Goal: Task Accomplishment & Management: Complete application form

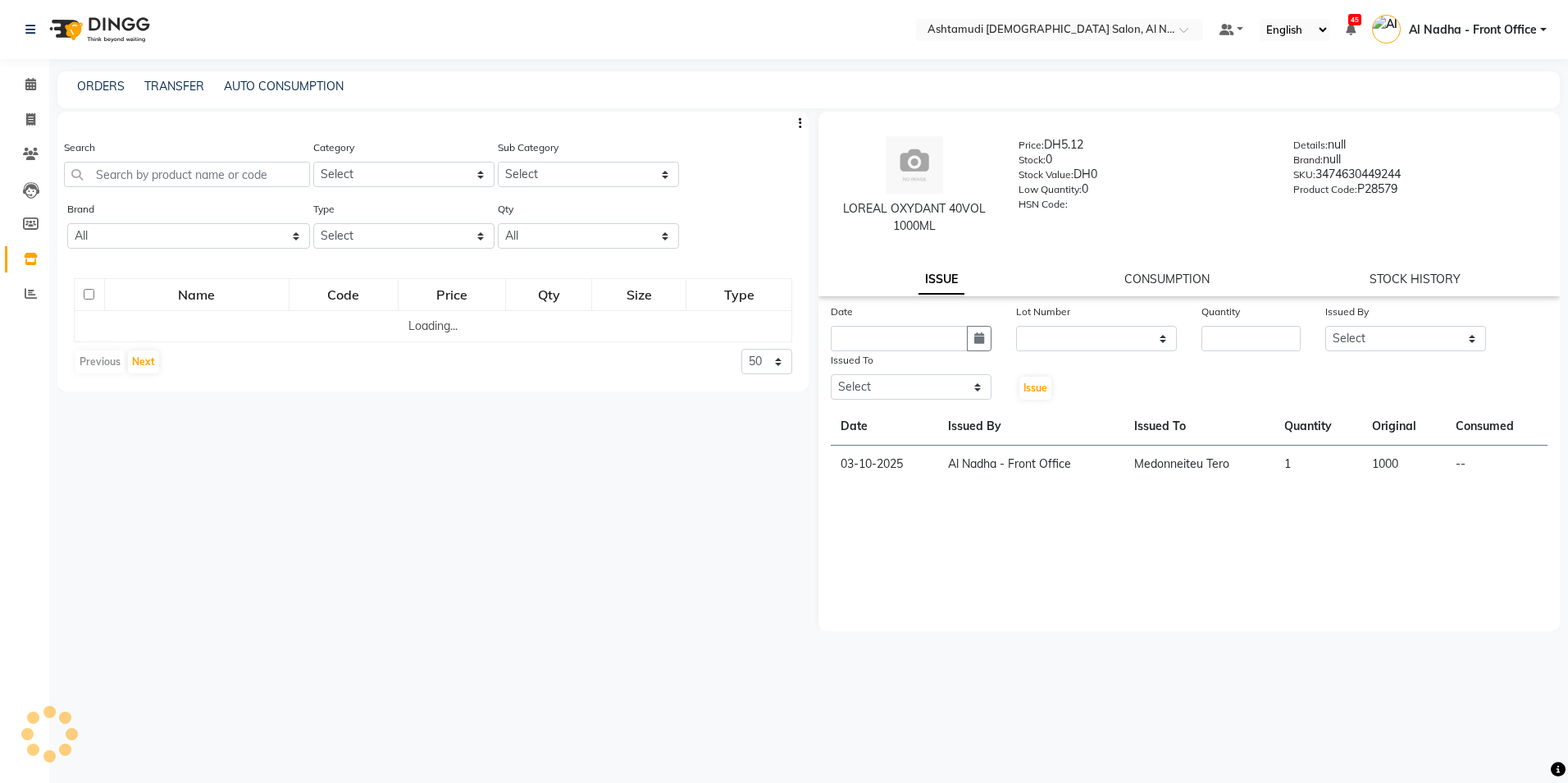
select select
click at [158, 179] on input "text" at bounding box center [187, 174] width 246 height 25
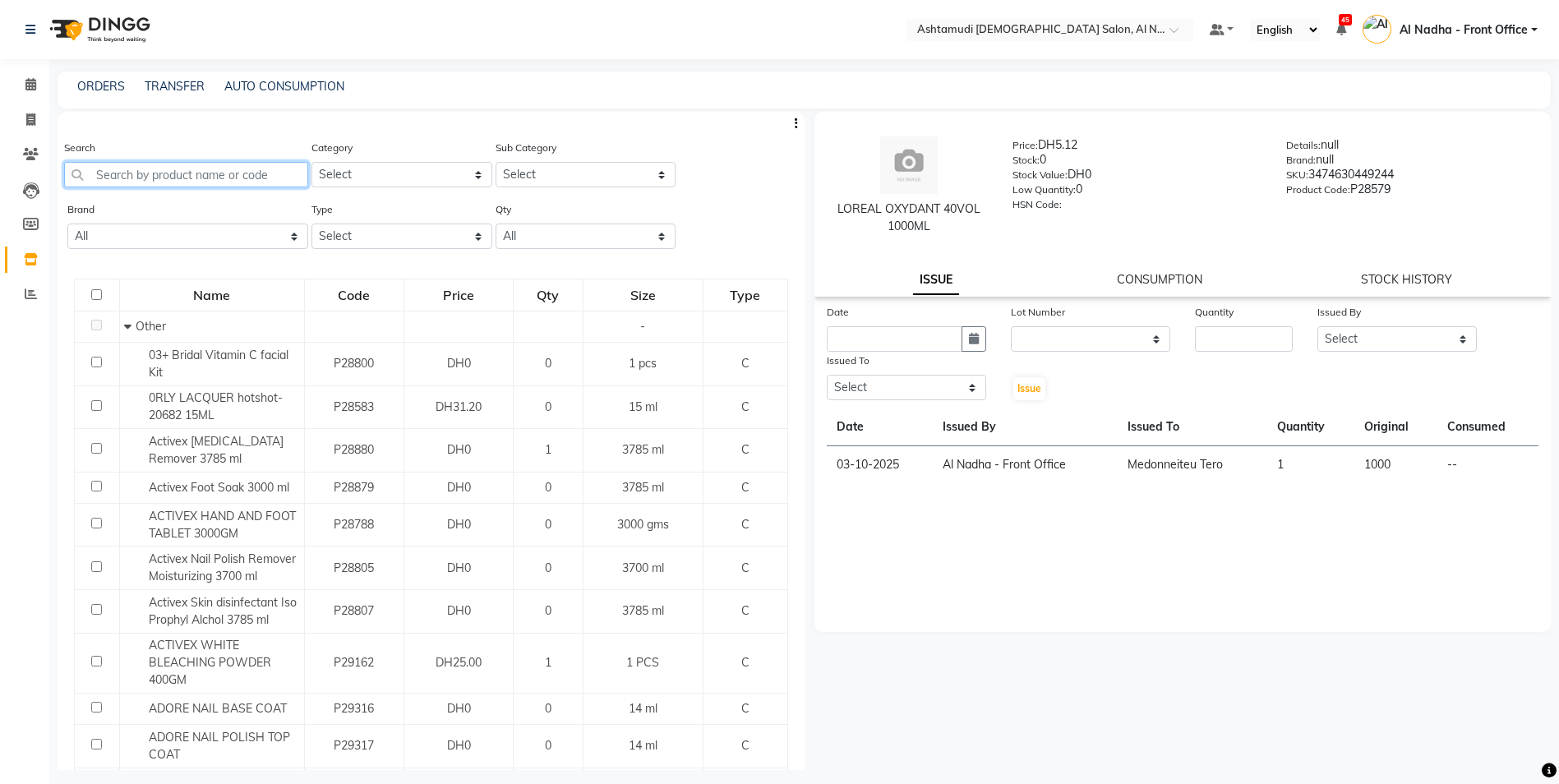
type input "l"
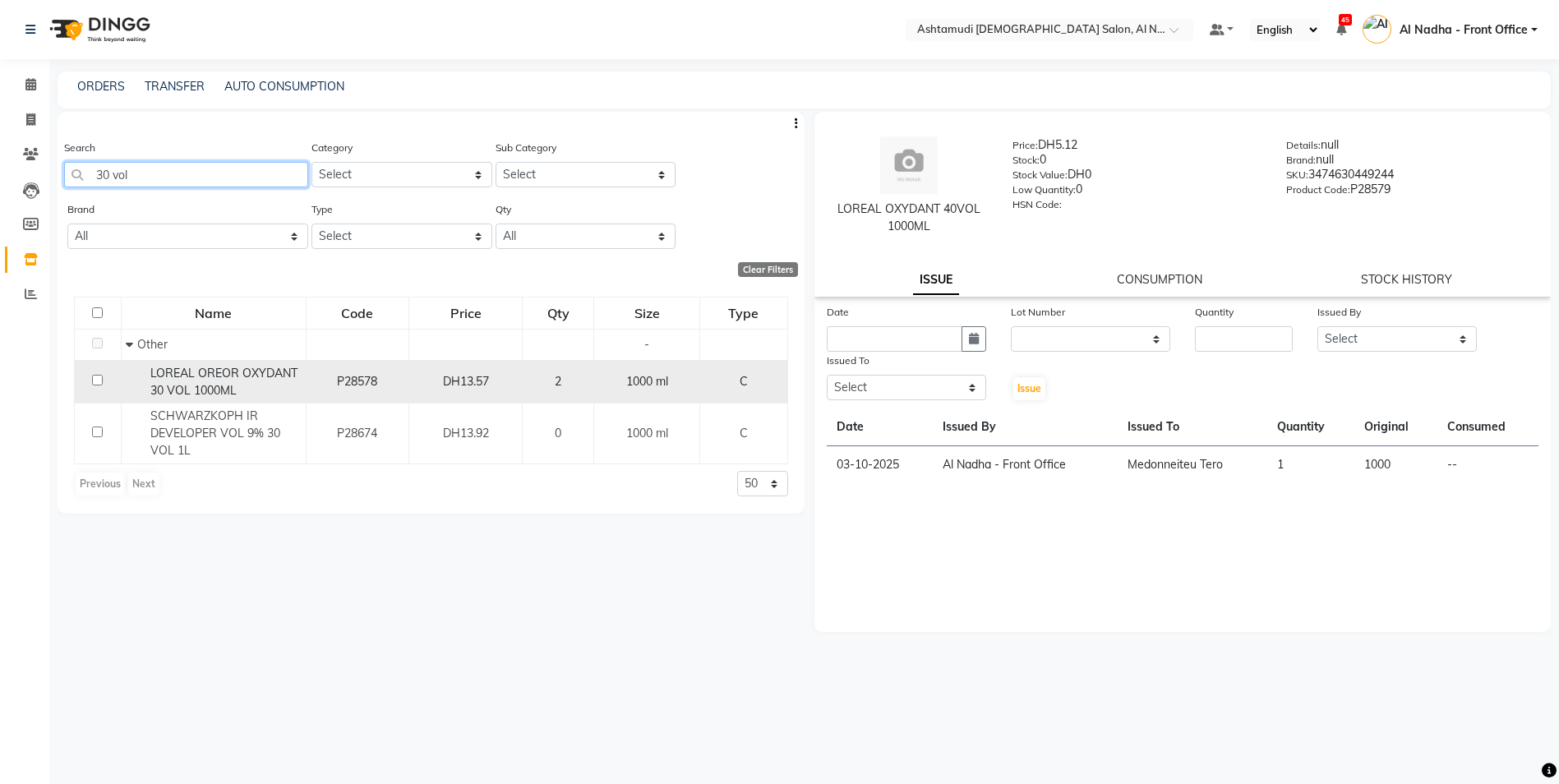
type input "30 vol"
click at [98, 383] on input "checkbox" at bounding box center [97, 380] width 11 height 11
checkbox input "true"
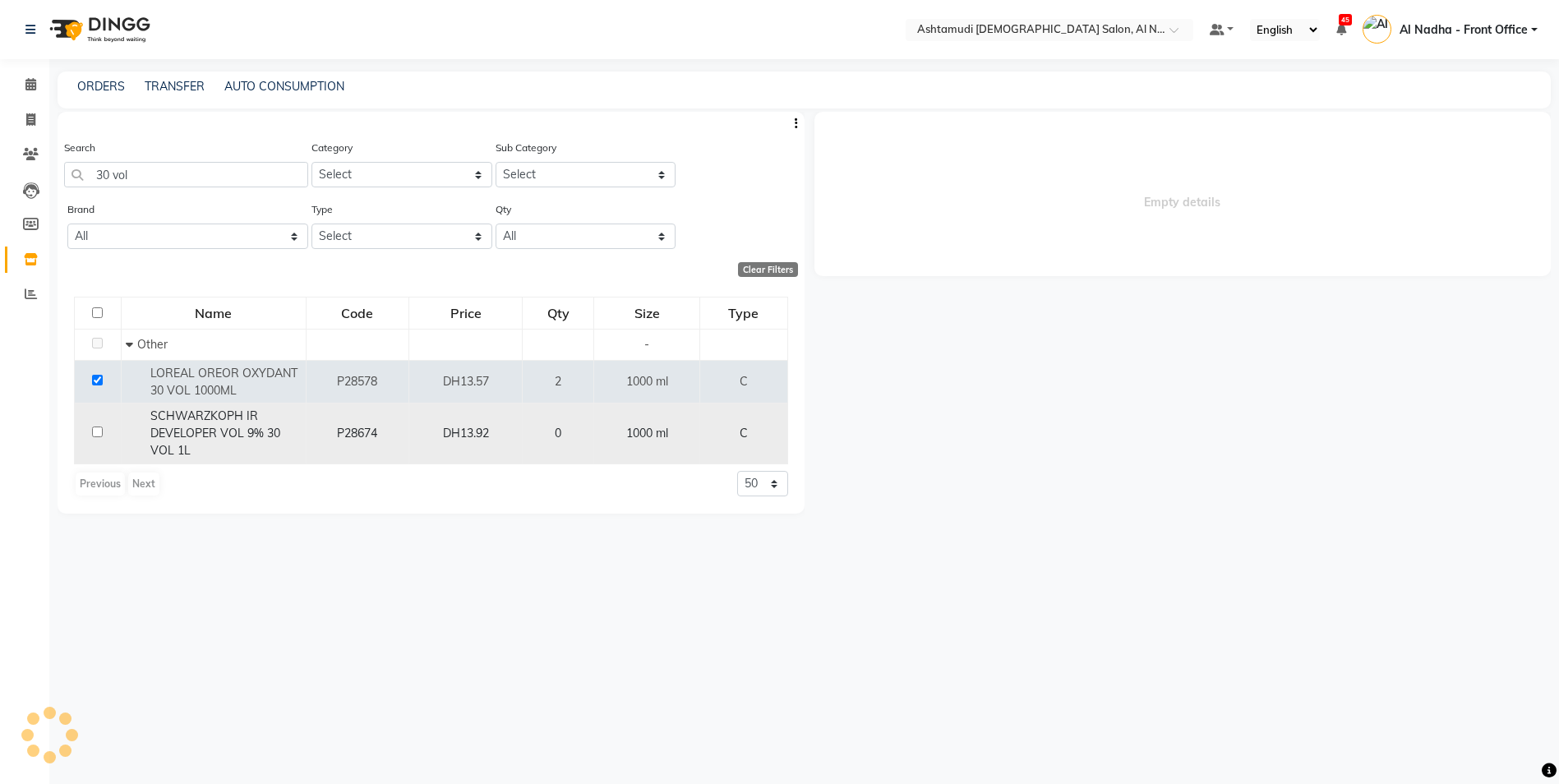
select select
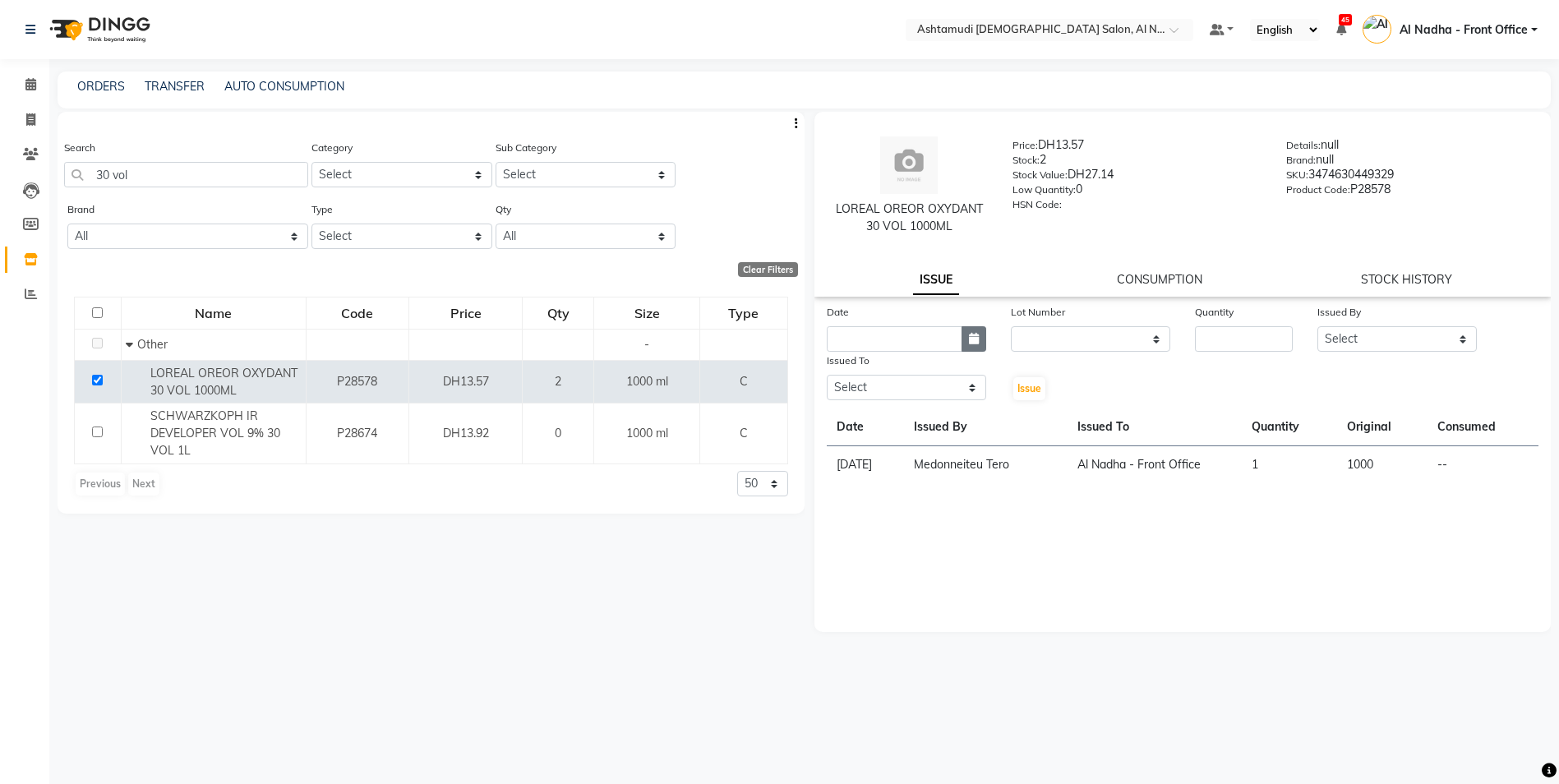
click at [980, 337] on button "button" at bounding box center [973, 338] width 25 height 25
select select "10"
select select "2025"
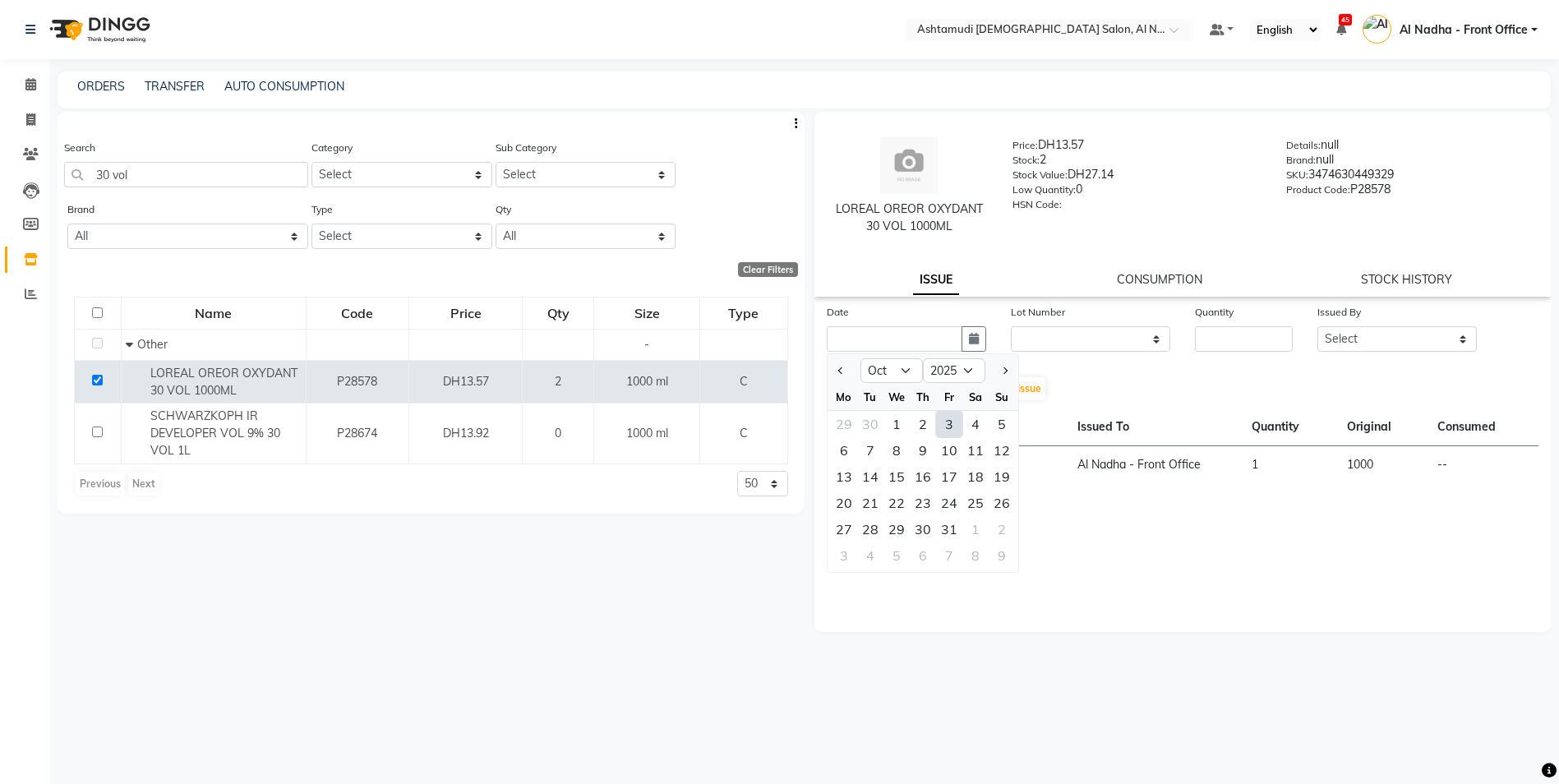
click at [948, 424] on div "3" at bounding box center [949, 424] width 26 height 26
type input "03-10-2025"
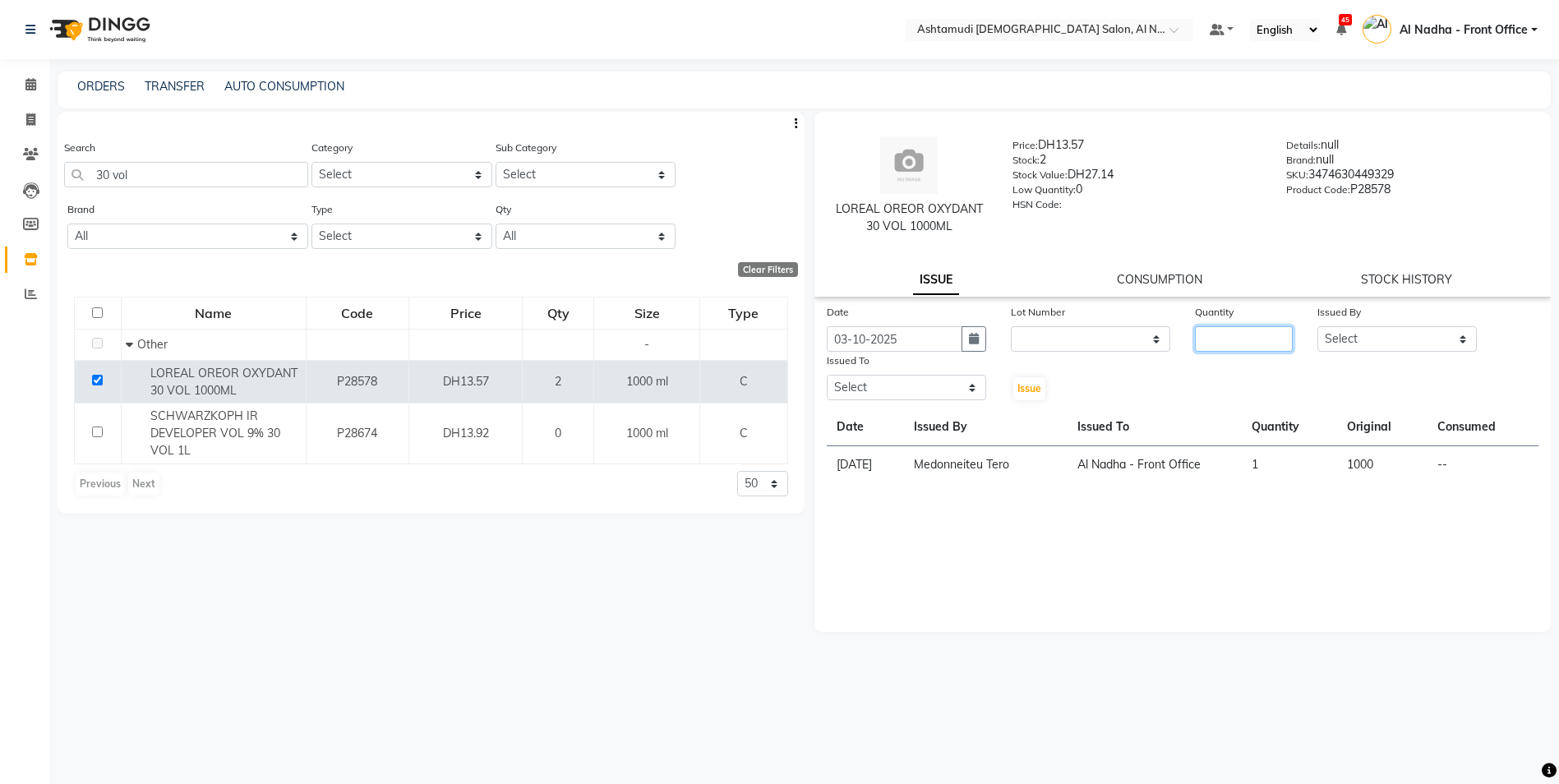
click at [1255, 336] on input "number" at bounding box center [1244, 338] width 98 height 25
type input "1"
click at [1365, 337] on select "Select Al Nadha - Front Office Archana Medonneiteu Tero [PERSON_NAME] [PERSON_N…" at bounding box center [1397, 338] width 159 height 25
select select "59177"
click at [1317, 326] on select "Select Al Nadha - Front Office Archana Medonneiteu Tero [PERSON_NAME] [PERSON_N…" at bounding box center [1397, 338] width 159 height 25
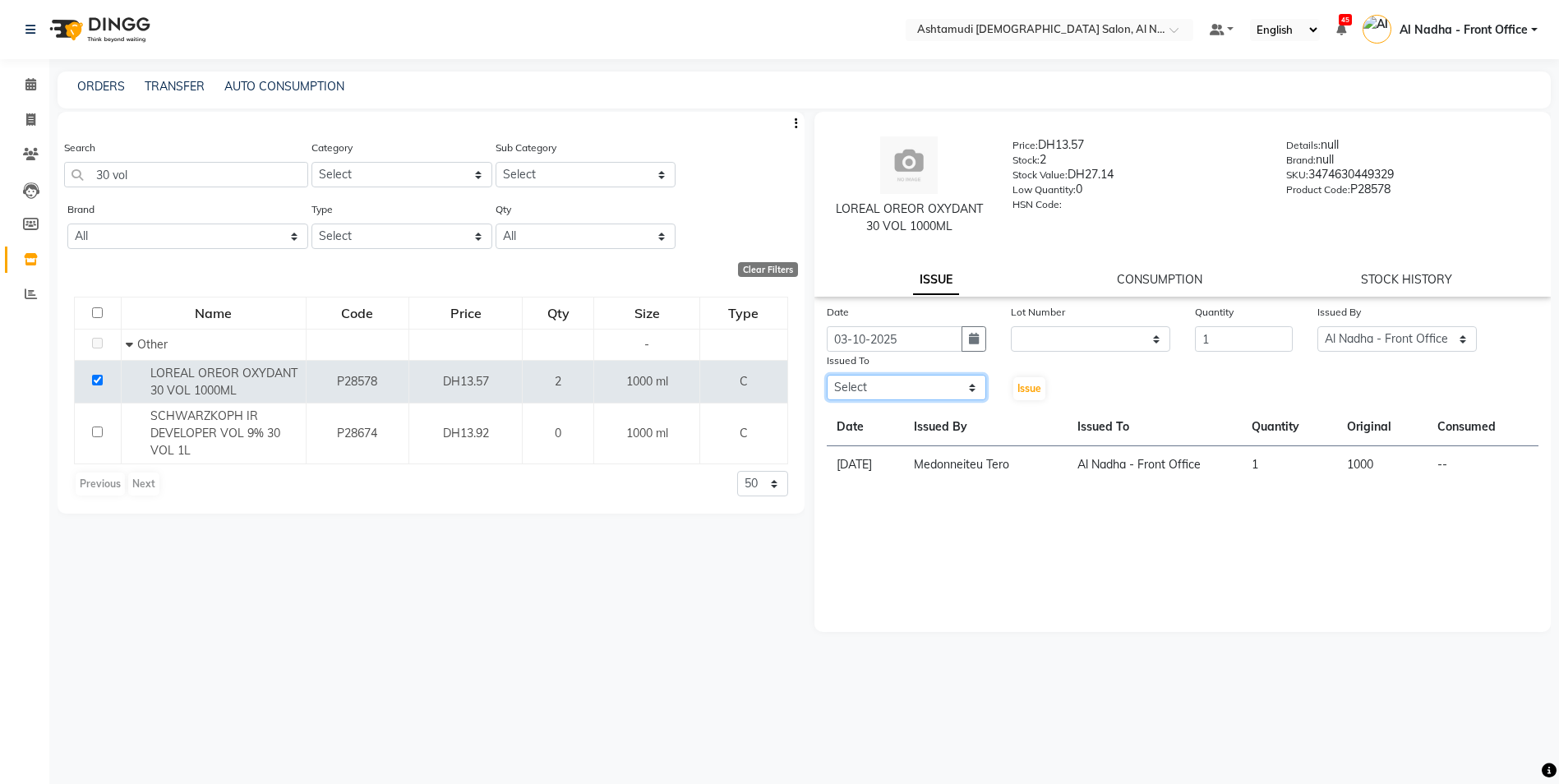
click at [881, 390] on select "Select Al Nadha - Front Office Archana Medonneiteu Tero [PERSON_NAME] [PERSON_N…" at bounding box center [906, 386] width 159 height 25
select select "60031"
click at [827, 374] on select "Select Al Nadha - Front Office Archana Medonneiteu Tero [PERSON_NAME] [PERSON_N…" at bounding box center [906, 386] width 159 height 25
click at [1024, 385] on span "Issue" at bounding box center [1030, 387] width 24 height 12
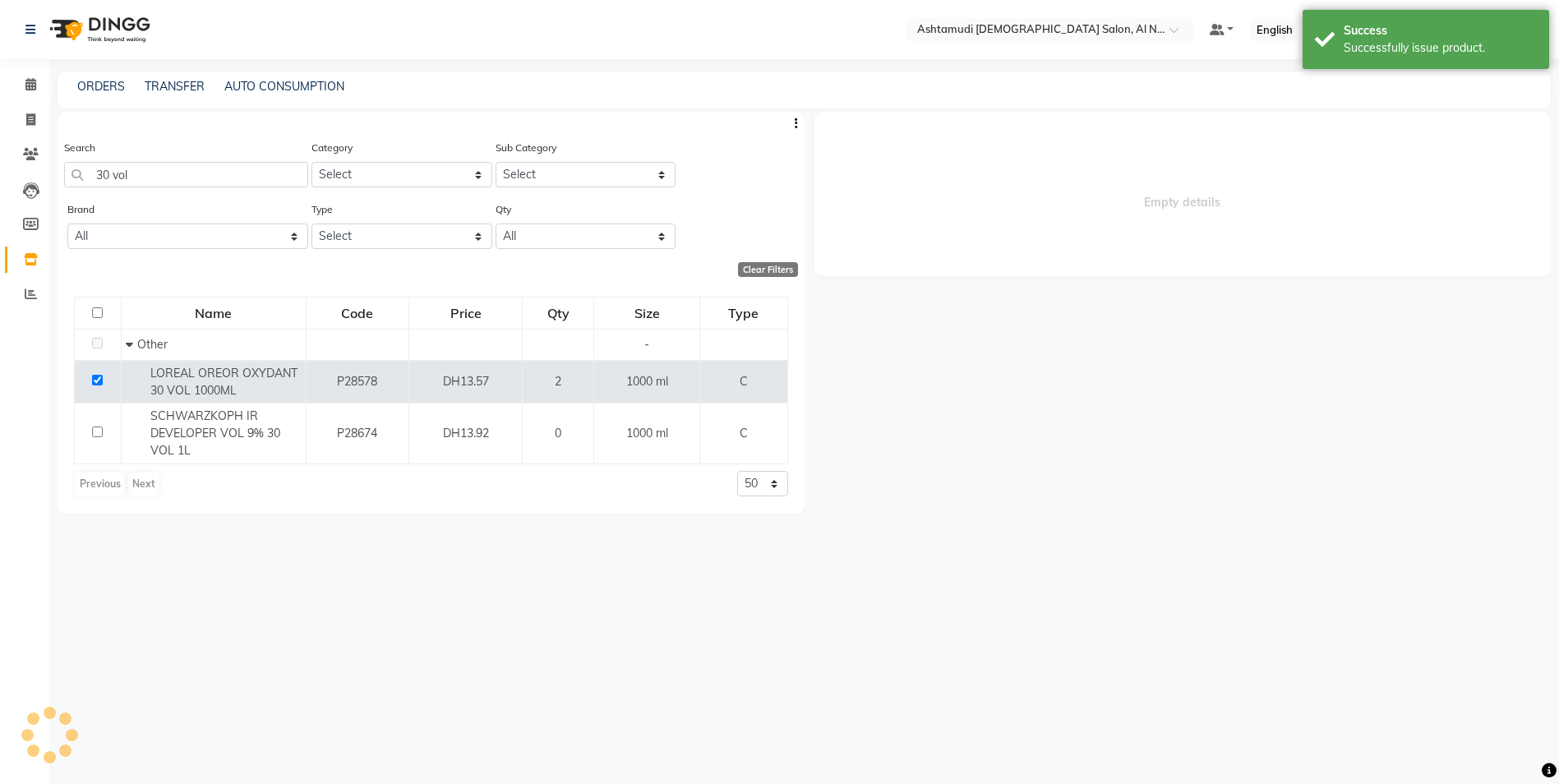
select select
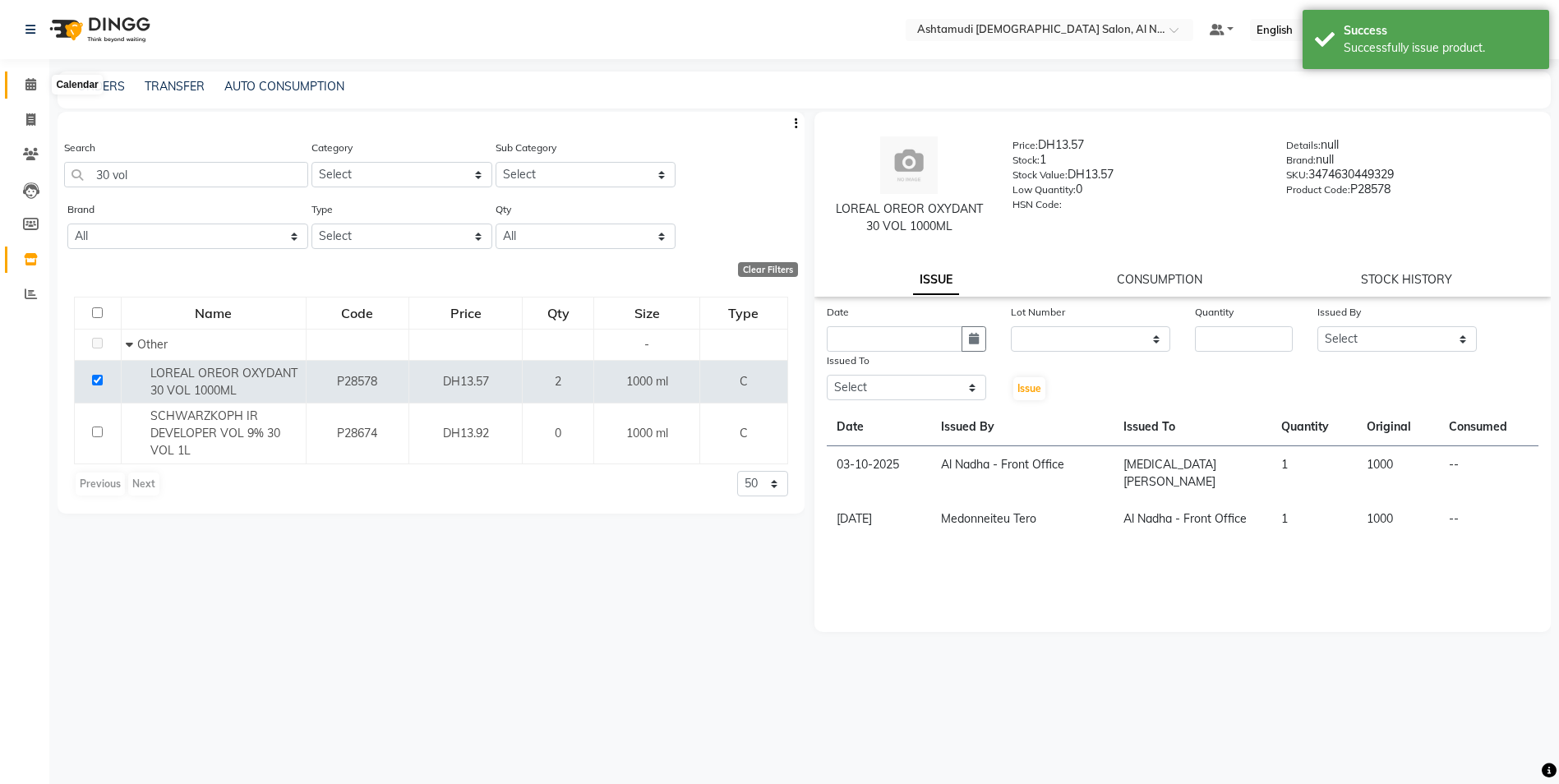
click at [35, 82] on icon at bounding box center [31, 83] width 11 height 12
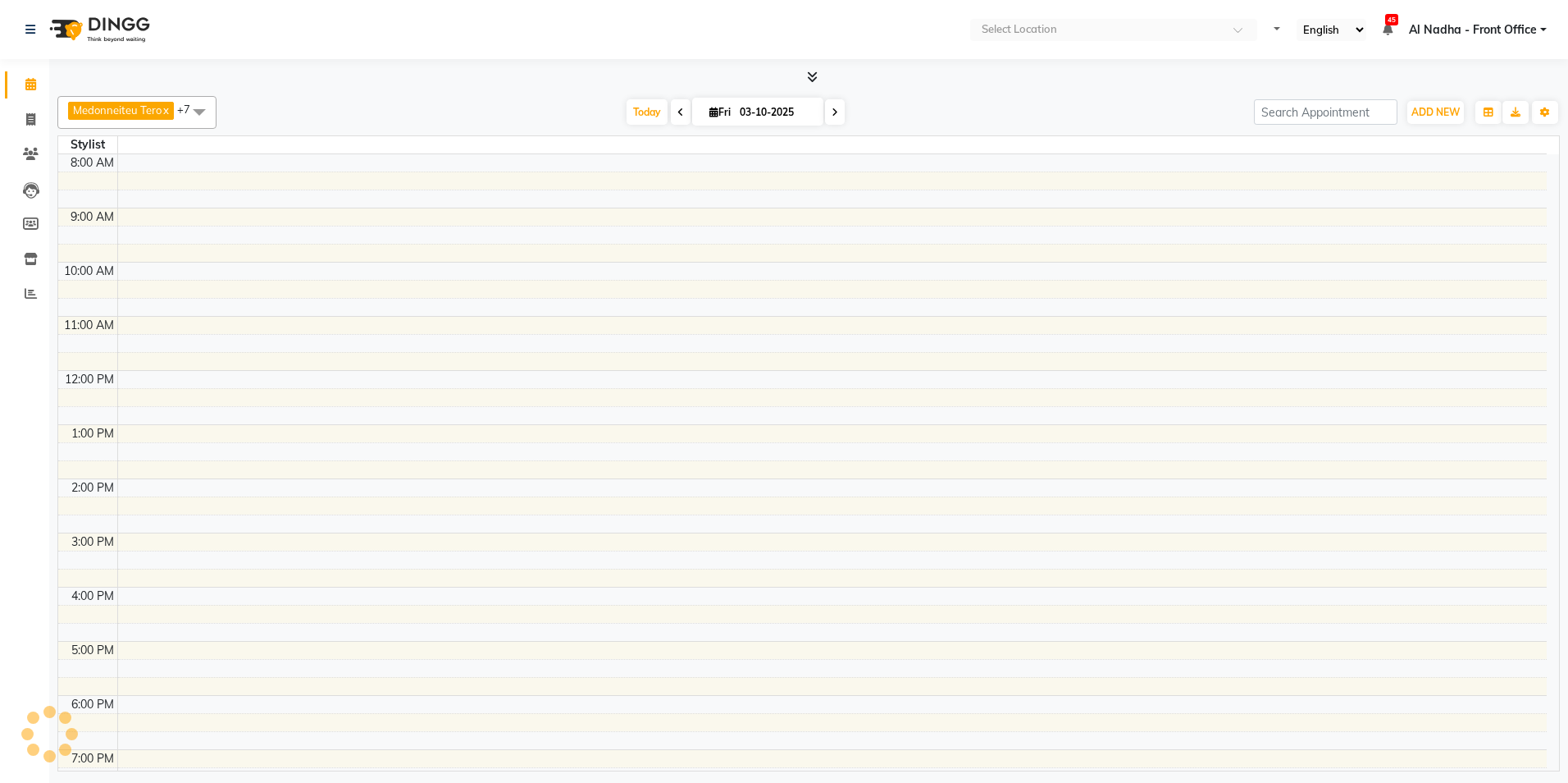
select select "en"
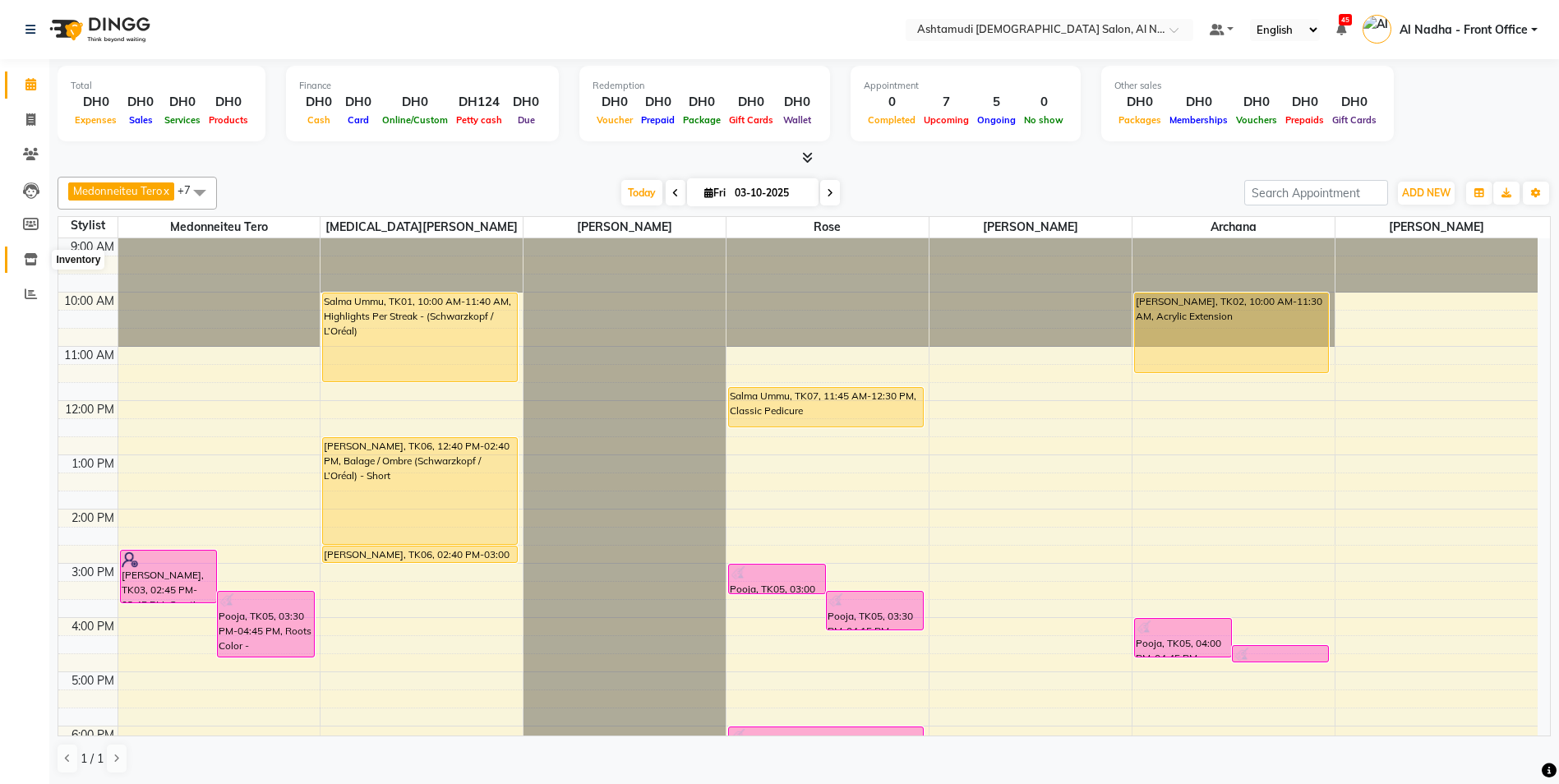
click at [26, 254] on icon at bounding box center [31, 259] width 14 height 12
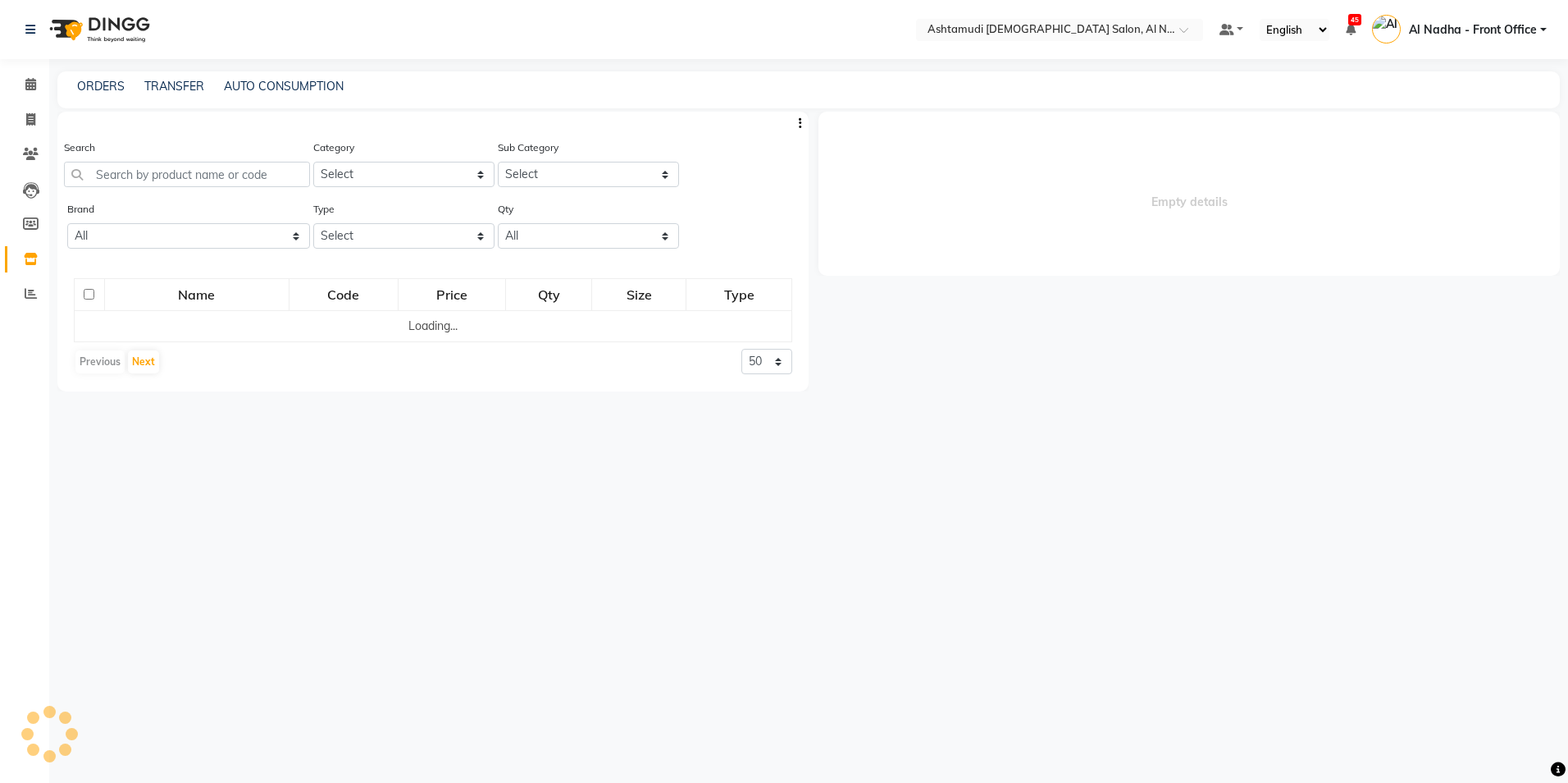
select select
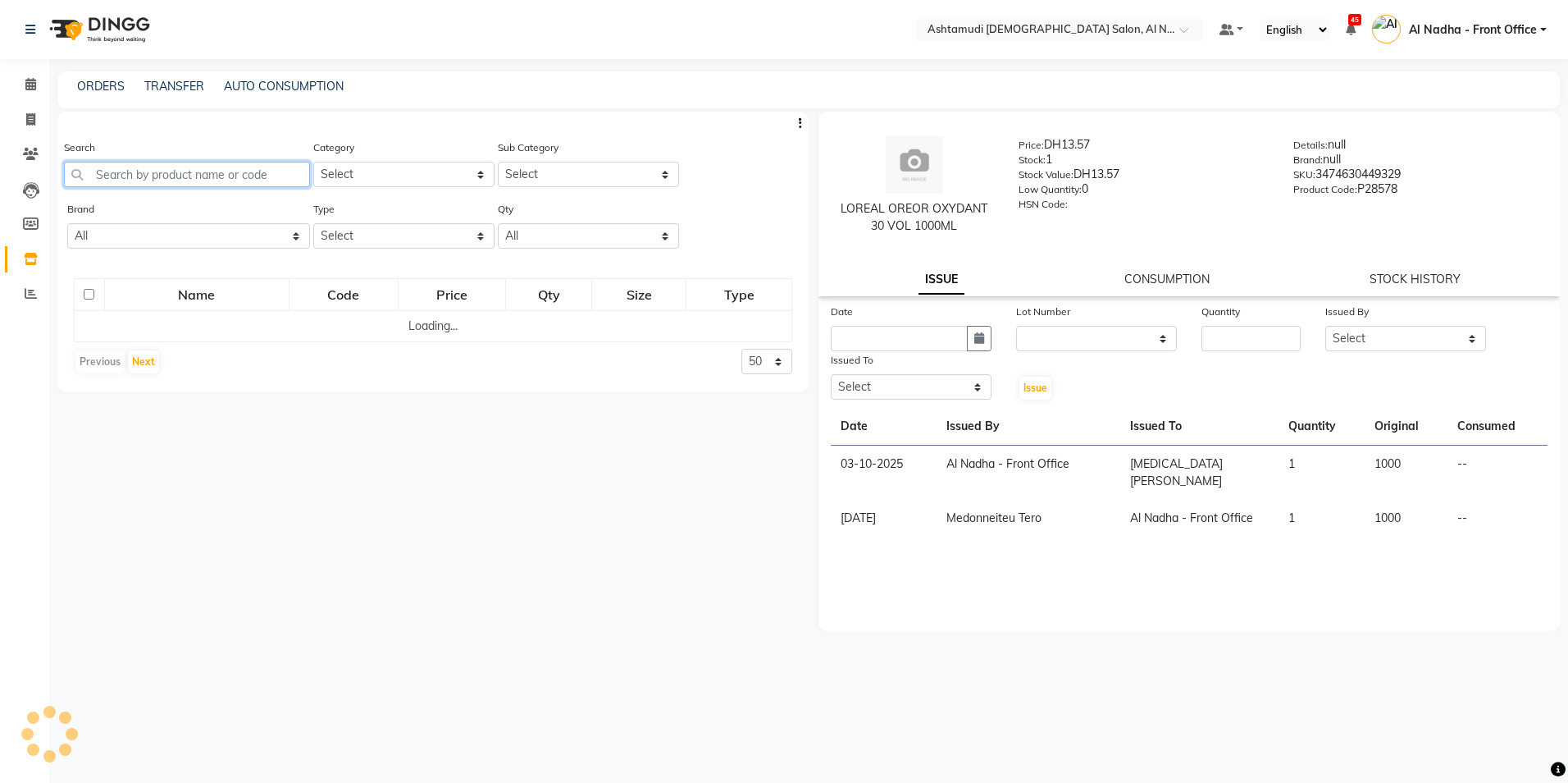
click at [157, 170] on input "text" at bounding box center [187, 174] width 246 height 25
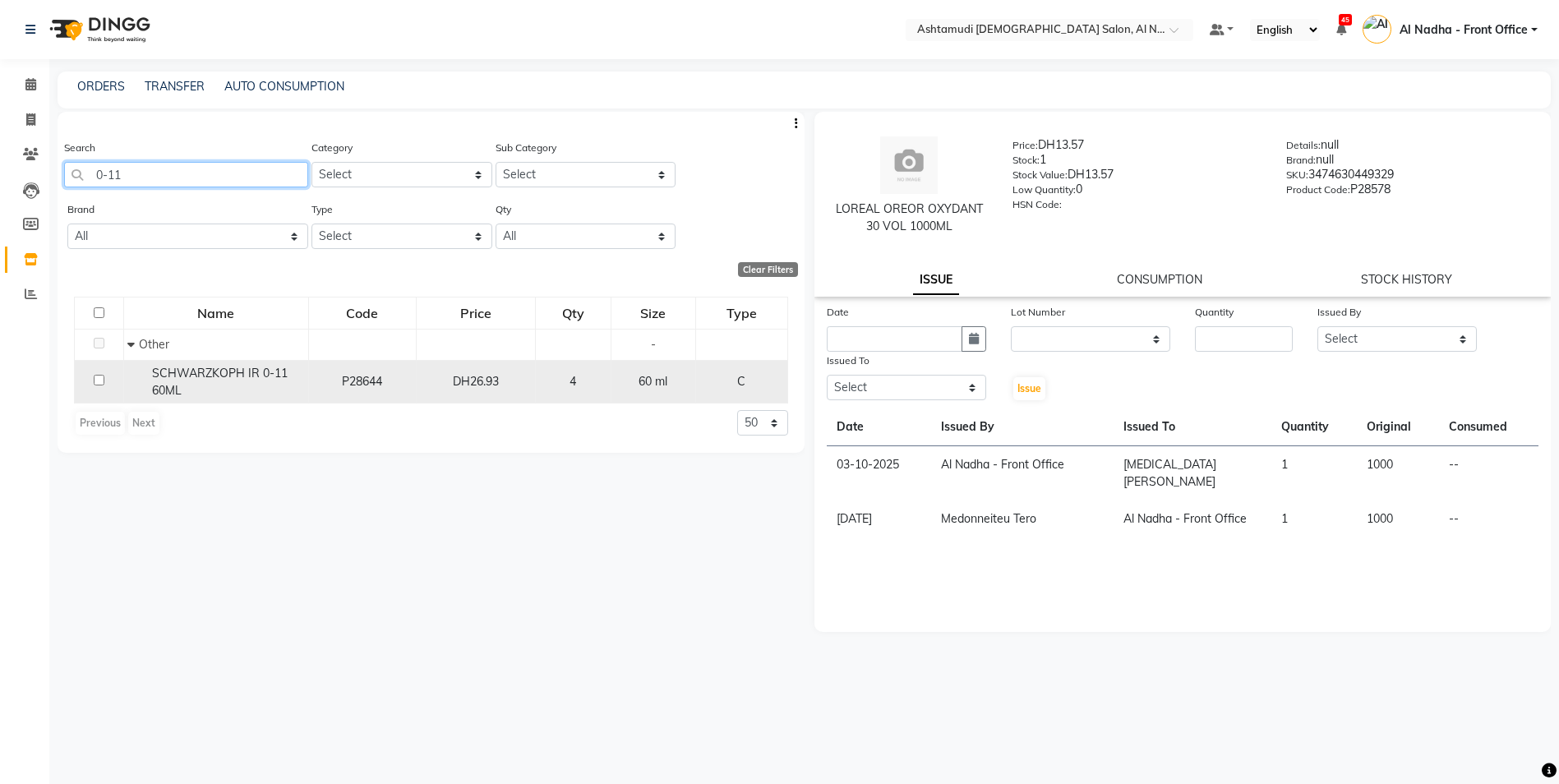
type input "0-11"
click at [98, 380] on input "checkbox" at bounding box center [99, 380] width 11 height 11
checkbox input "true"
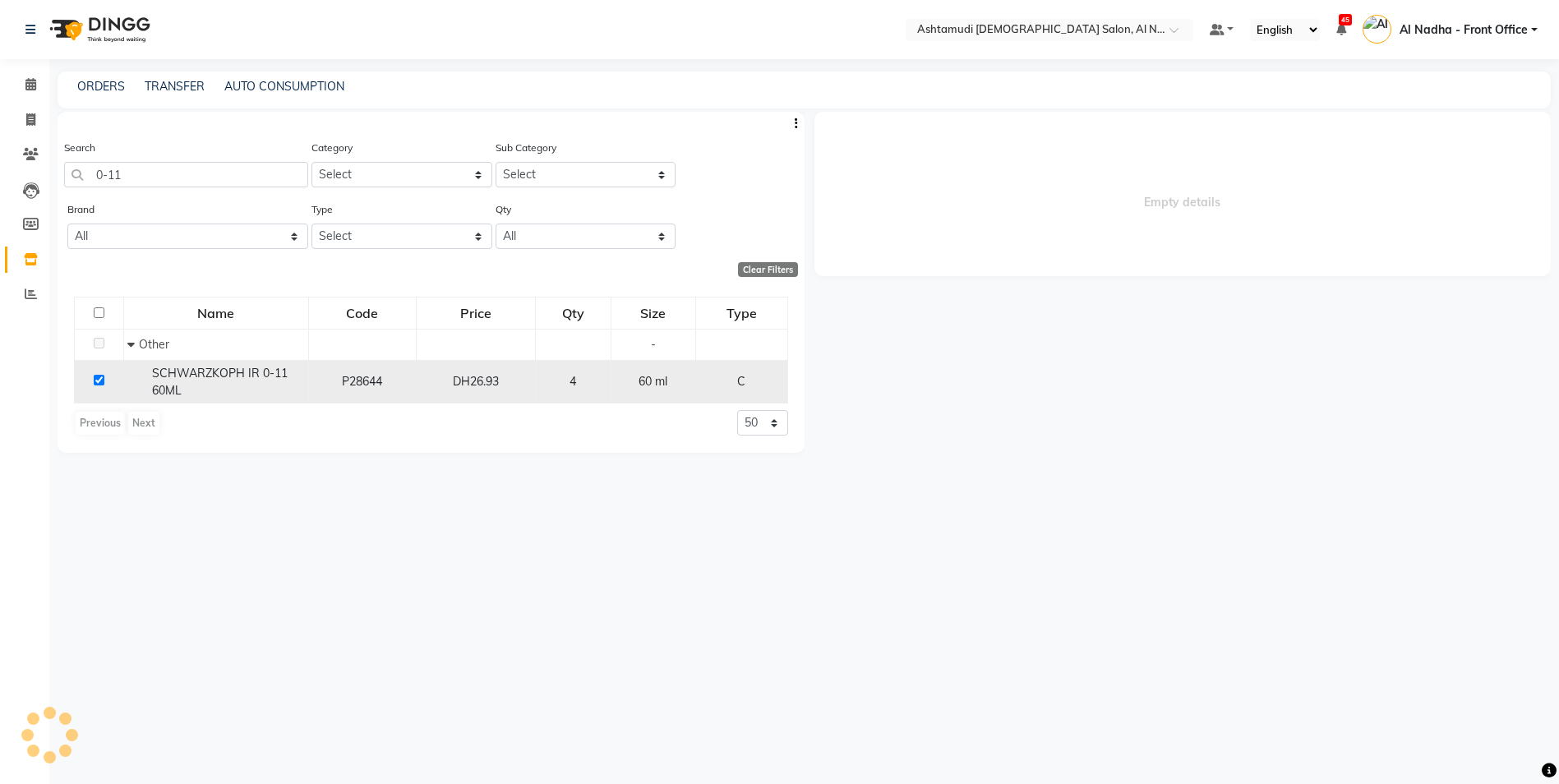
select select
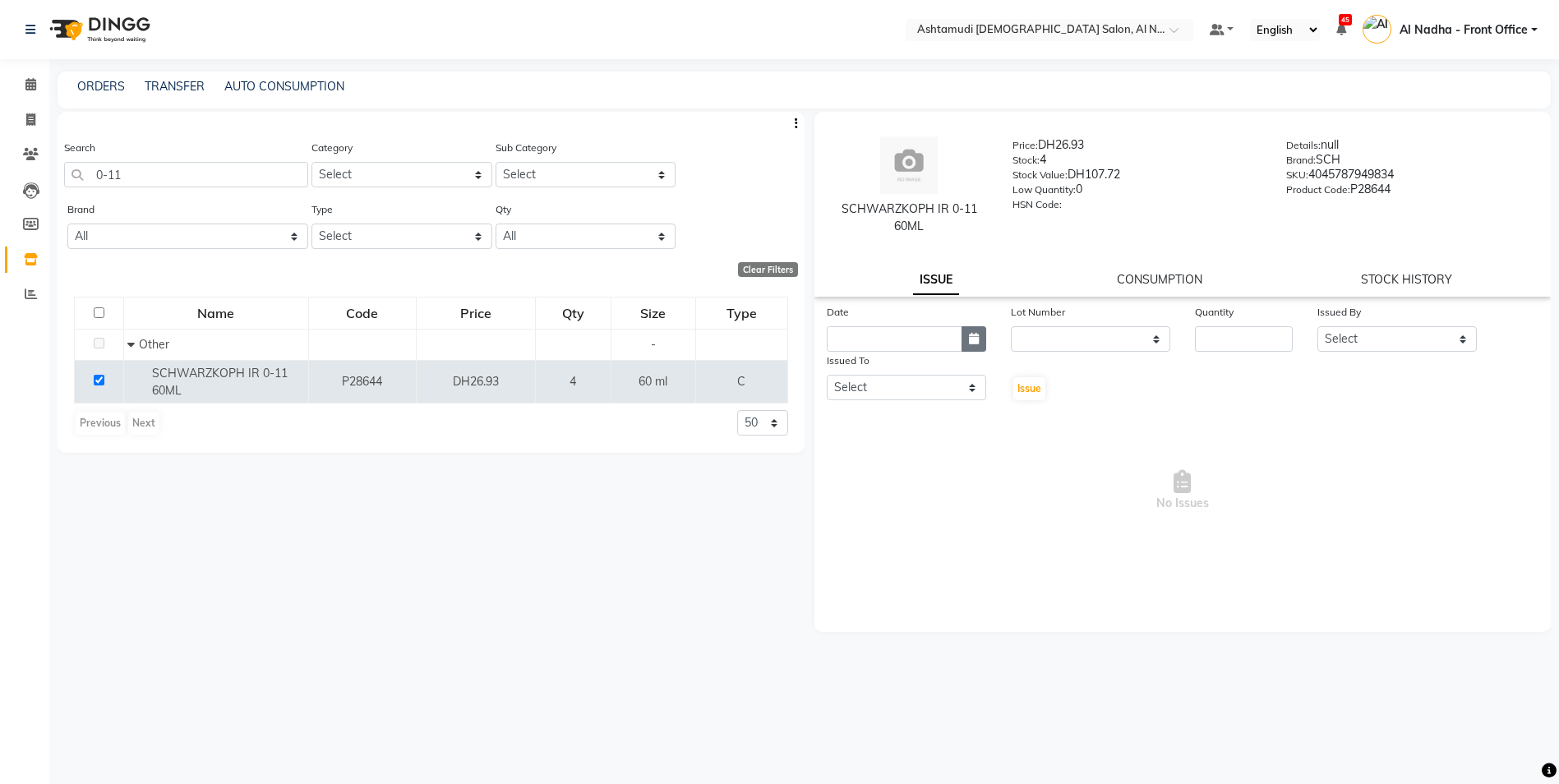
click at [964, 331] on button "button" at bounding box center [973, 338] width 25 height 25
select select "10"
select select "2025"
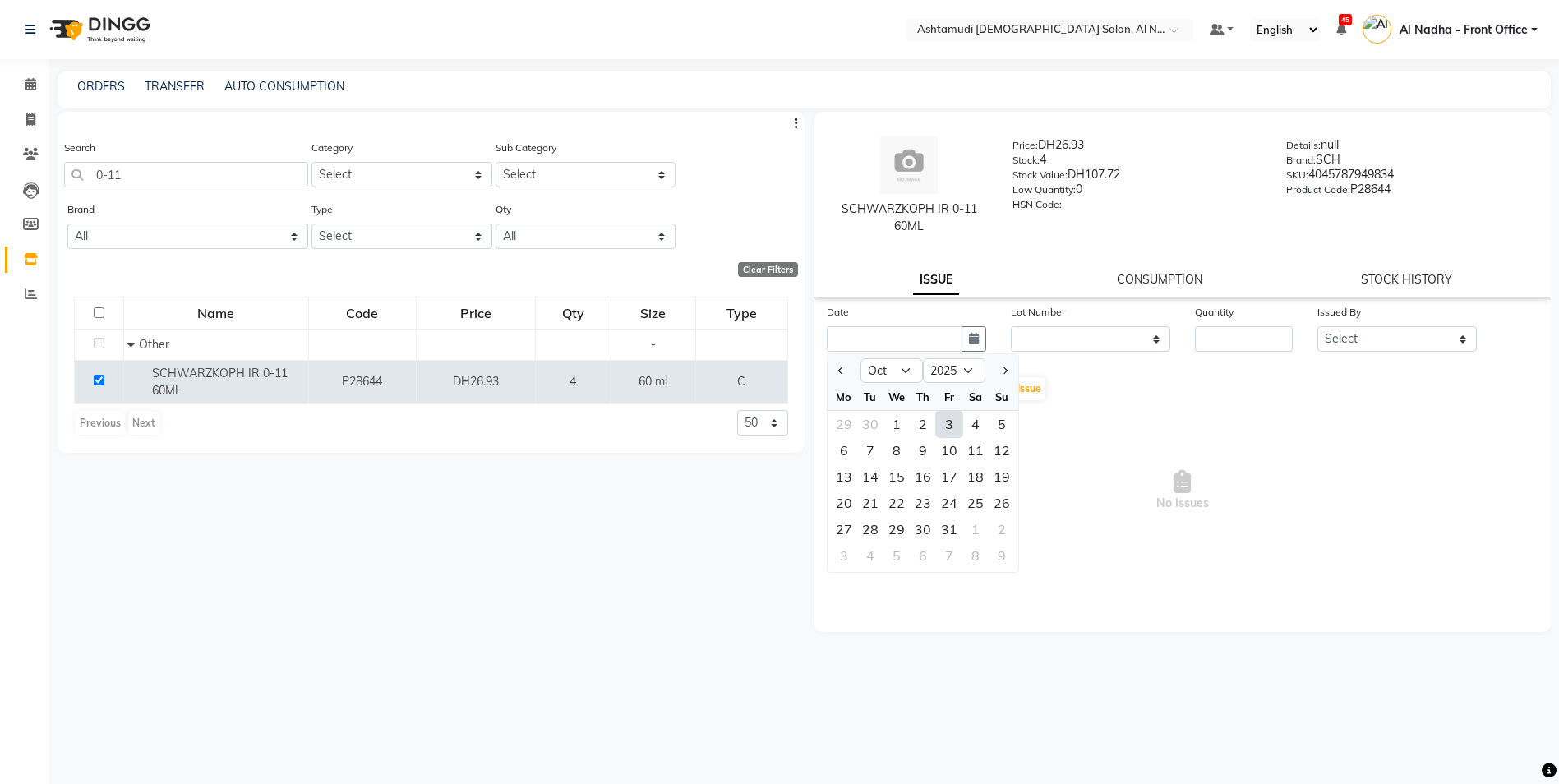
click at [945, 419] on div "3" at bounding box center [949, 424] width 26 height 26
type input "03-10-2025"
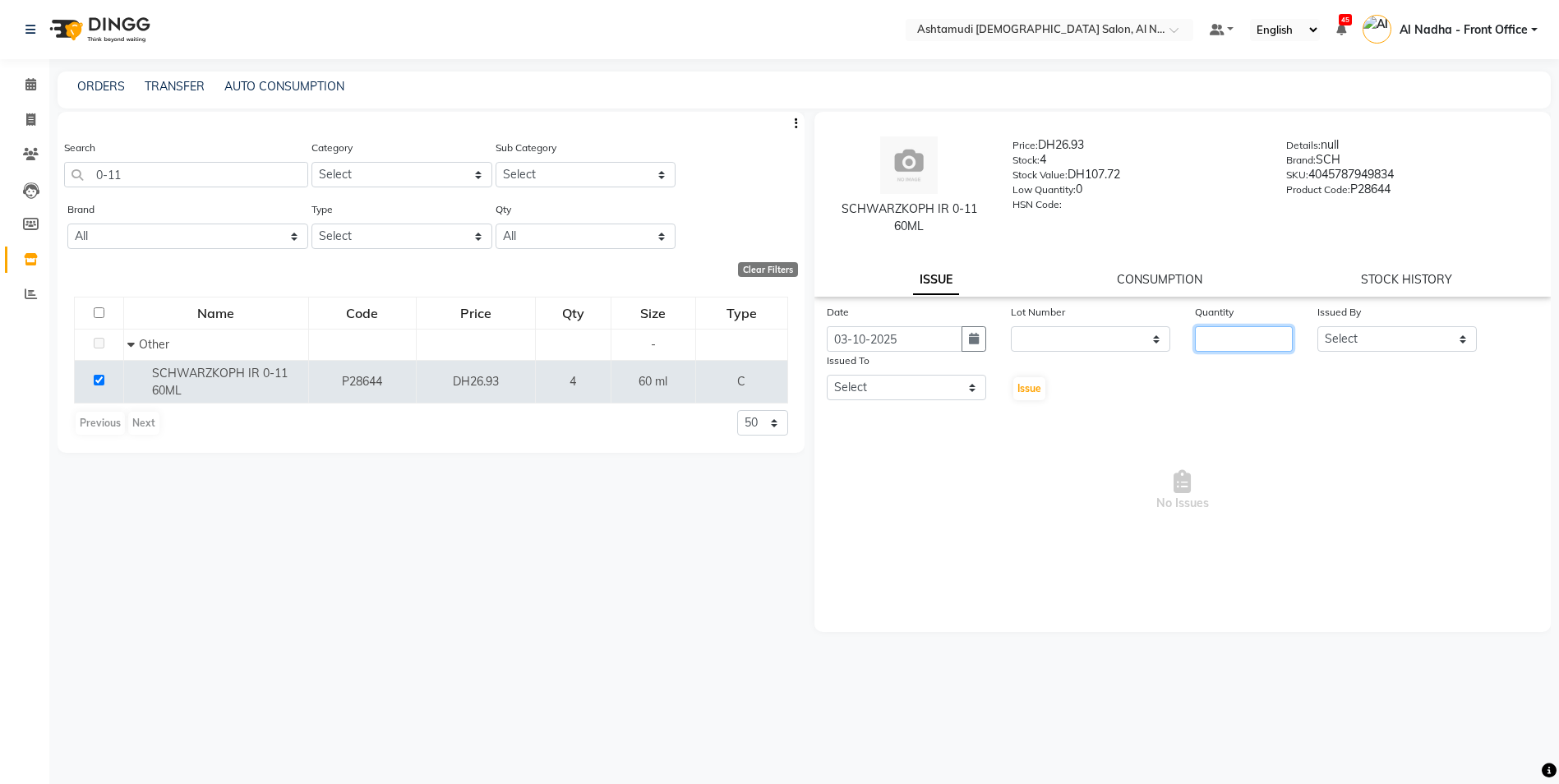
click at [1240, 326] on input "number" at bounding box center [1244, 338] width 98 height 25
type input "1"
click at [1340, 335] on select "Select Al Nadha - Front Office Archana Medonneiteu Tero Mehwish Mubeen Minu Kha…" at bounding box center [1397, 338] width 159 height 25
select select "59177"
click at [1317, 326] on select "Select Al Nadha - Front Office Archana Medonneiteu Tero [PERSON_NAME] [PERSON_N…" at bounding box center [1397, 338] width 159 height 25
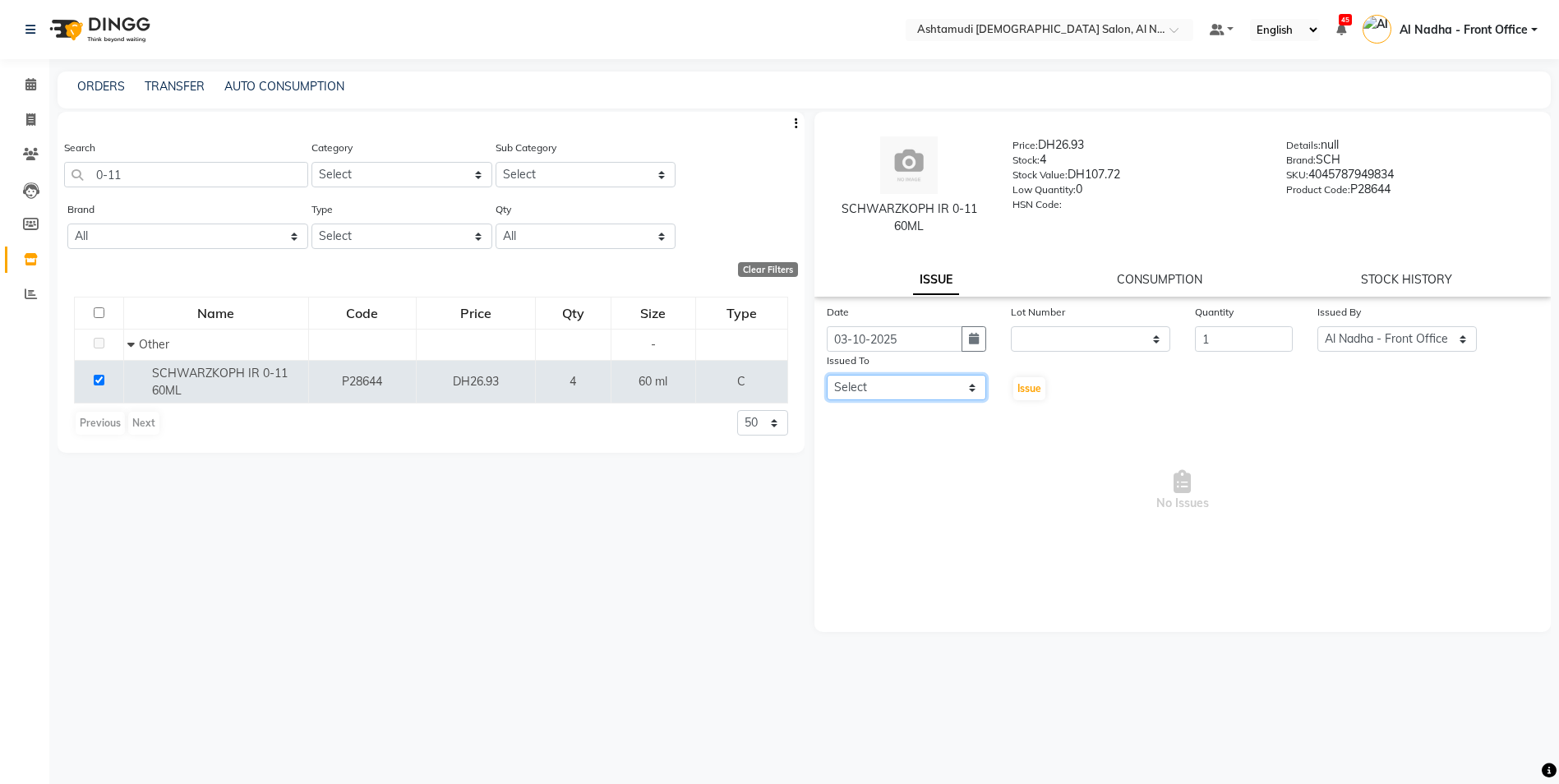
click at [885, 390] on select "Select Al Nadha - Front Office Archana Medonneiteu Tero [PERSON_NAME] [PERSON_N…" at bounding box center [906, 386] width 159 height 25
select select "60031"
click at [827, 374] on select "Select Al Nadha - Front Office Archana Medonneiteu Tero [PERSON_NAME] [PERSON_N…" at bounding box center [906, 386] width 159 height 25
click at [1034, 385] on span "Issue" at bounding box center [1030, 387] width 24 height 12
select select
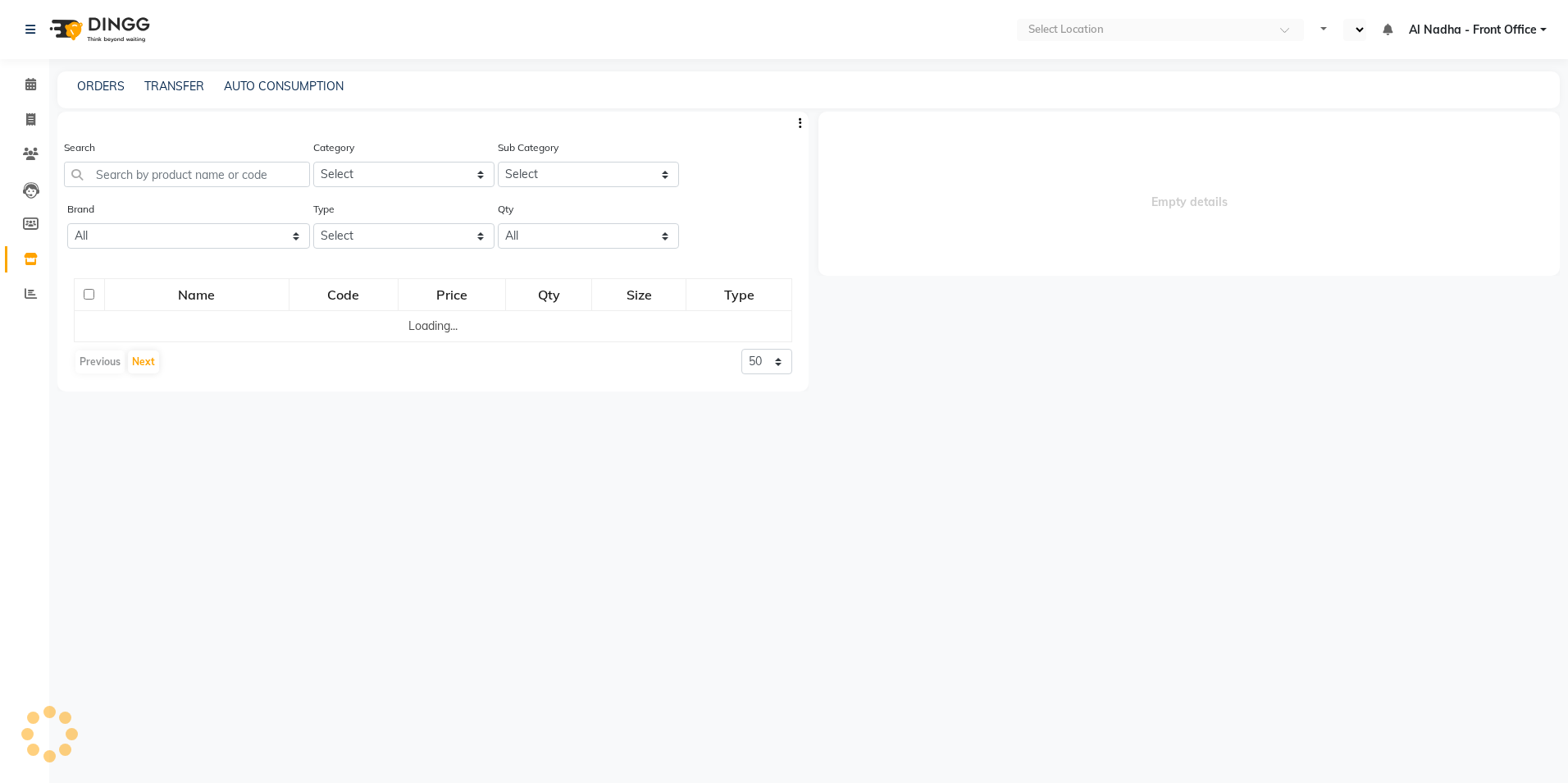
select select "en"
select select
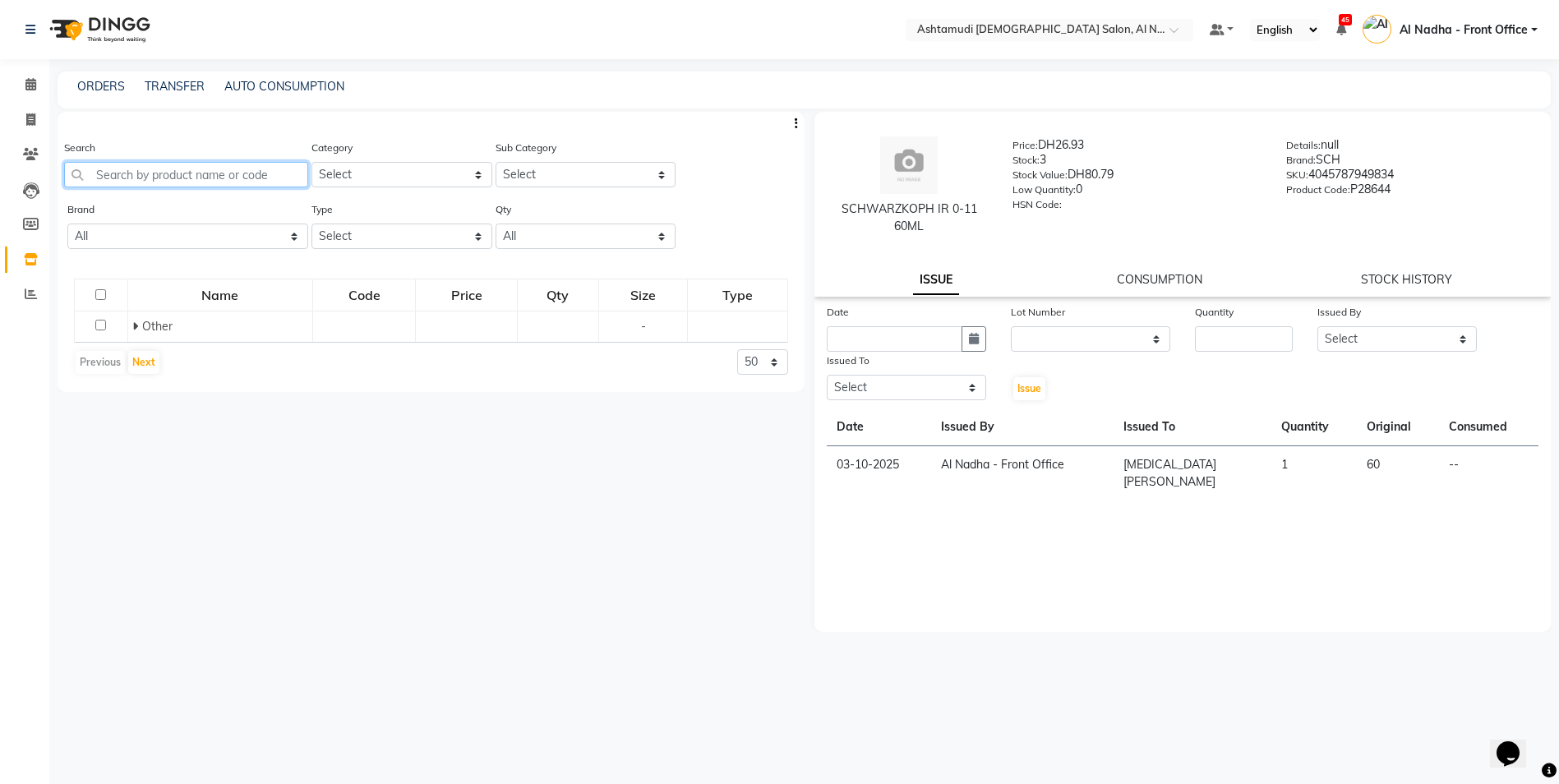
click at [122, 171] on input "text" at bounding box center [185, 174] width 244 height 25
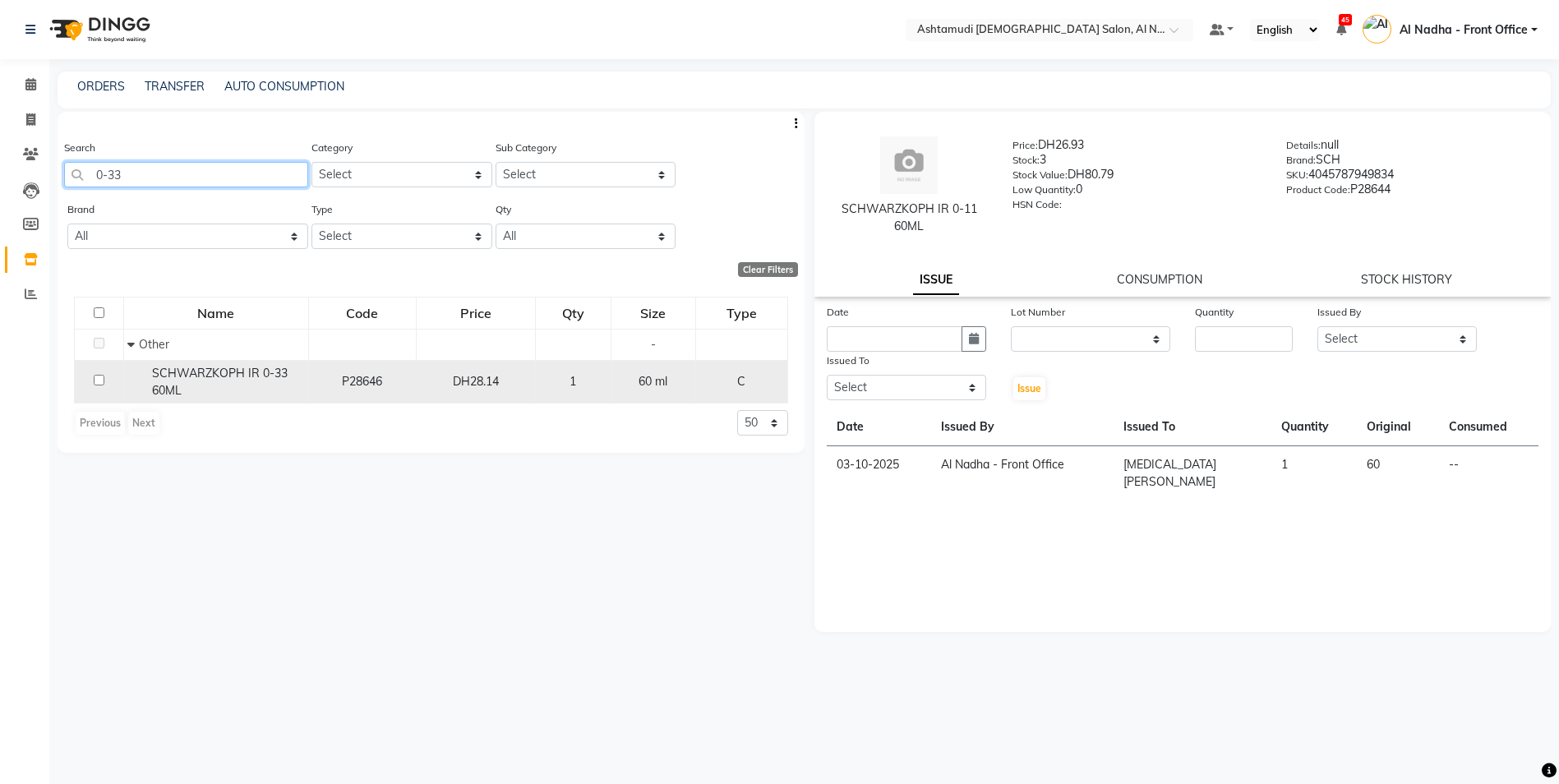
type input "0-33"
click at [98, 380] on input "checkbox" at bounding box center [99, 380] width 11 height 11
checkbox input "true"
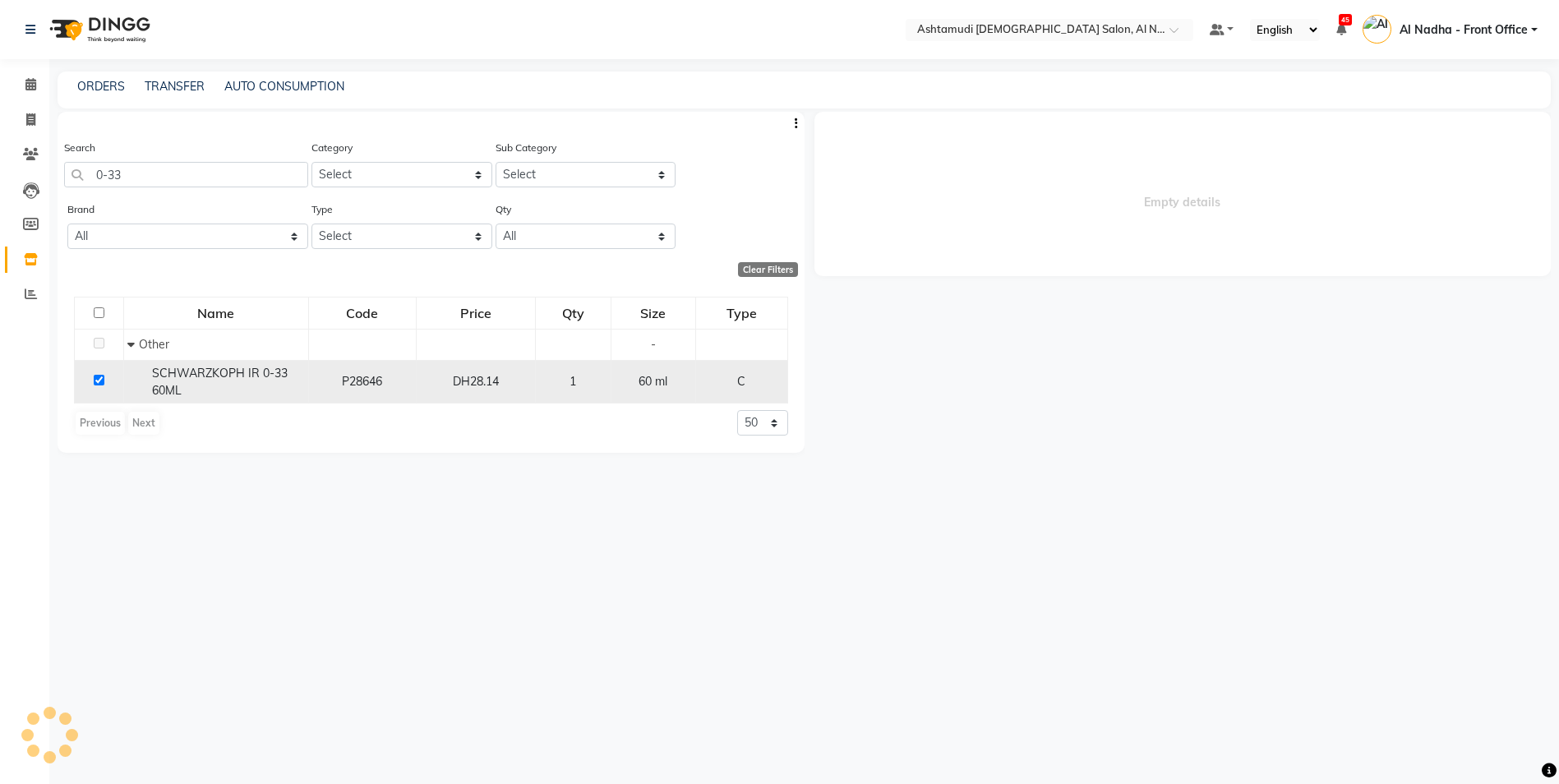
select select
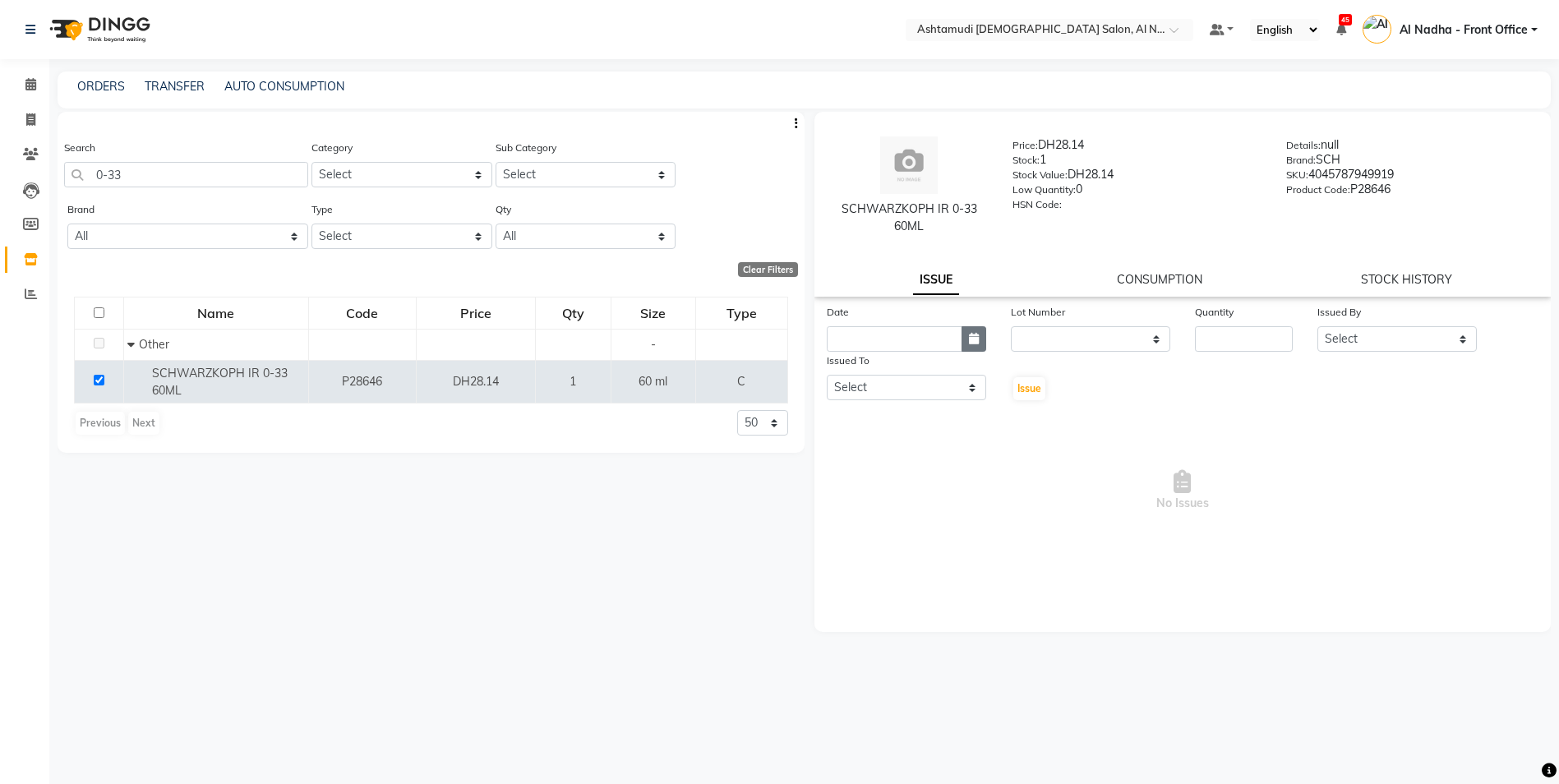
click at [980, 337] on button "button" at bounding box center [973, 338] width 25 height 25
select select "10"
select select "2025"
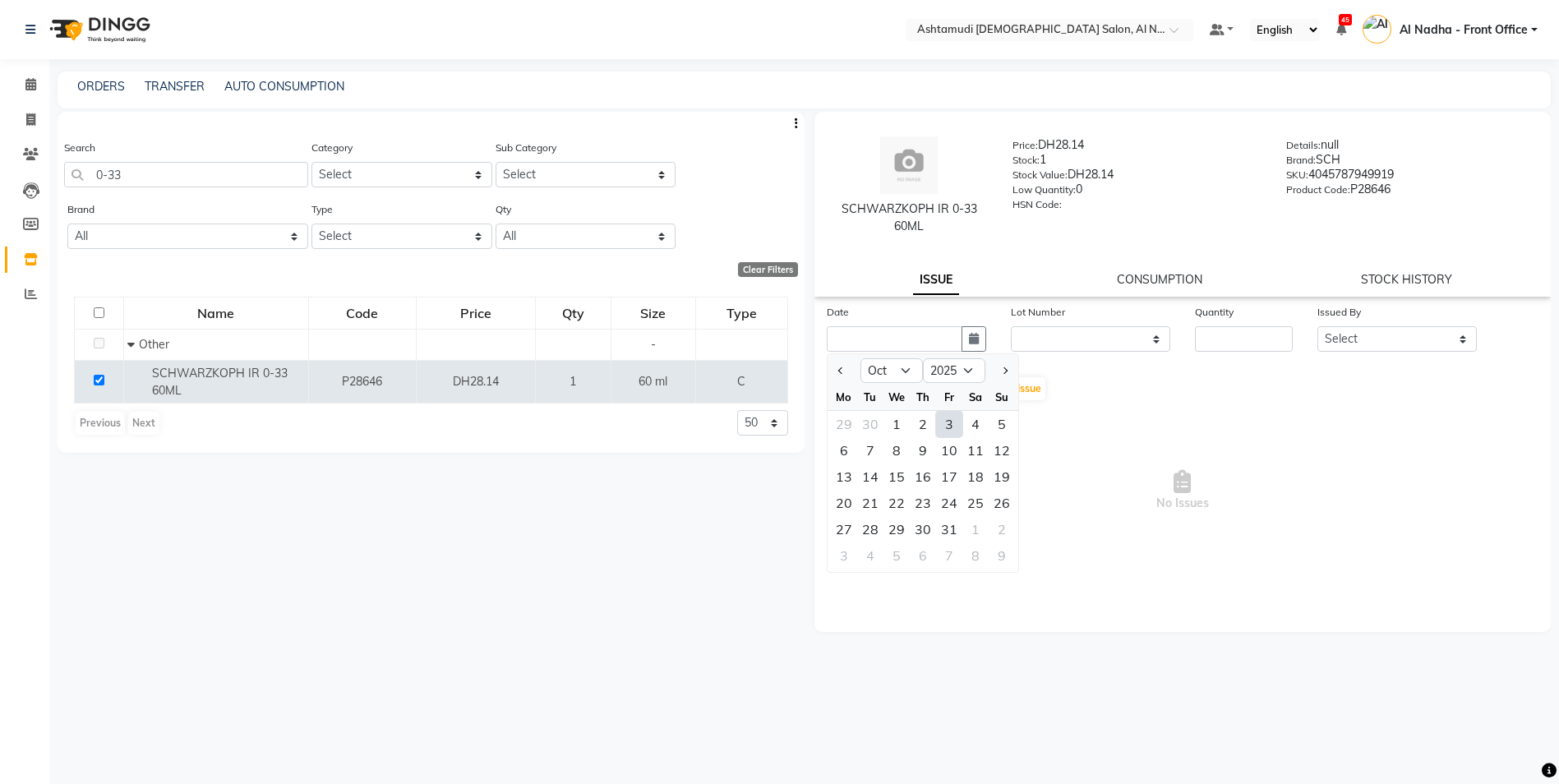
click at [944, 427] on div "3" at bounding box center [949, 424] width 26 height 26
type input "03-10-2025"
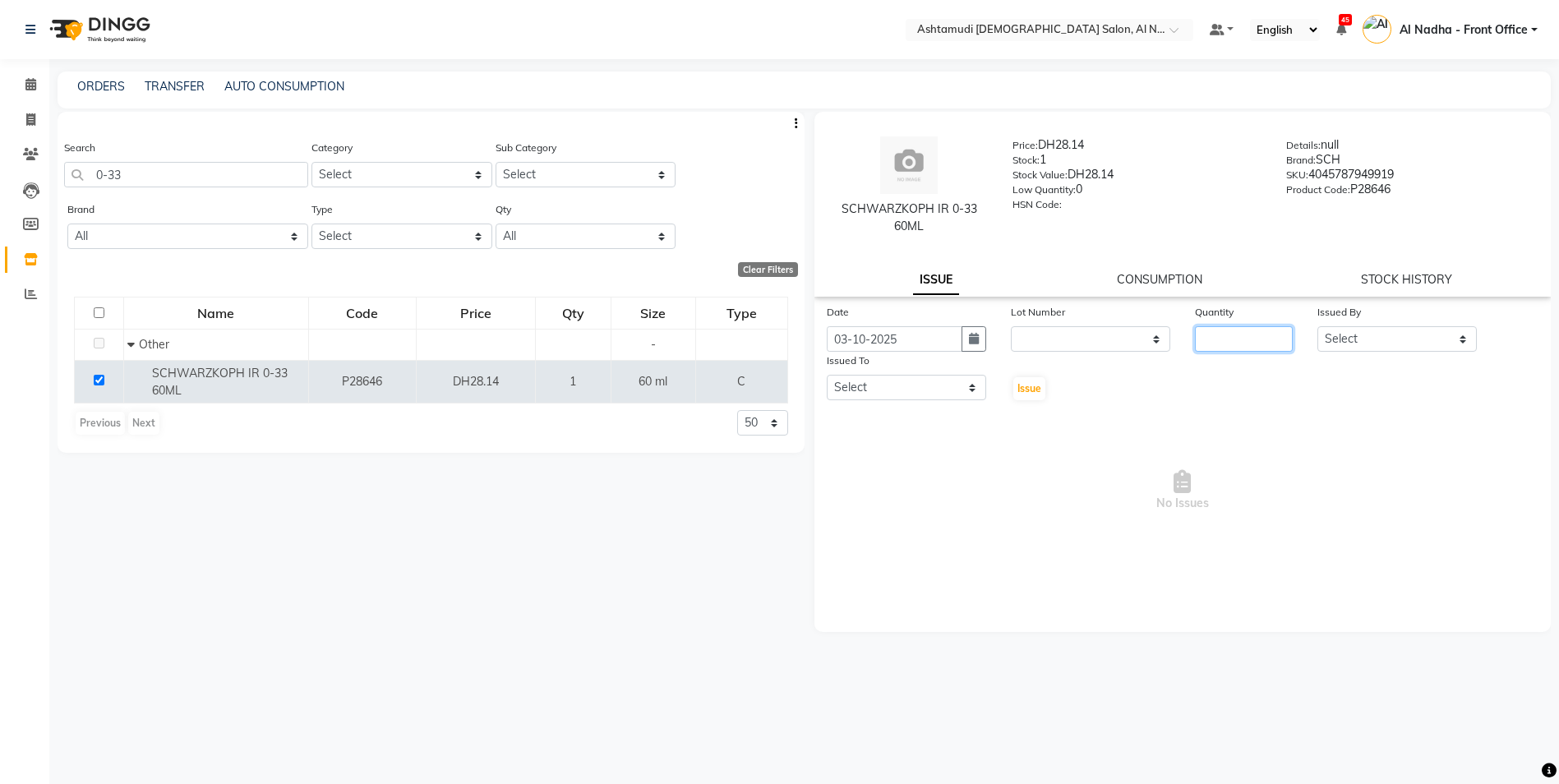
click at [1224, 340] on input "number" at bounding box center [1244, 338] width 98 height 25
type input "1"
click at [1347, 342] on select "Select Al Nadha - Front Office Archana Medonneiteu Tero [PERSON_NAME] [PERSON_N…" at bounding box center [1397, 338] width 159 height 25
select select "59177"
click at [1317, 326] on select "Select Al Nadha - Front Office Archana Medonneiteu Tero [PERSON_NAME] [PERSON_N…" at bounding box center [1397, 338] width 159 height 25
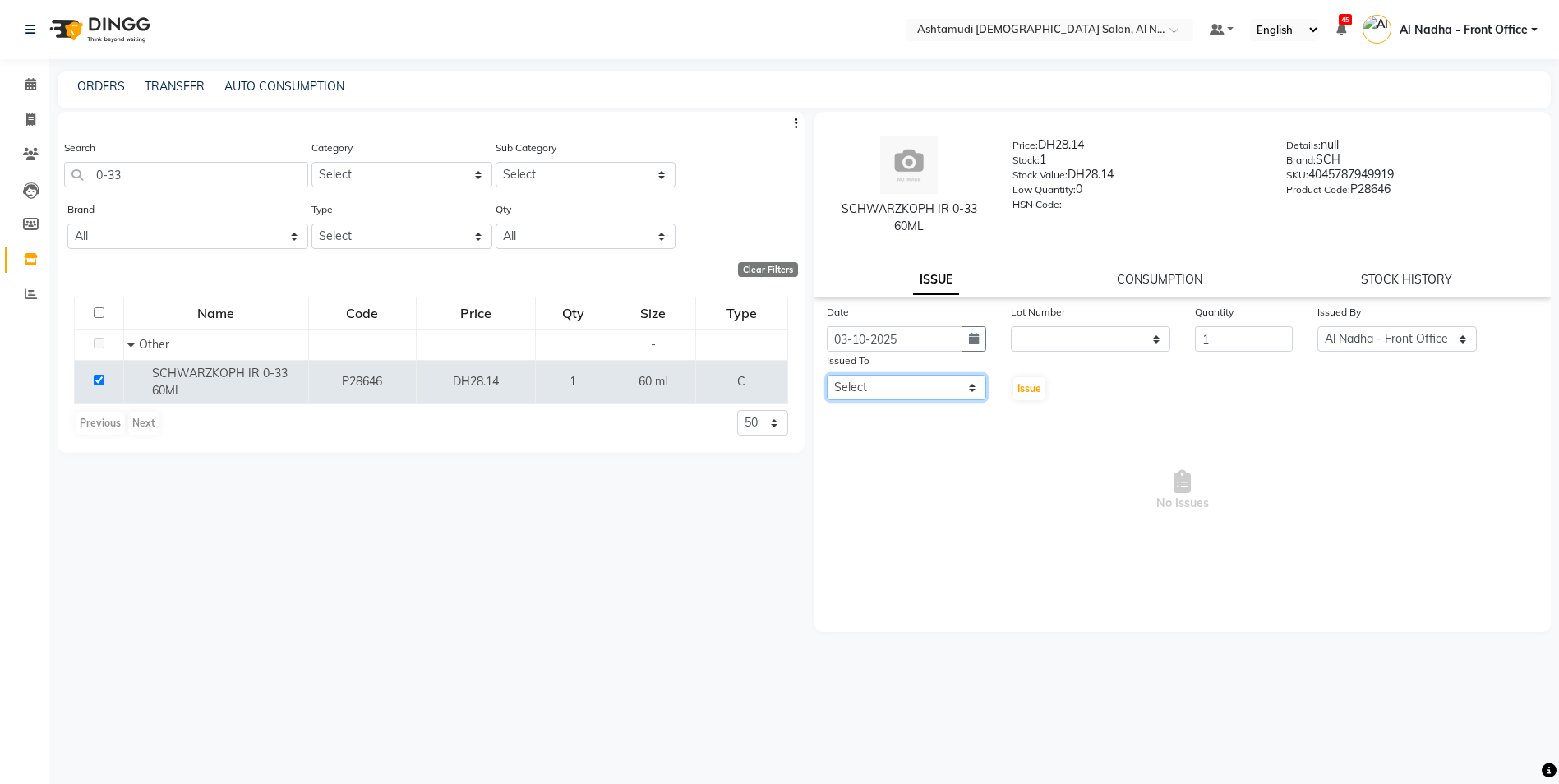
click at [859, 380] on select "Select Al Nadha - Front Office Archana Medonneiteu Tero [PERSON_NAME] [PERSON_N…" at bounding box center [906, 386] width 159 height 25
select select "60031"
click at [827, 374] on select "Select Al Nadha - Front Office Archana Medonneiteu Tero [PERSON_NAME] [PERSON_N…" at bounding box center [906, 386] width 159 height 25
click at [1024, 387] on span "Issue" at bounding box center [1030, 387] width 24 height 12
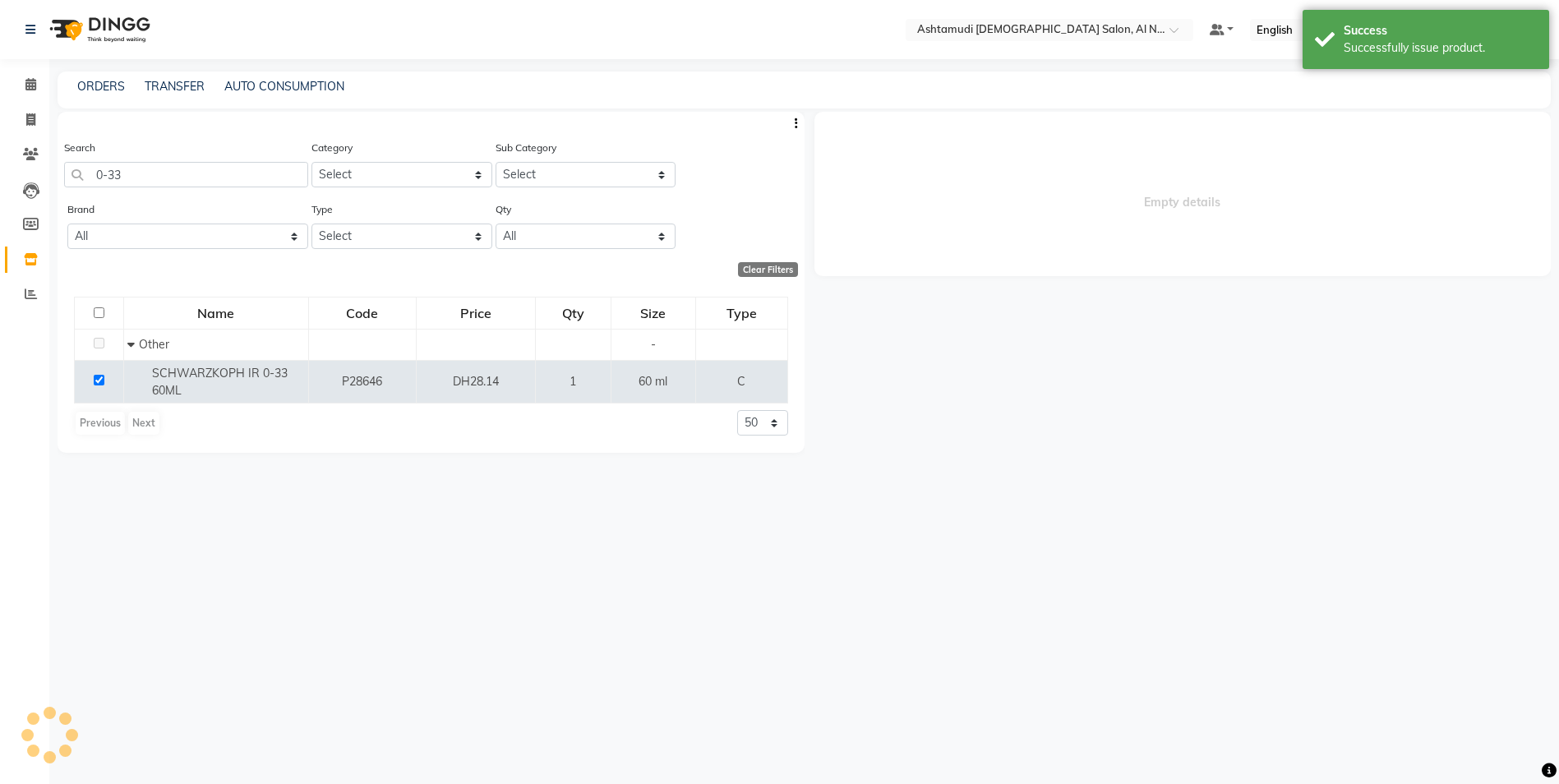
select select
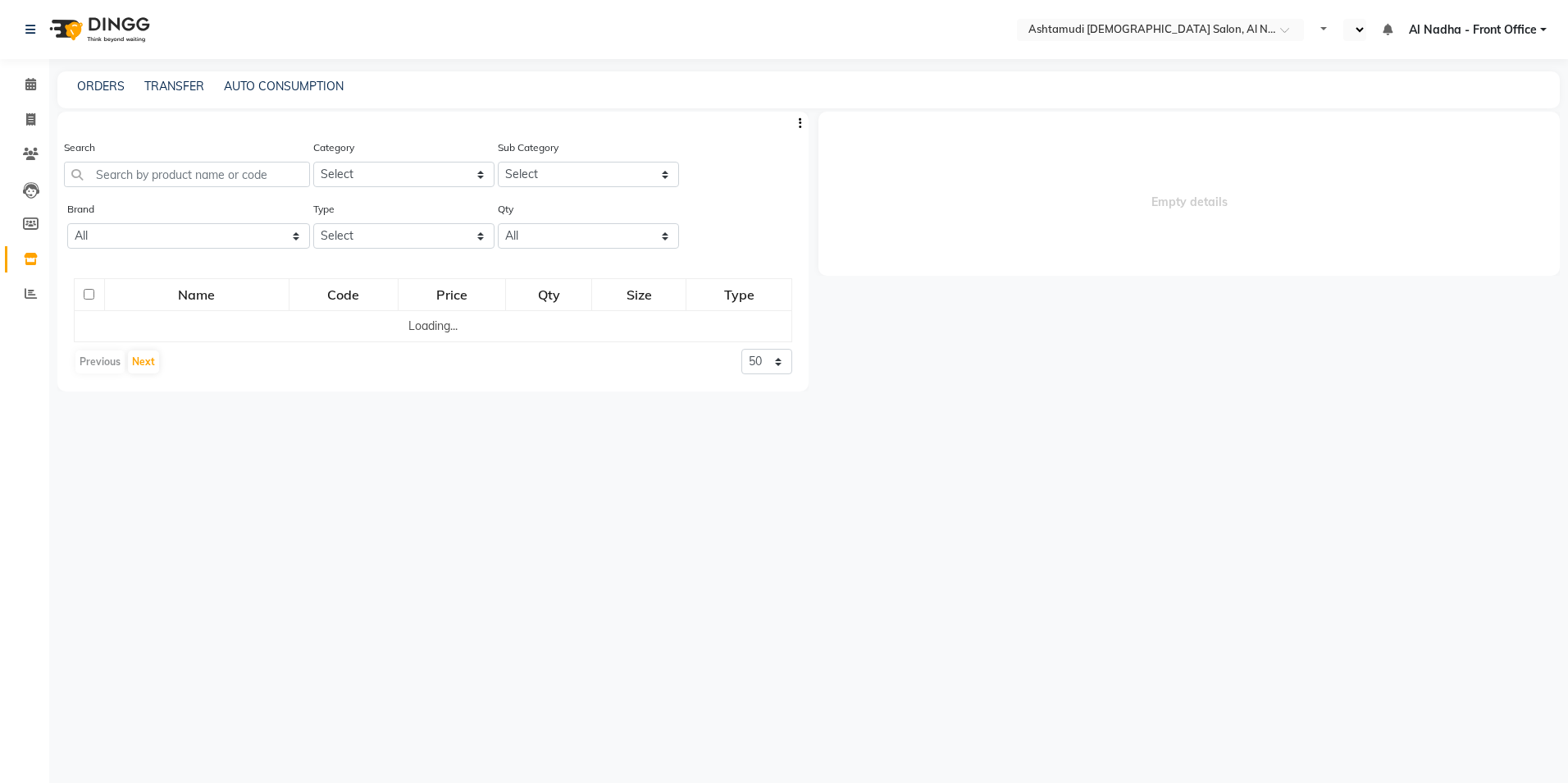
select select "en"
select select
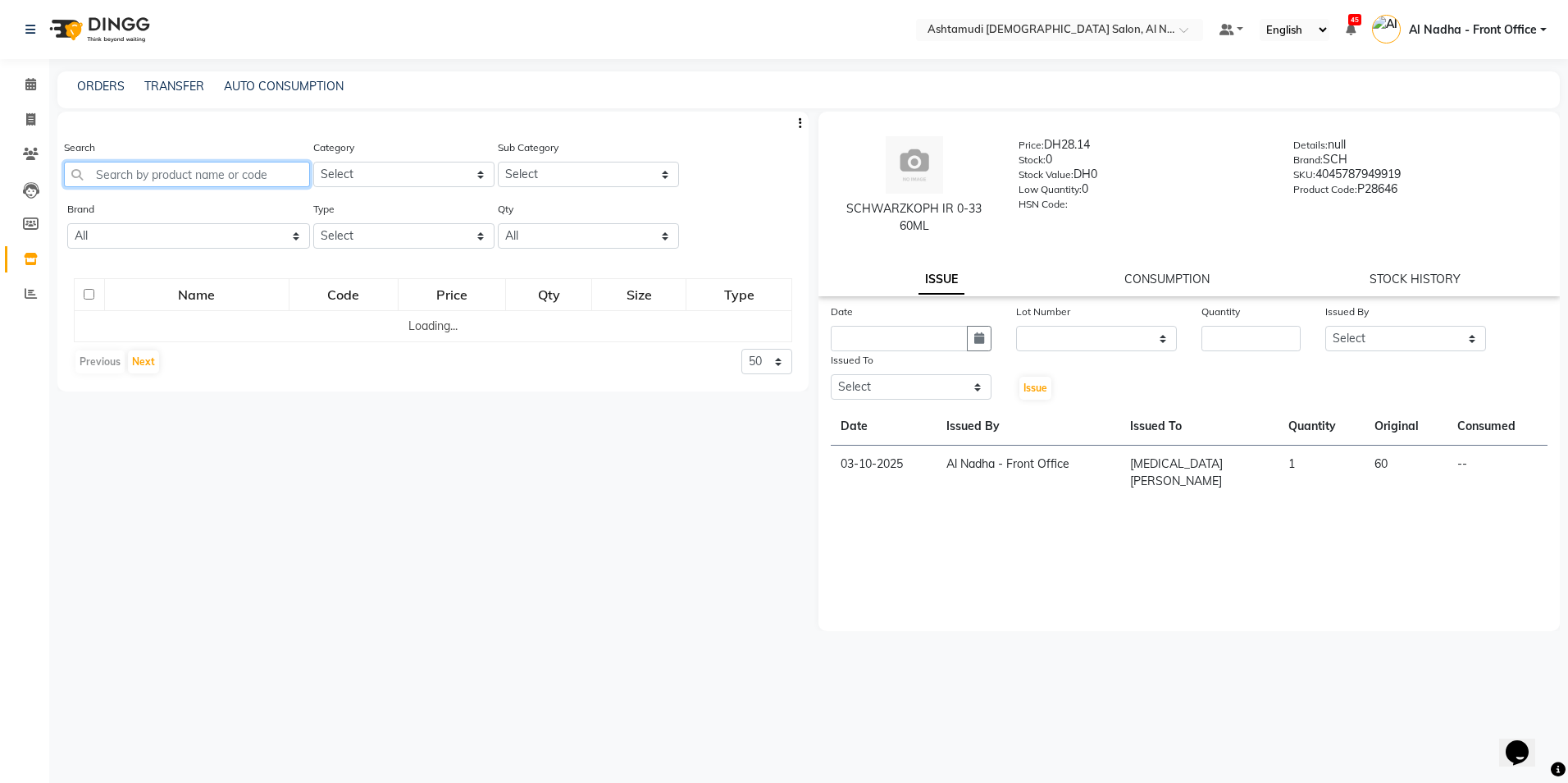
click at [121, 170] on input "text" at bounding box center [187, 174] width 246 height 25
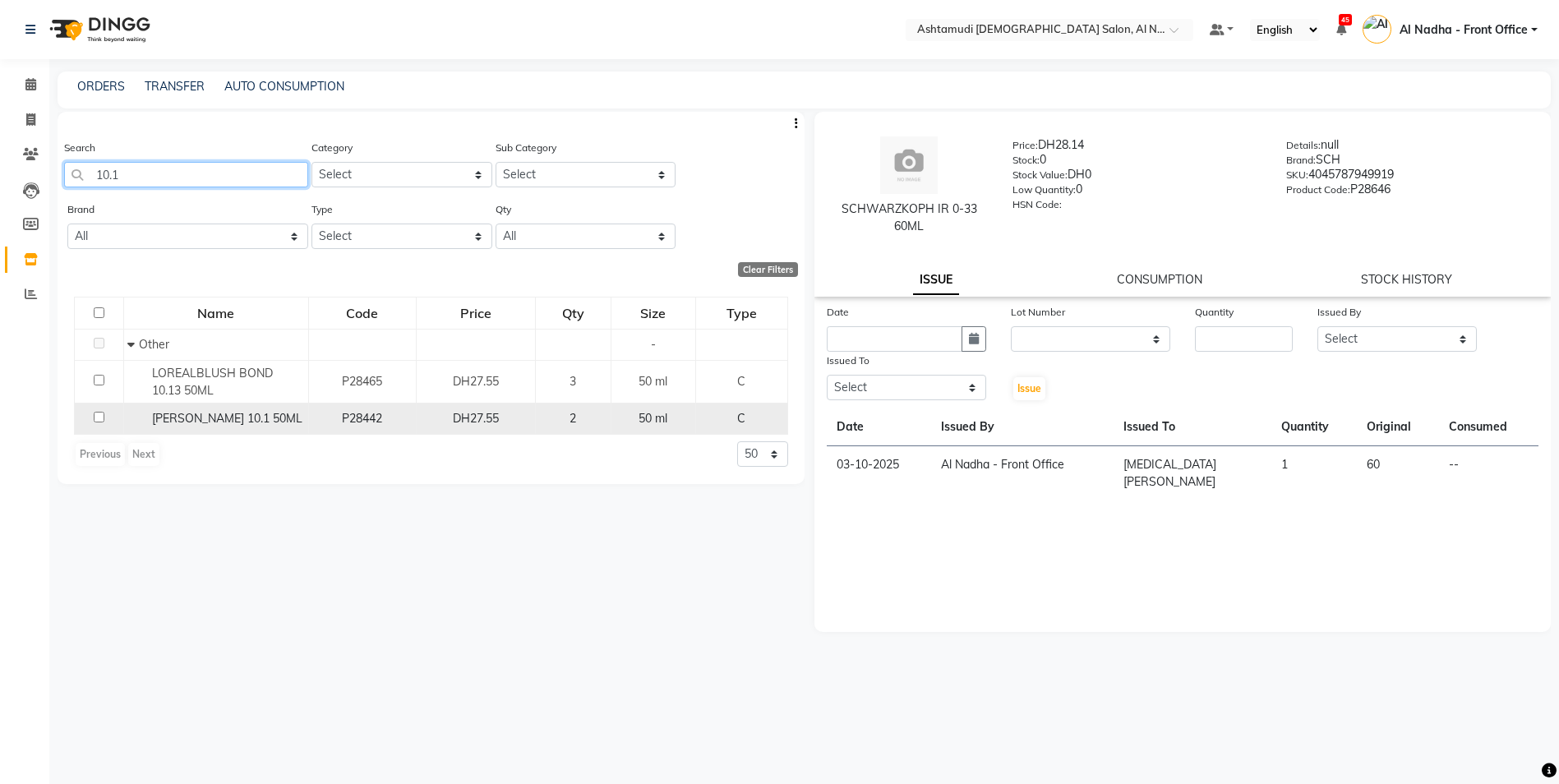
type input "10.1"
click at [99, 417] on input "checkbox" at bounding box center [99, 417] width 11 height 11
checkbox input "true"
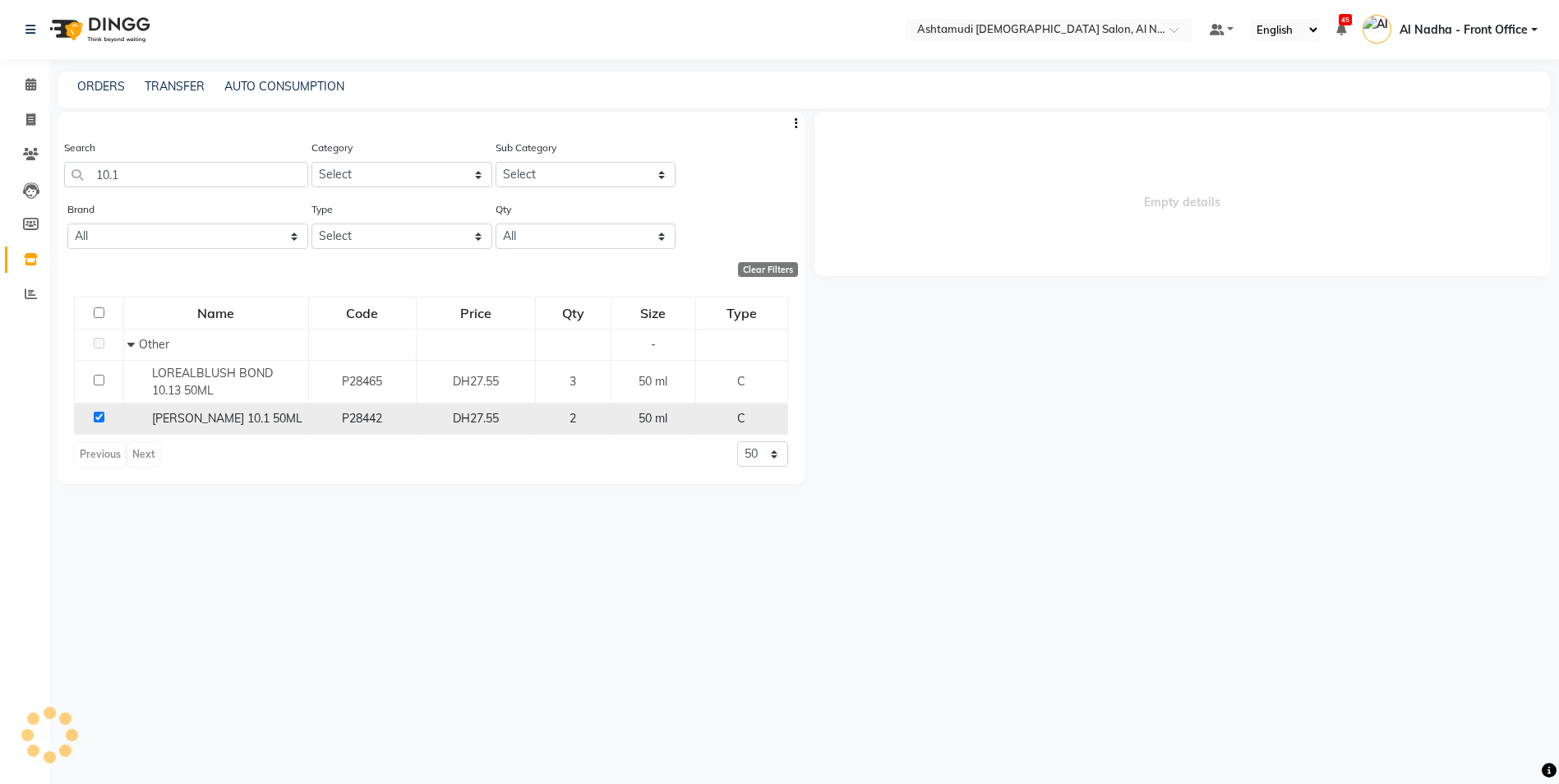
select select
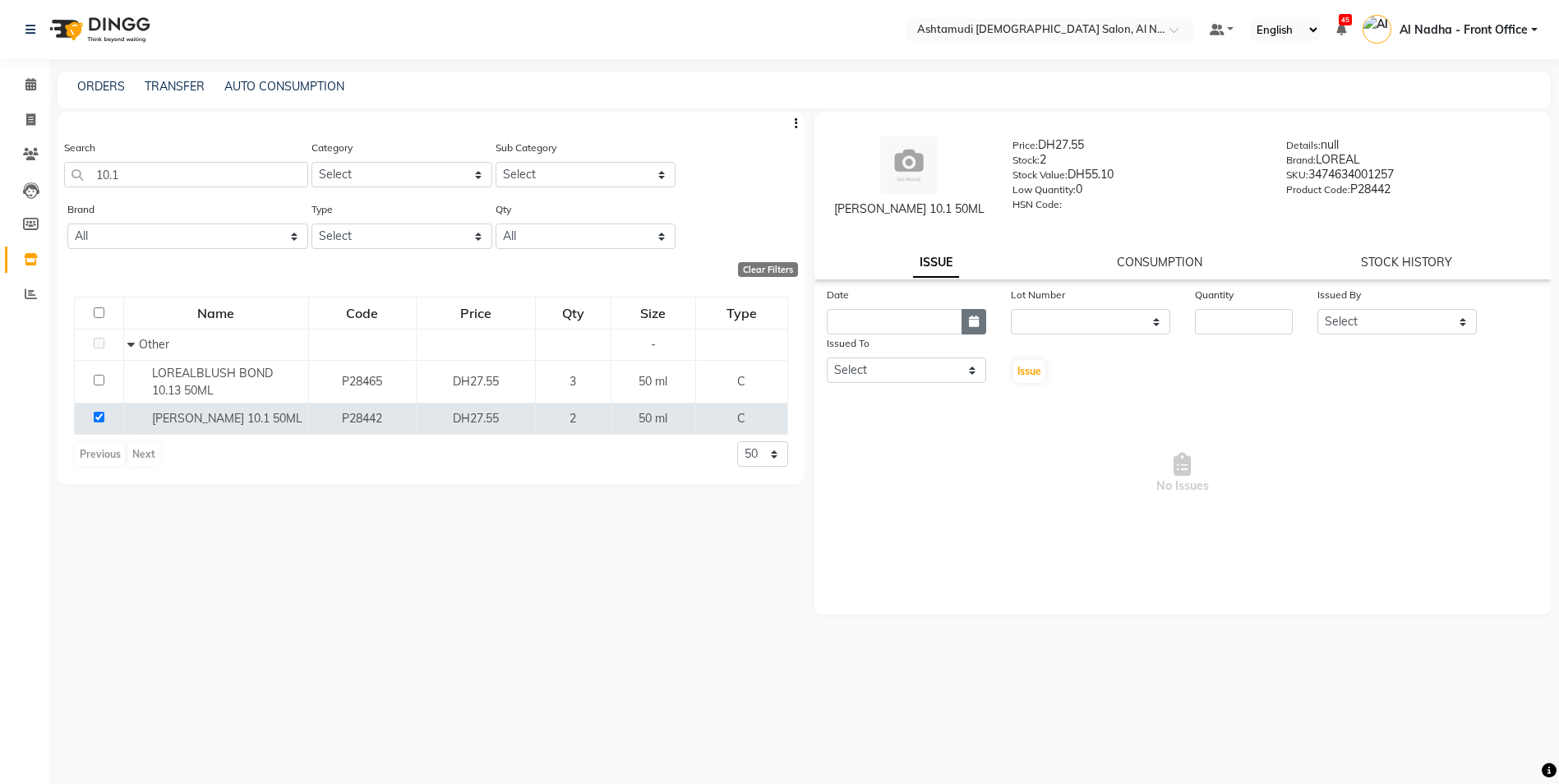
click at [976, 317] on icon "button" at bounding box center [973, 321] width 10 height 11
select select "10"
select select "2025"
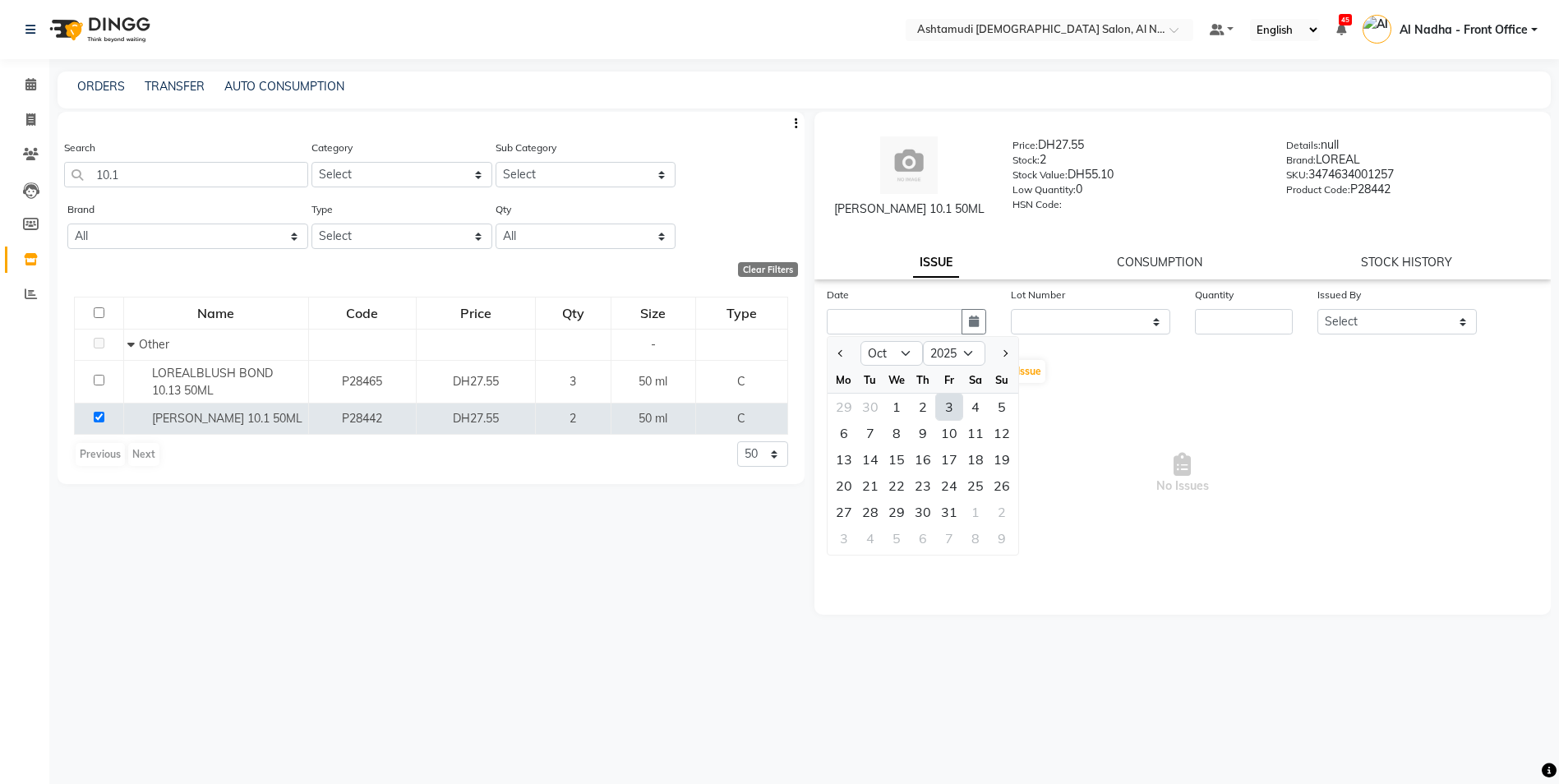
click at [951, 410] on div "3" at bounding box center [949, 407] width 26 height 26
type input "03-10-2025"
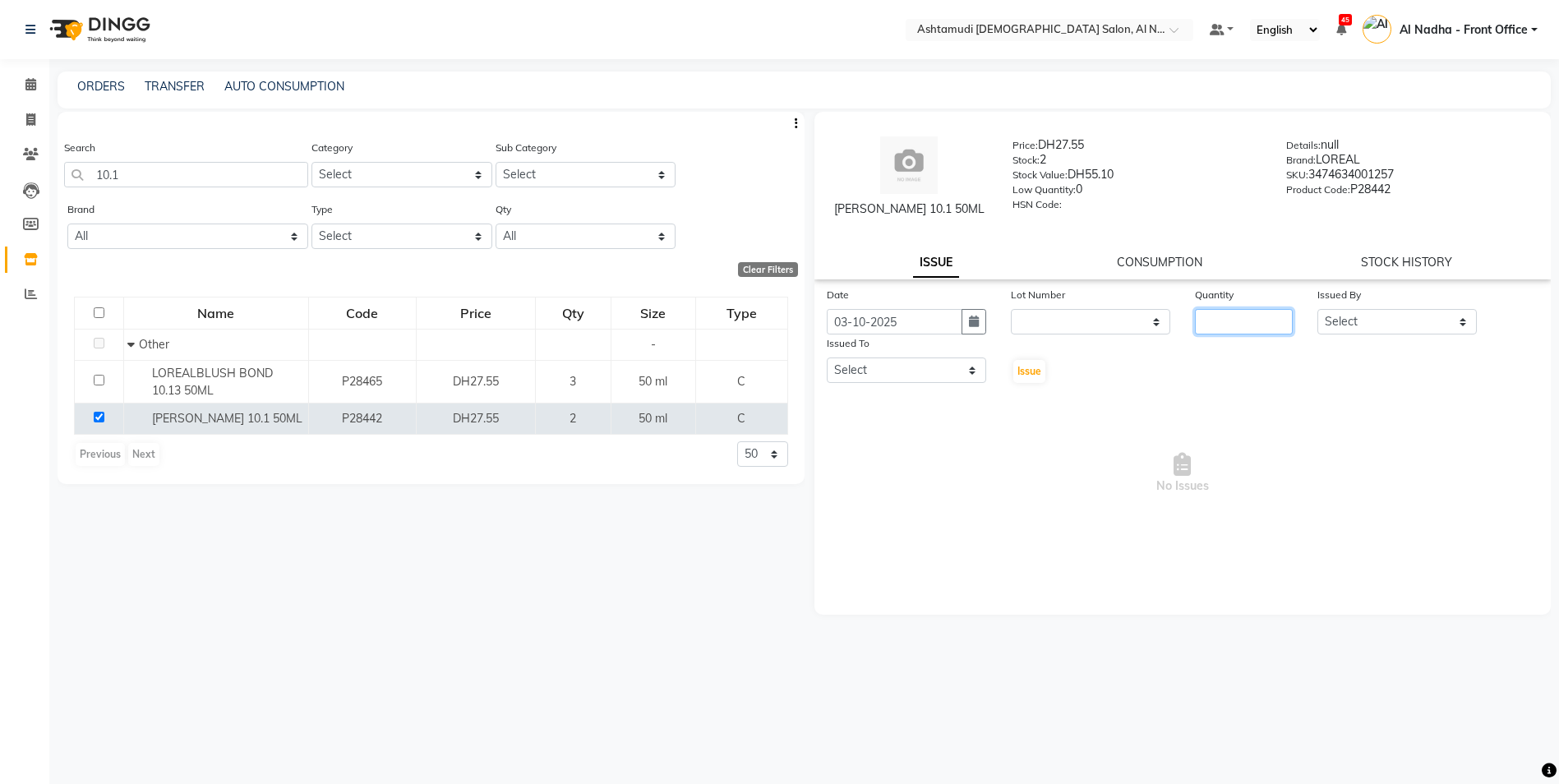
click at [1277, 333] on input "number" at bounding box center [1244, 321] width 98 height 25
type input "1"
click at [1359, 307] on div "Issued By" at bounding box center [1397, 297] width 159 height 23
click at [1351, 326] on select "Select Al Nadha - Front Office Archana Medonneiteu Tero [PERSON_NAME] [PERSON_N…" at bounding box center [1397, 321] width 159 height 25
select select "59177"
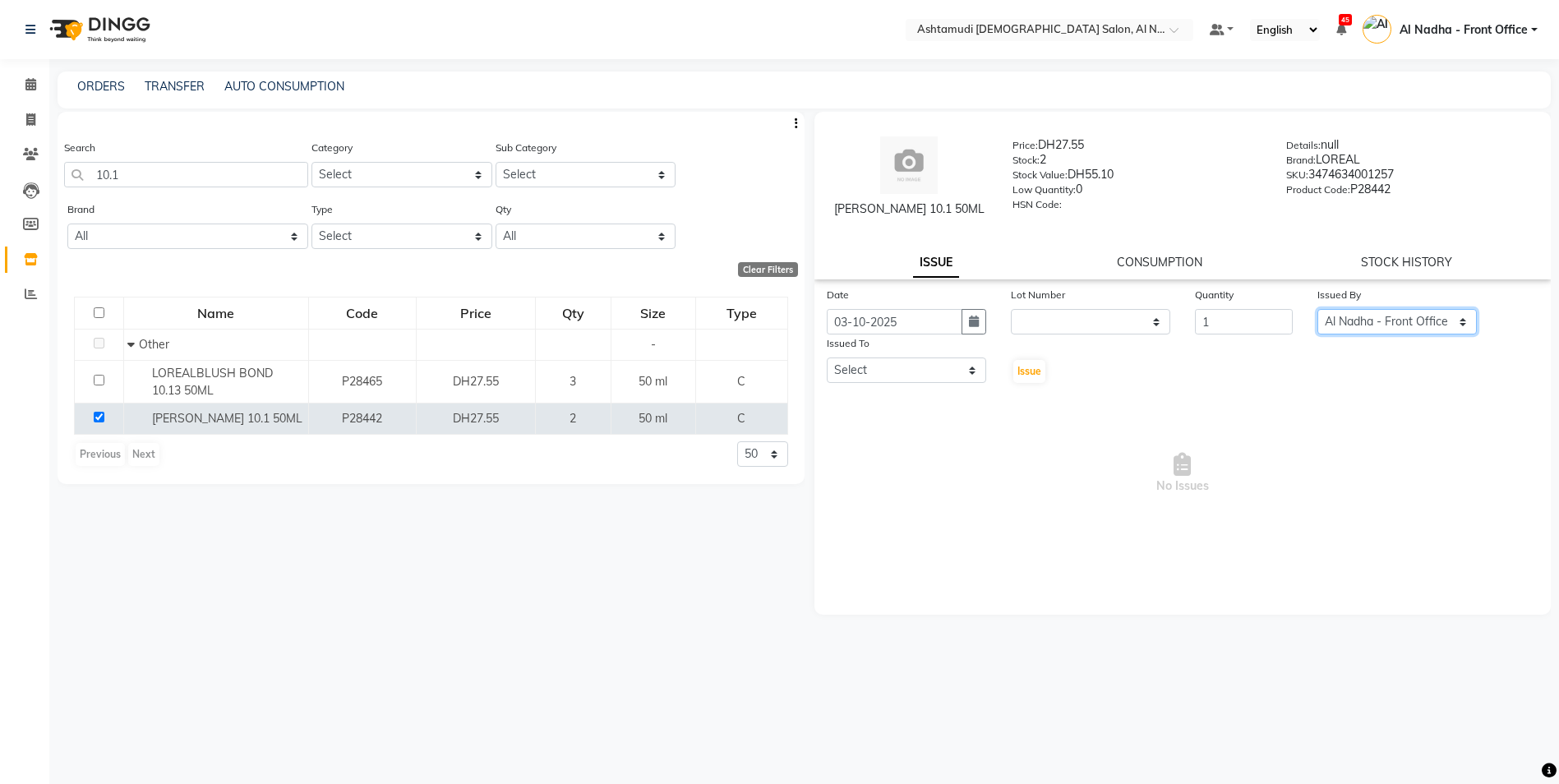
click at [1317, 309] on select "Select Al Nadha - Front Office Archana Medonneiteu Tero [PERSON_NAME] [PERSON_N…" at bounding box center [1397, 321] width 159 height 25
click at [894, 371] on select "Select Al Nadha - Front Office Archana Medonneiteu Tero Mehwish Mubeen Minu Kha…" at bounding box center [906, 370] width 159 height 25
select select "60031"
click at [827, 358] on select "Select Al Nadha - Front Office Archana Medonneiteu Tero Mehwish Mubeen Minu Kha…" at bounding box center [906, 370] width 159 height 25
click at [1023, 368] on span "Issue" at bounding box center [1030, 371] width 24 height 12
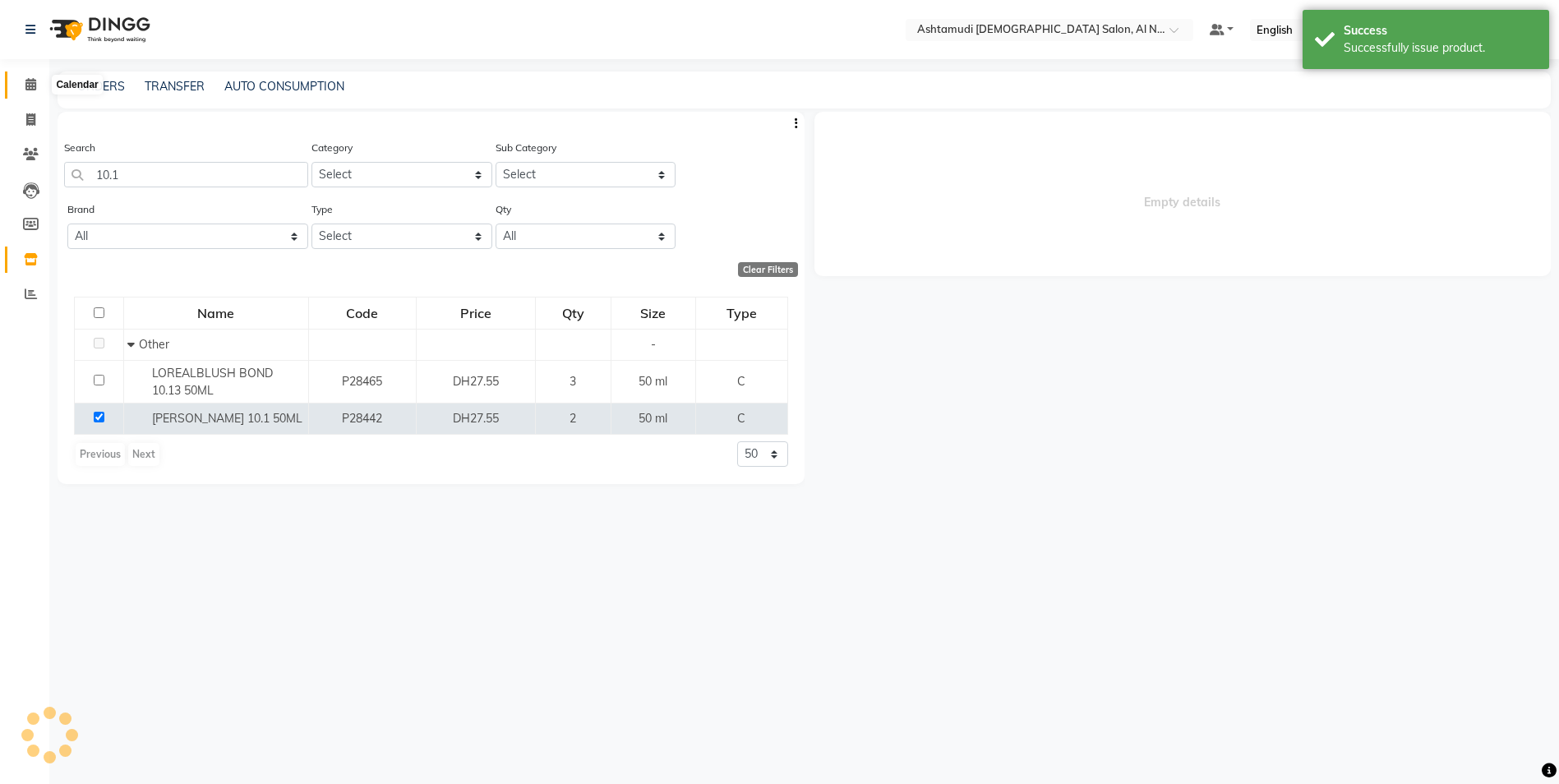
select select
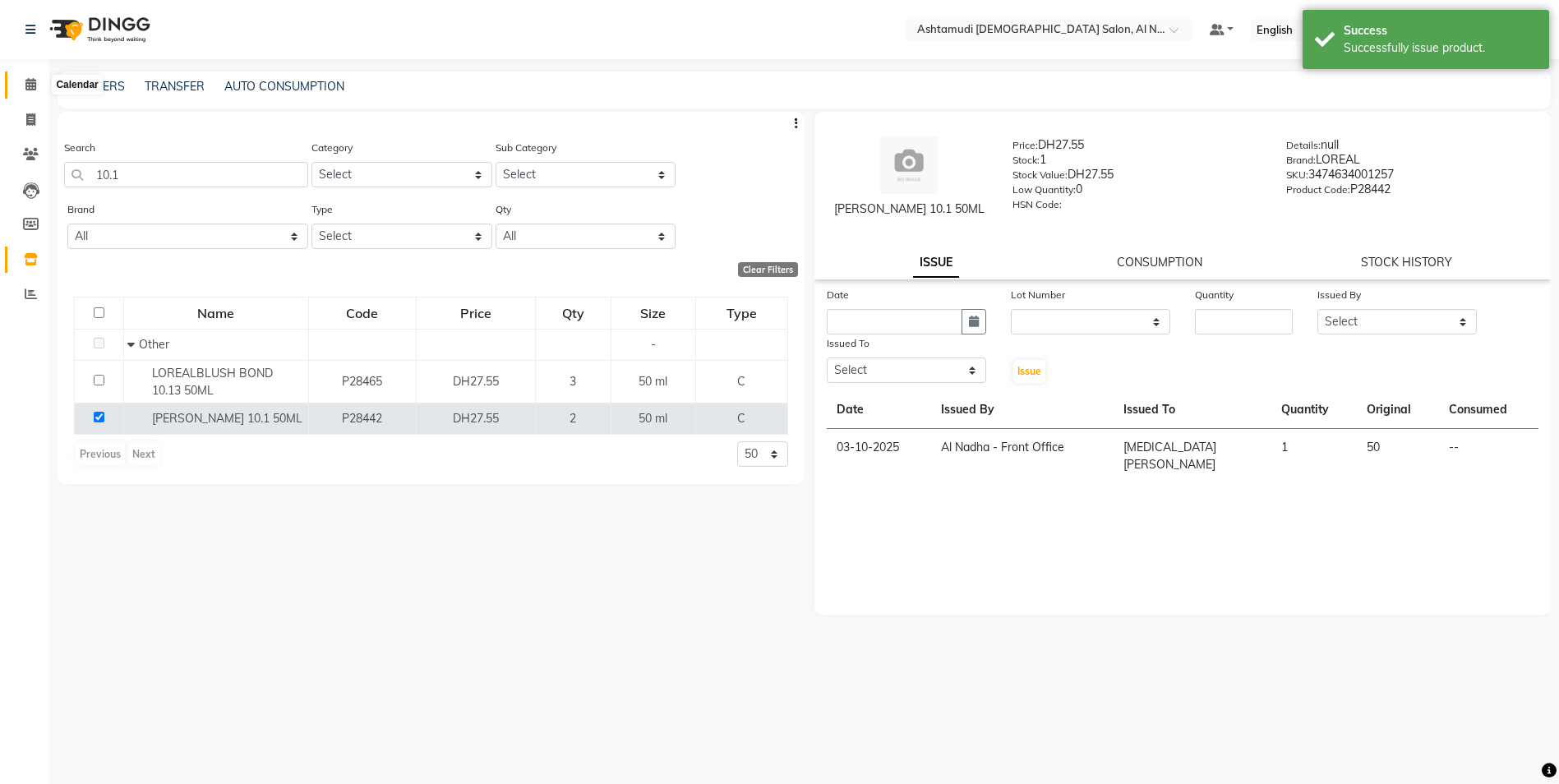
click at [30, 81] on icon at bounding box center [31, 83] width 11 height 12
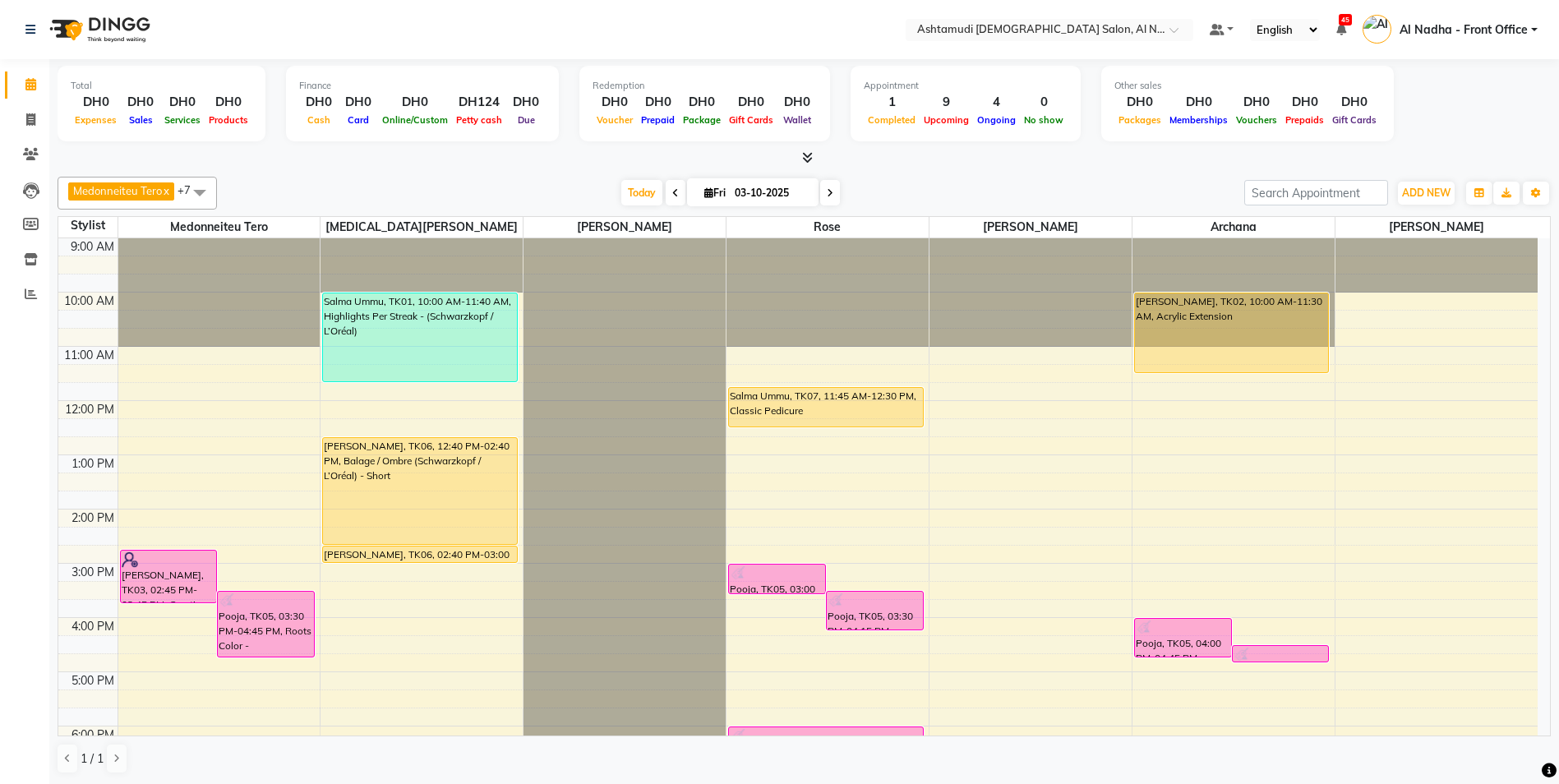
scroll to position [82, 0]
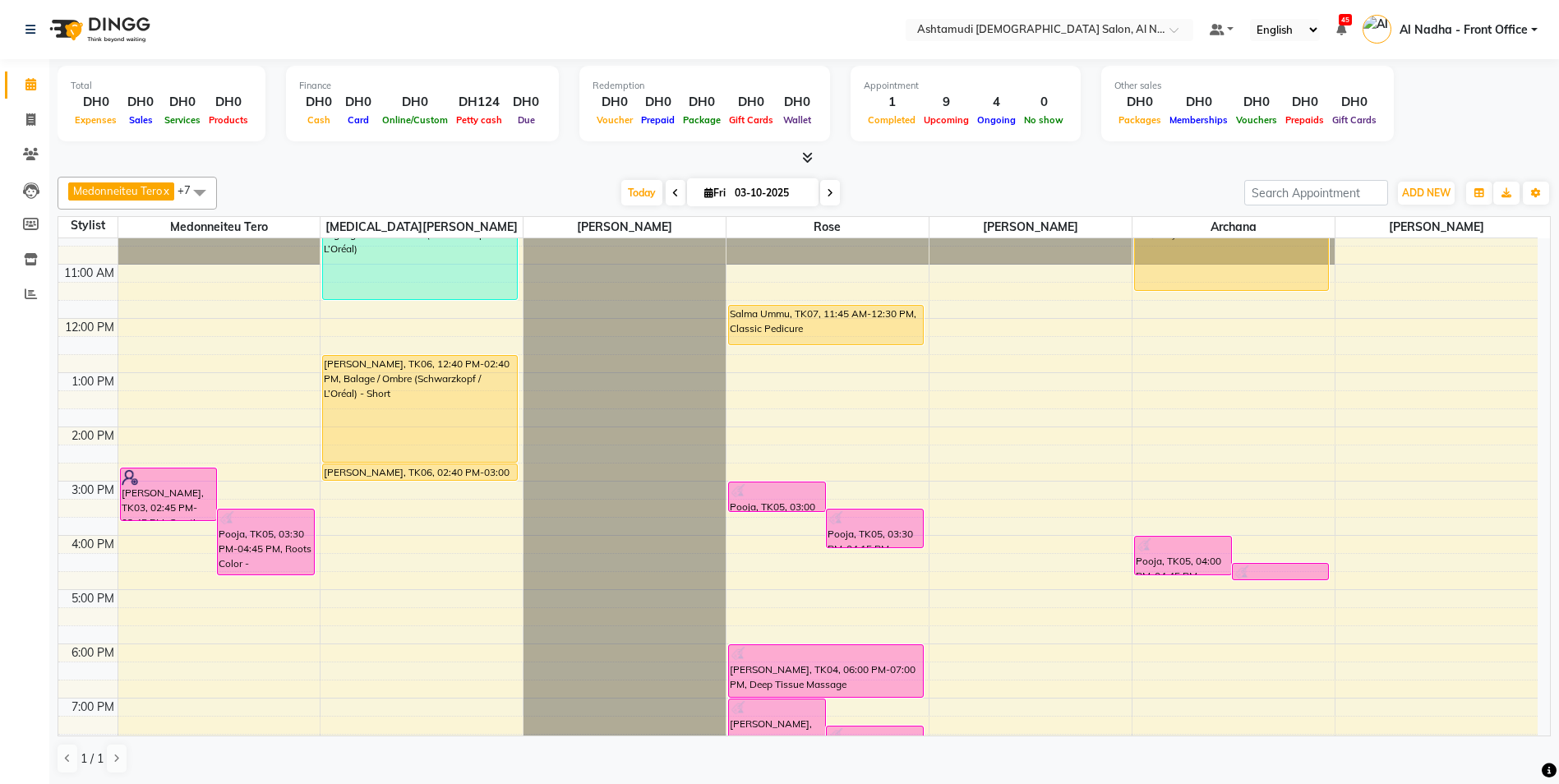
click at [823, 189] on span at bounding box center [830, 192] width 19 height 25
type input "04-10-2025"
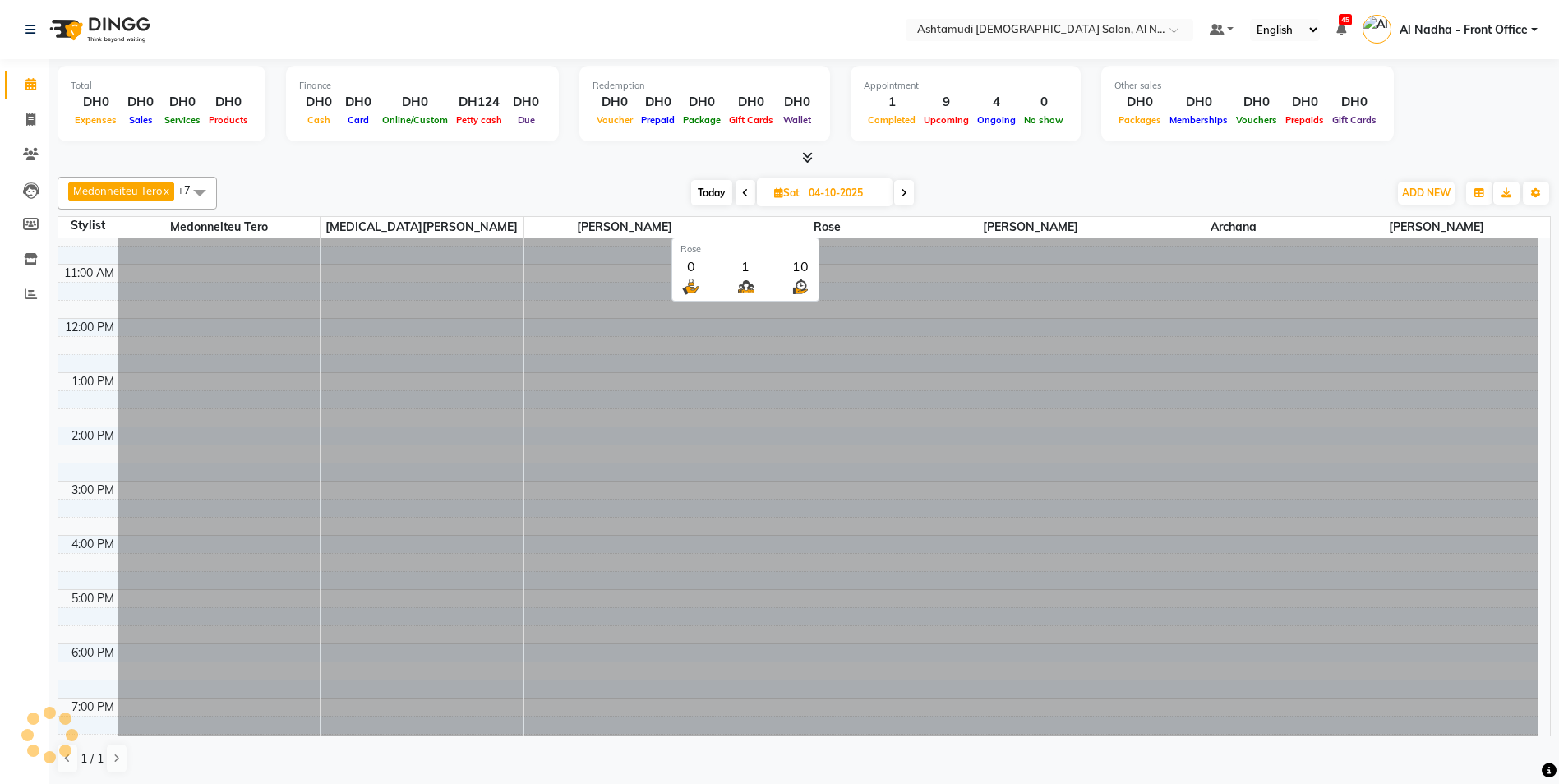
scroll to position [0, 0]
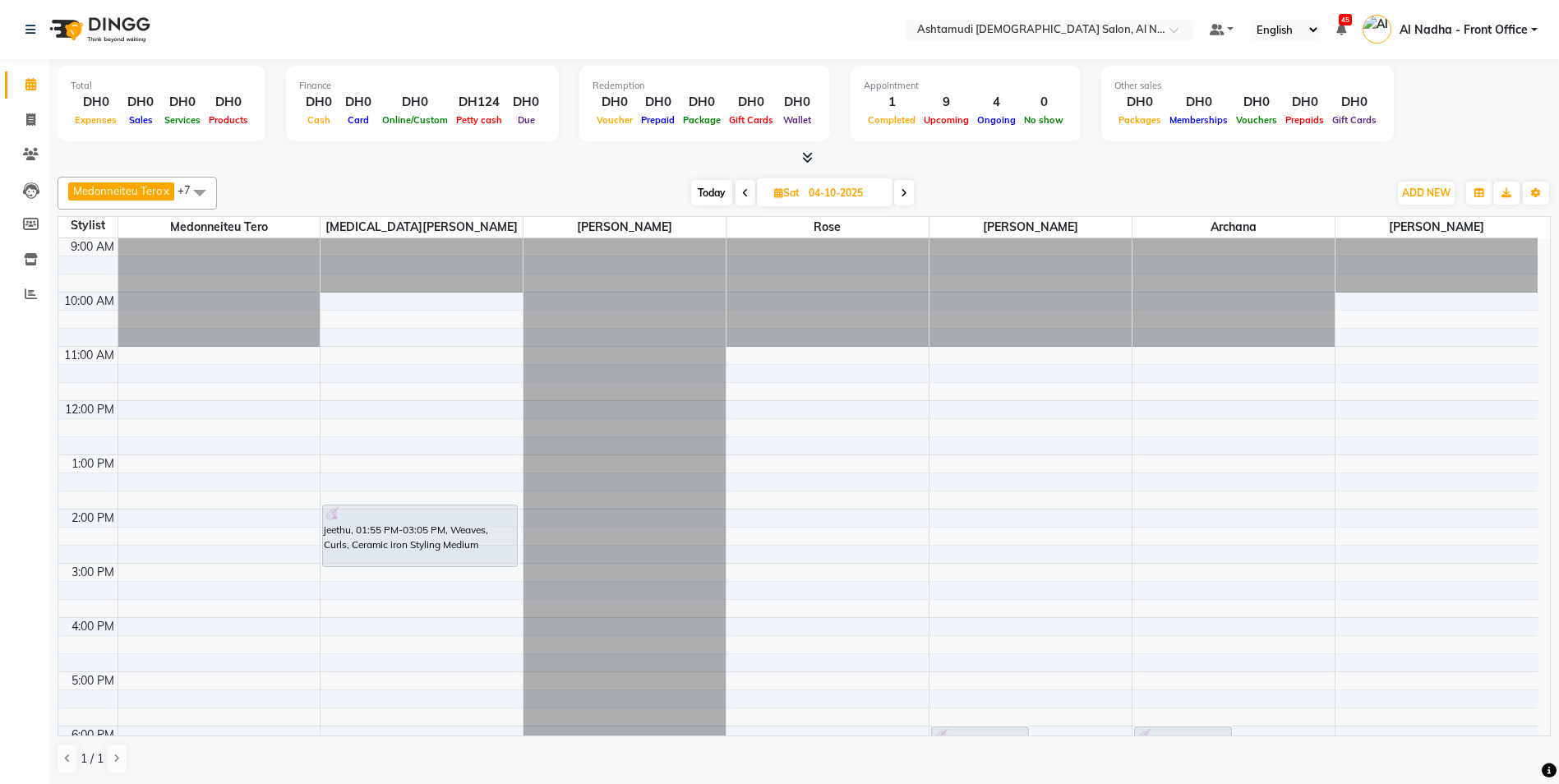
click at [133, 353] on div "9:00 AM 10:00 AM 11:00 AM 12:00 PM 1:00 PM 2:00 PM 3:00 PM 4:00 PM 5:00 PM 6:00…" at bounding box center [798, 617] width 1479 height 758
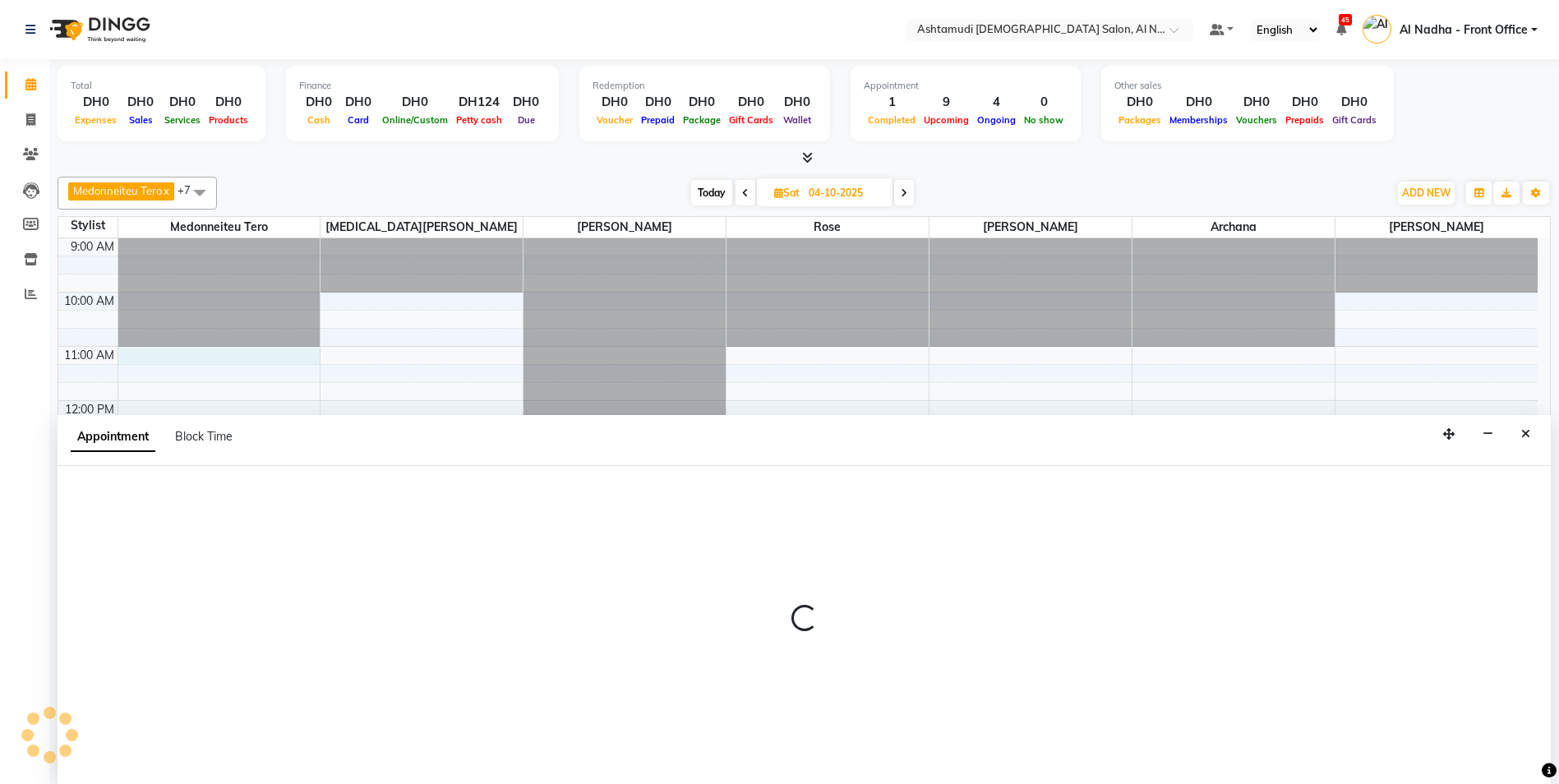
scroll to position [1, 0]
select select "59179"
select select "660"
select select "tentative"
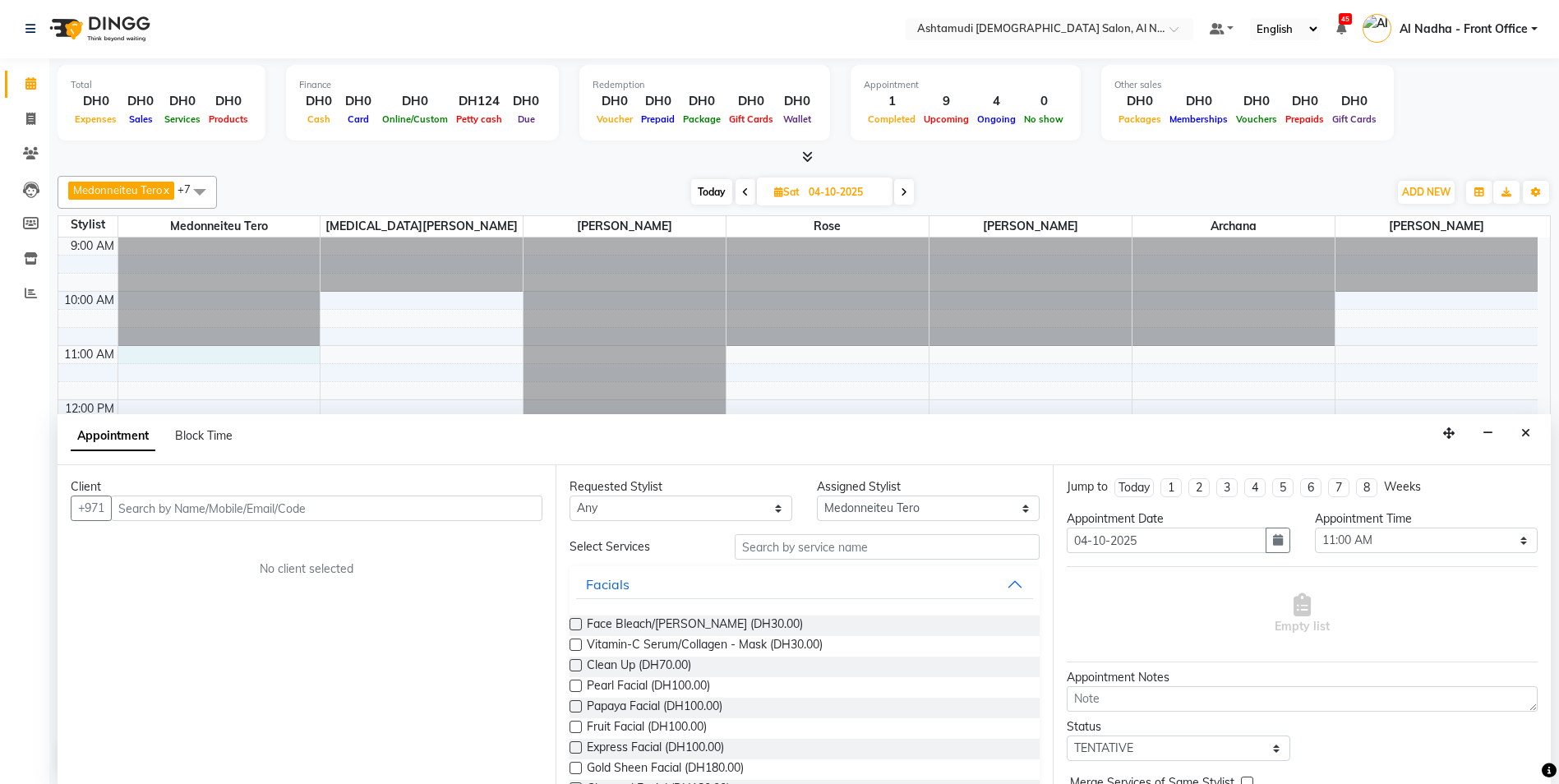
click at [141, 504] on input "text" at bounding box center [326, 508] width 431 height 25
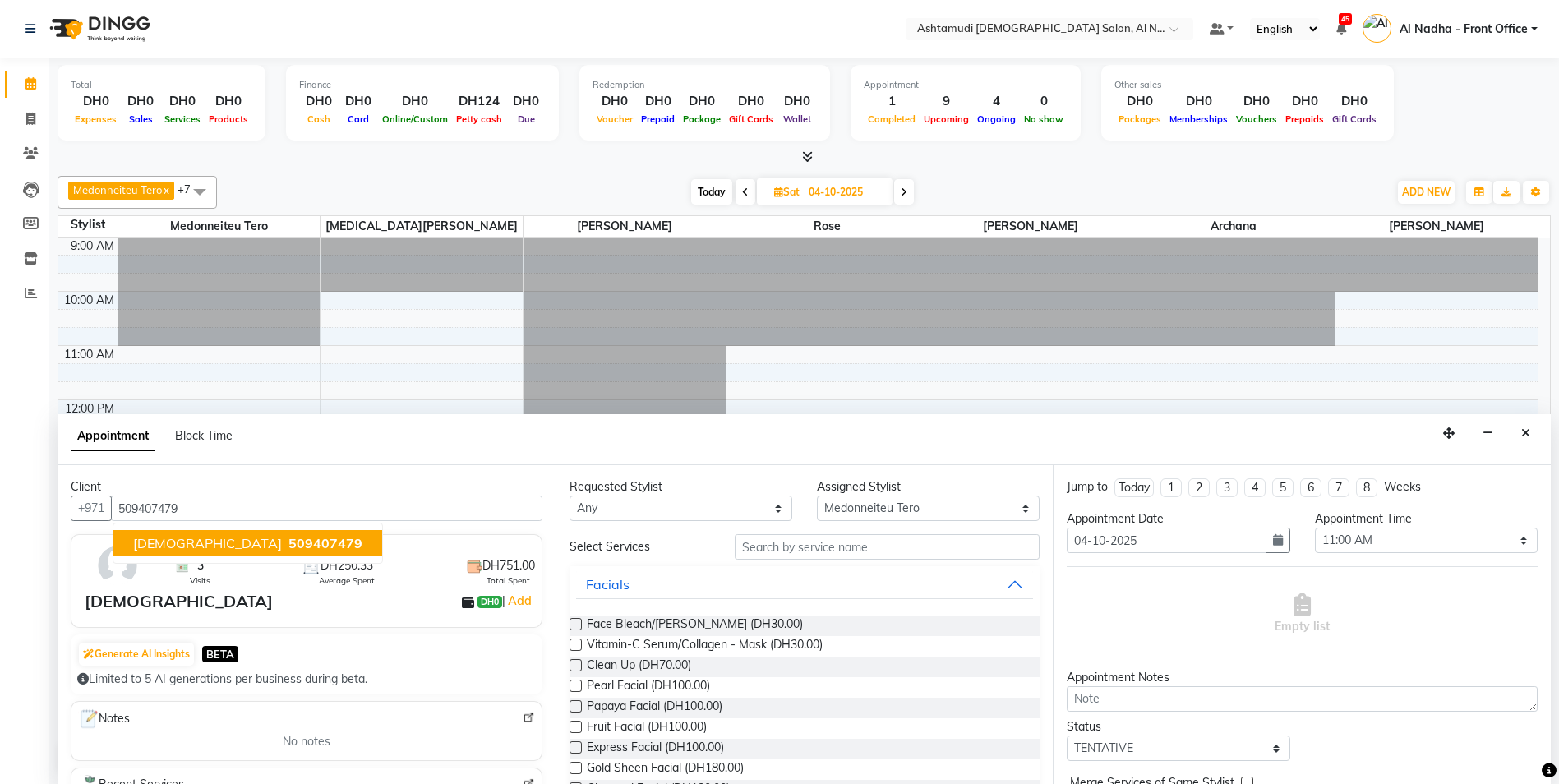
click at [168, 551] on button "faryal 509407479" at bounding box center [247, 543] width 269 height 26
type input "509407479"
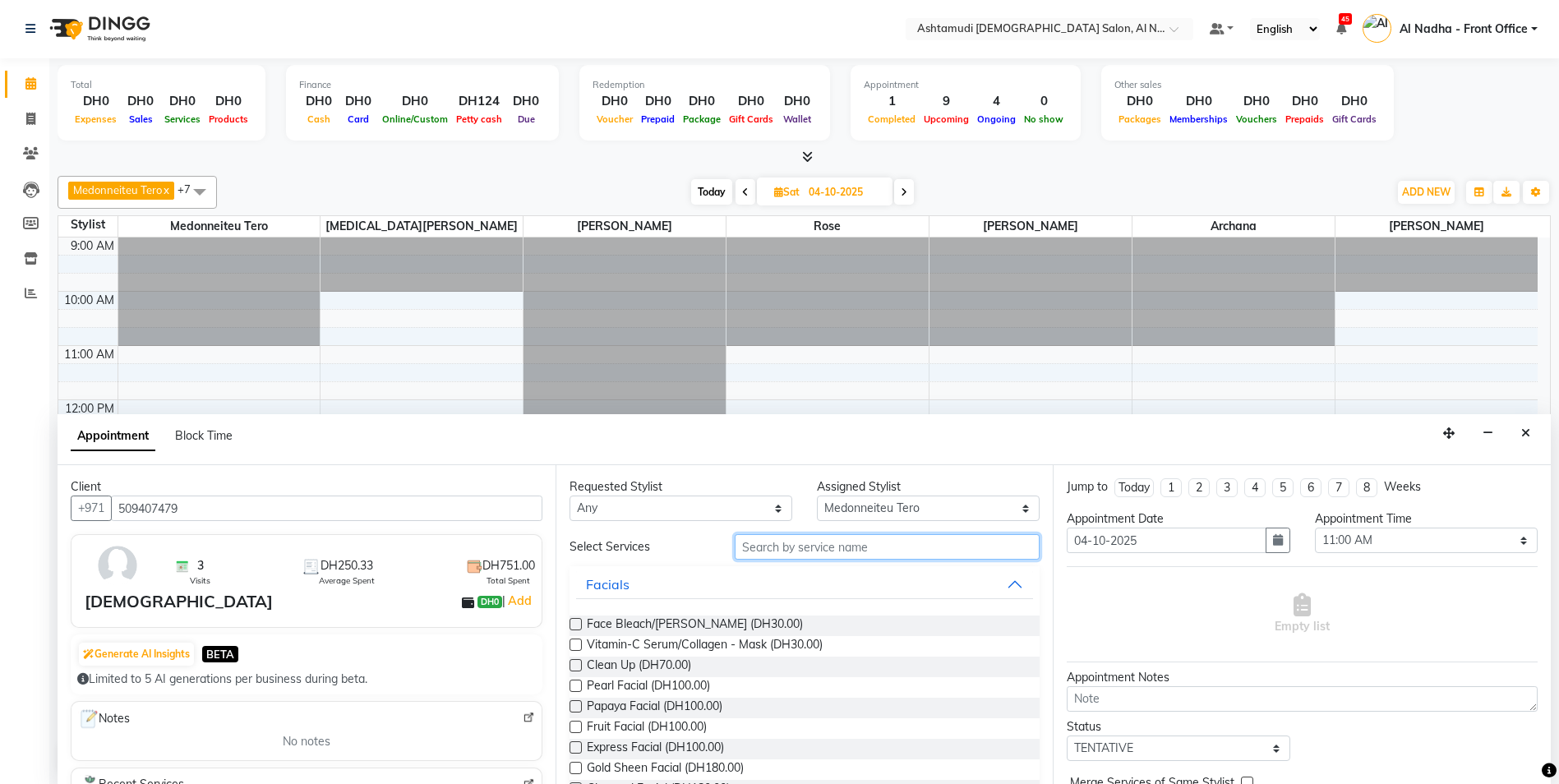
click at [757, 554] on input "text" at bounding box center [888, 546] width 306 height 25
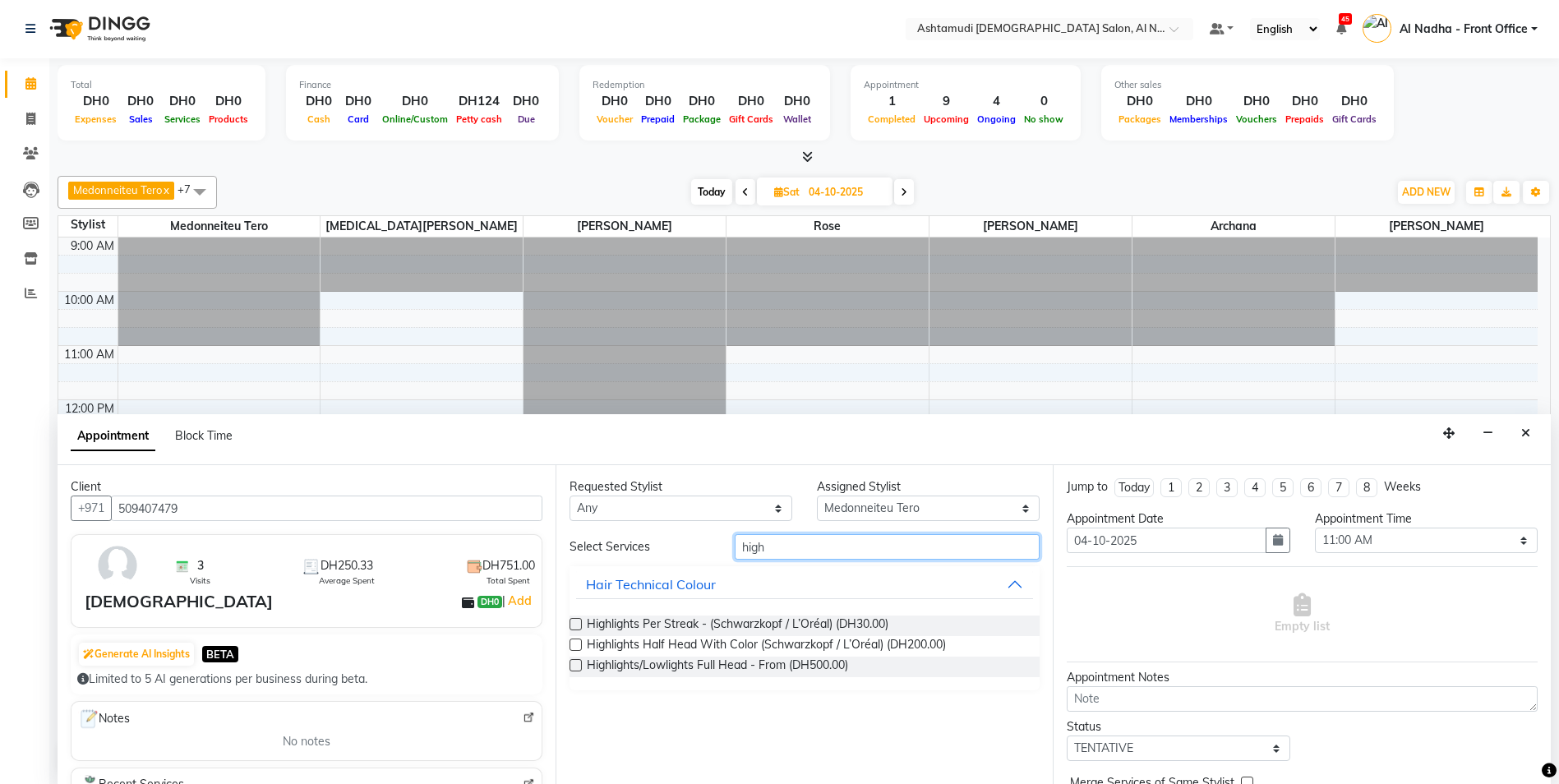
type input "high"
click at [578, 626] on label at bounding box center [575, 624] width 12 height 12
click at [578, 626] on input "checkbox" at bounding box center [575, 626] width 11 height 11
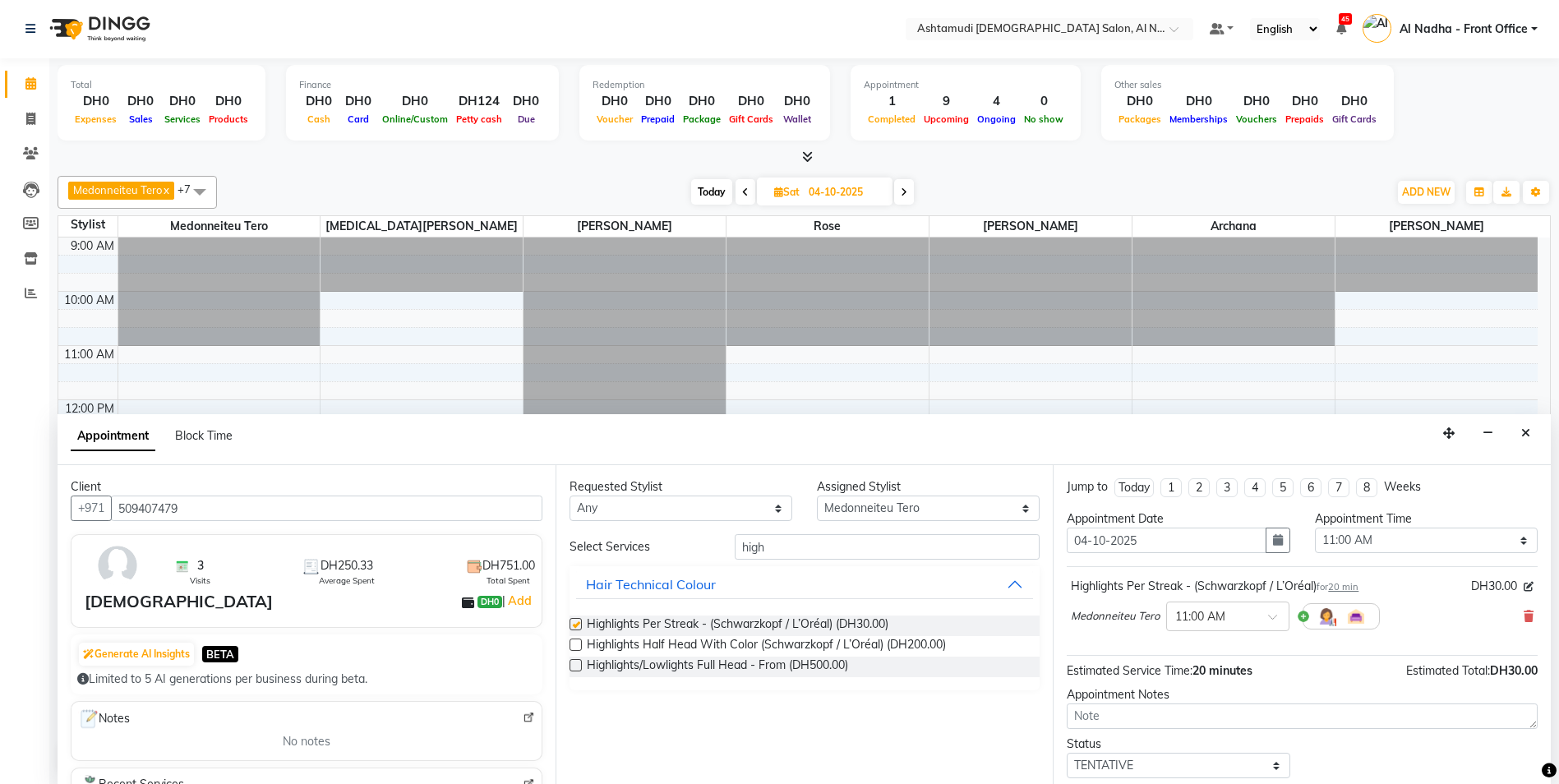
checkbox input "false"
click at [786, 547] on input "high" at bounding box center [888, 546] width 306 height 25
type input "h"
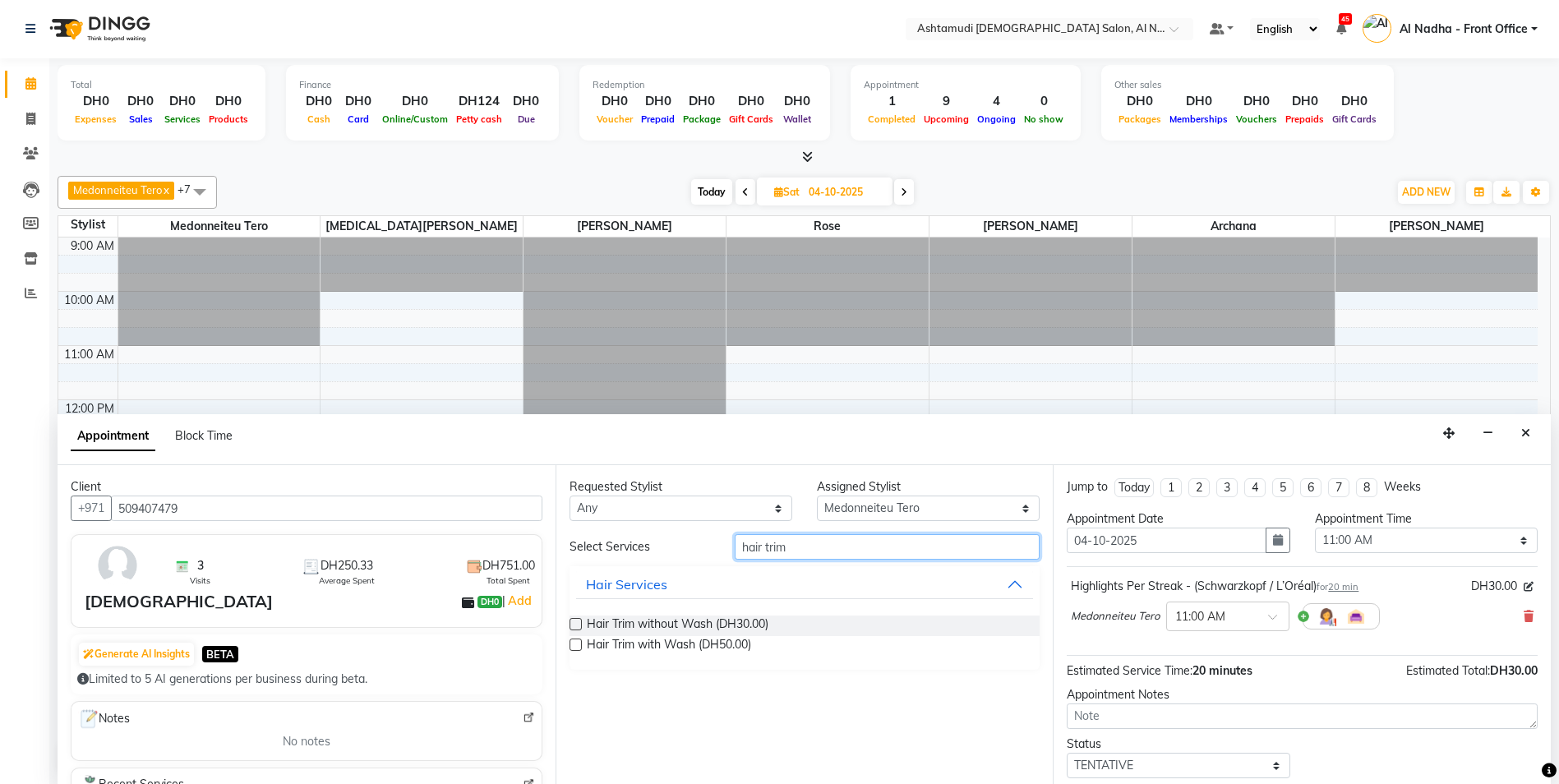
type input "hair trim"
click at [577, 644] on label at bounding box center [575, 644] width 12 height 12
click at [577, 644] on input "checkbox" at bounding box center [575, 647] width 11 height 11
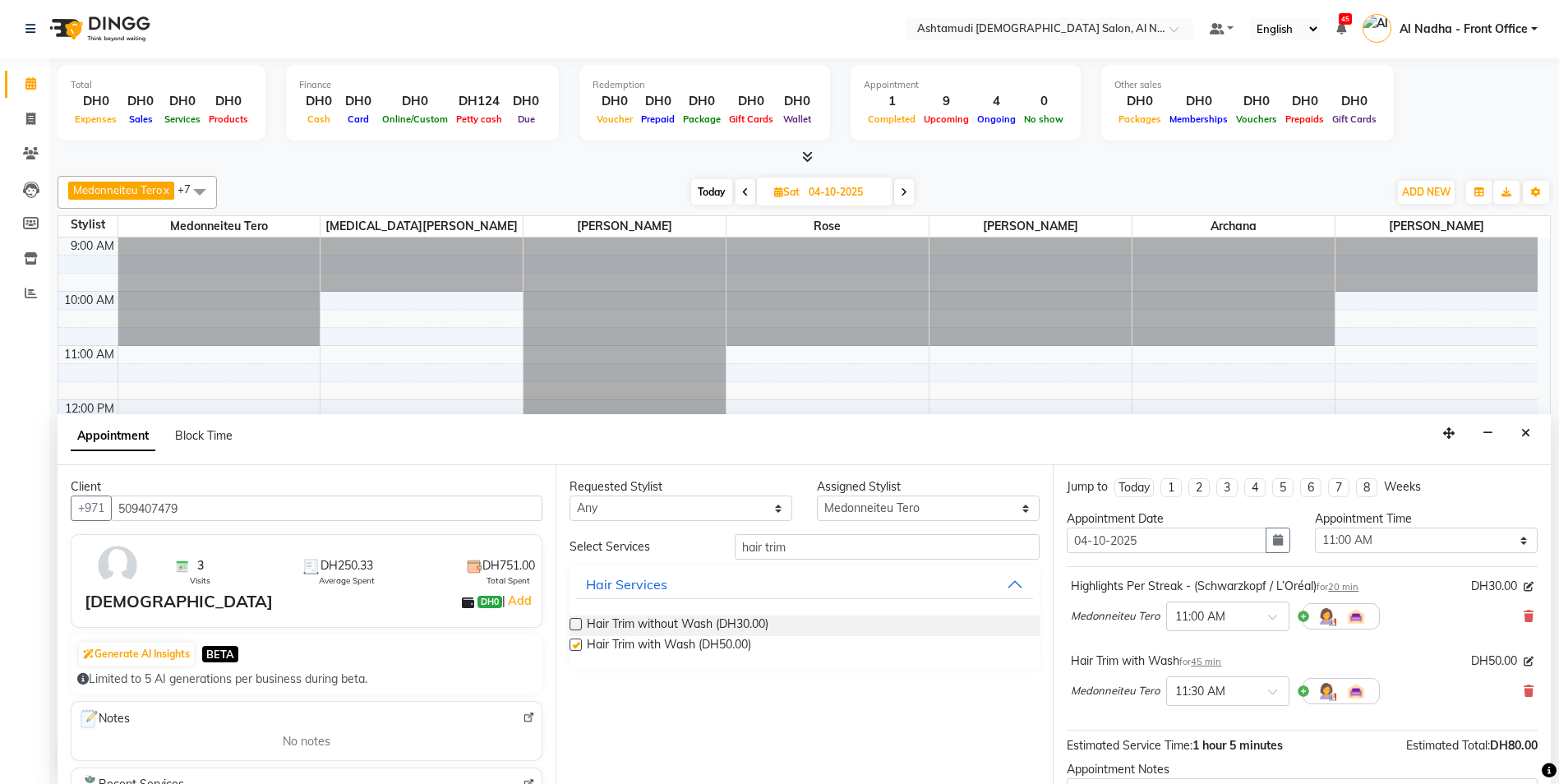
checkbox input "false"
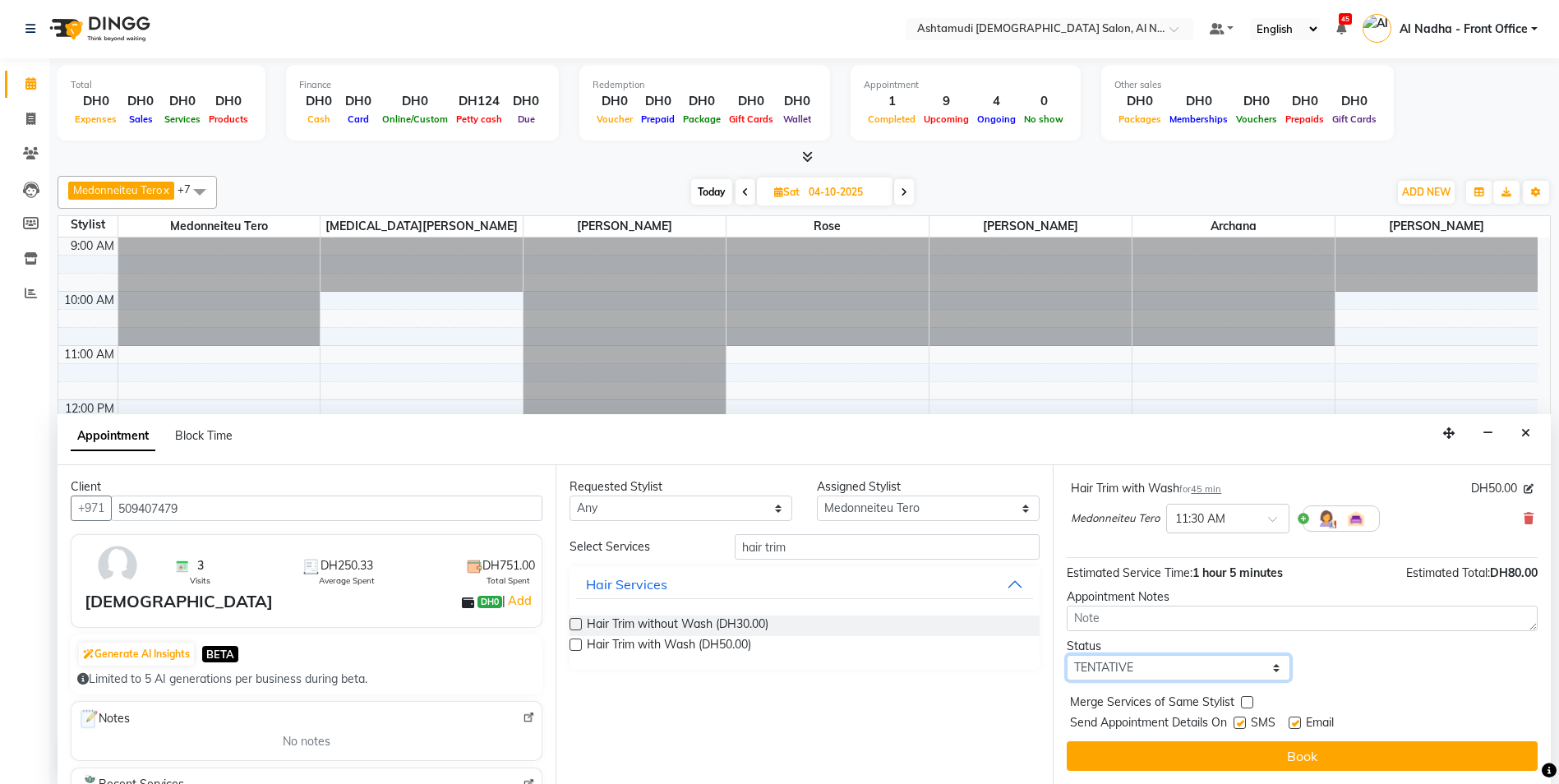
click at [1097, 669] on select "Select TENTATIVE CONFIRM UPCOMING" at bounding box center [1178, 667] width 222 height 25
select select "confirm booking"
click at [1067, 655] on select "Select TENTATIVE CONFIRM UPCOMING" at bounding box center [1178, 667] width 222 height 25
click at [831, 563] on div "Select Services hair trim Hair Services Hair Trim without Wash (DH30.00) Hair T…" at bounding box center [805, 601] width 471 height 135
click at [837, 548] on input "hair trim" at bounding box center [888, 546] width 306 height 25
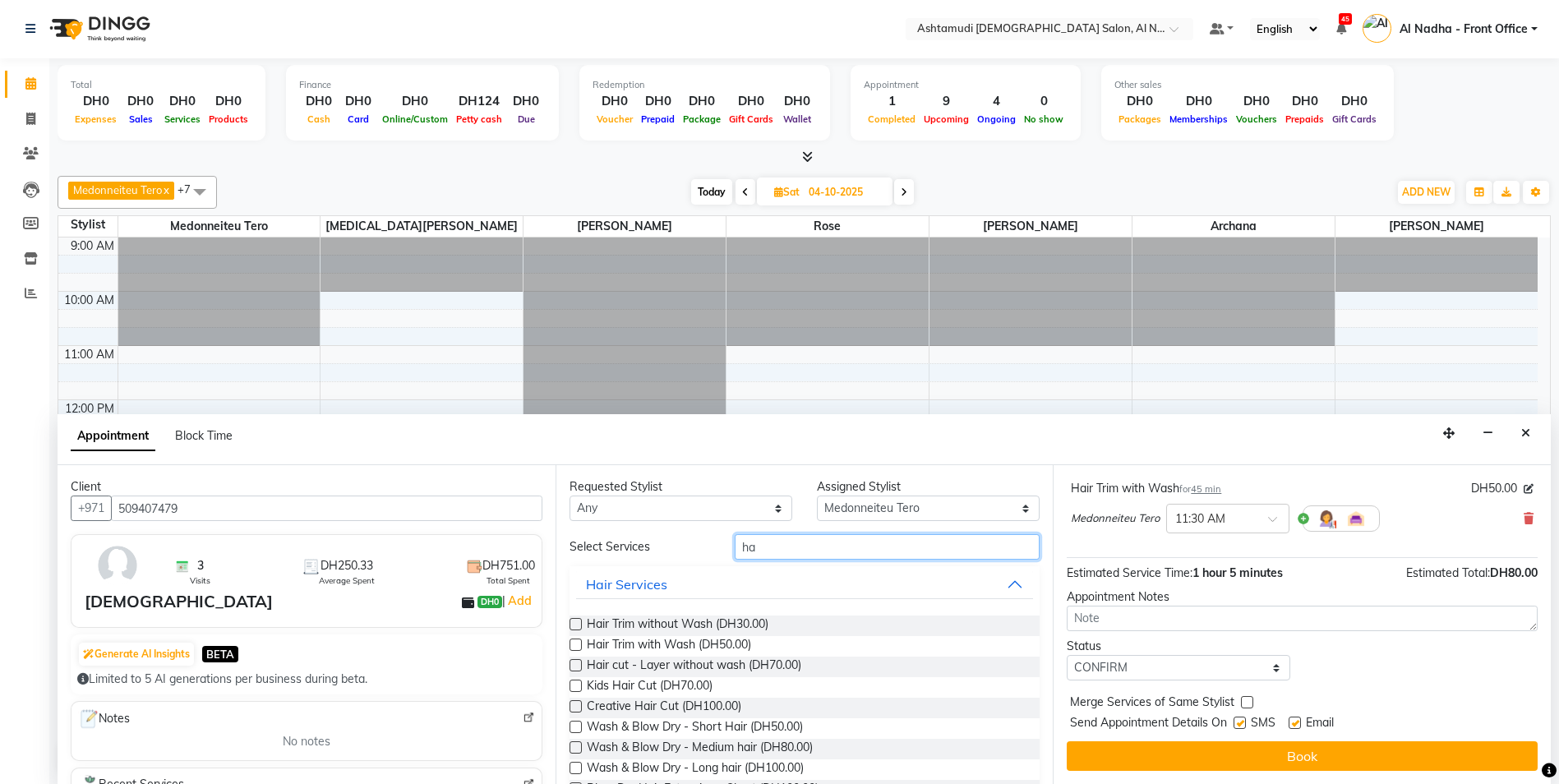
type input "h"
type input "cure"
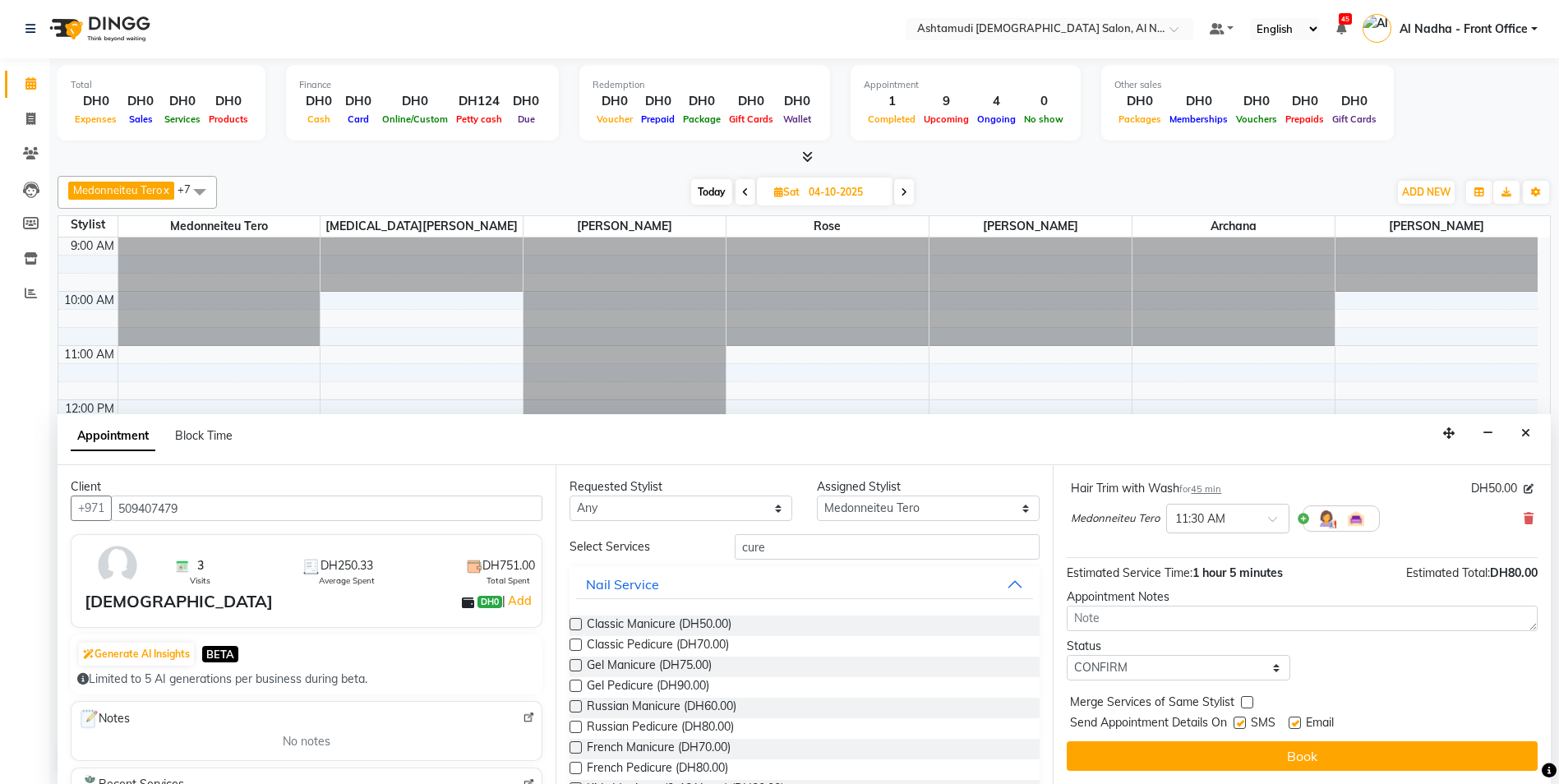
click at [577, 625] on label at bounding box center [575, 624] width 12 height 12
click at [577, 625] on input "checkbox" at bounding box center [575, 626] width 11 height 11
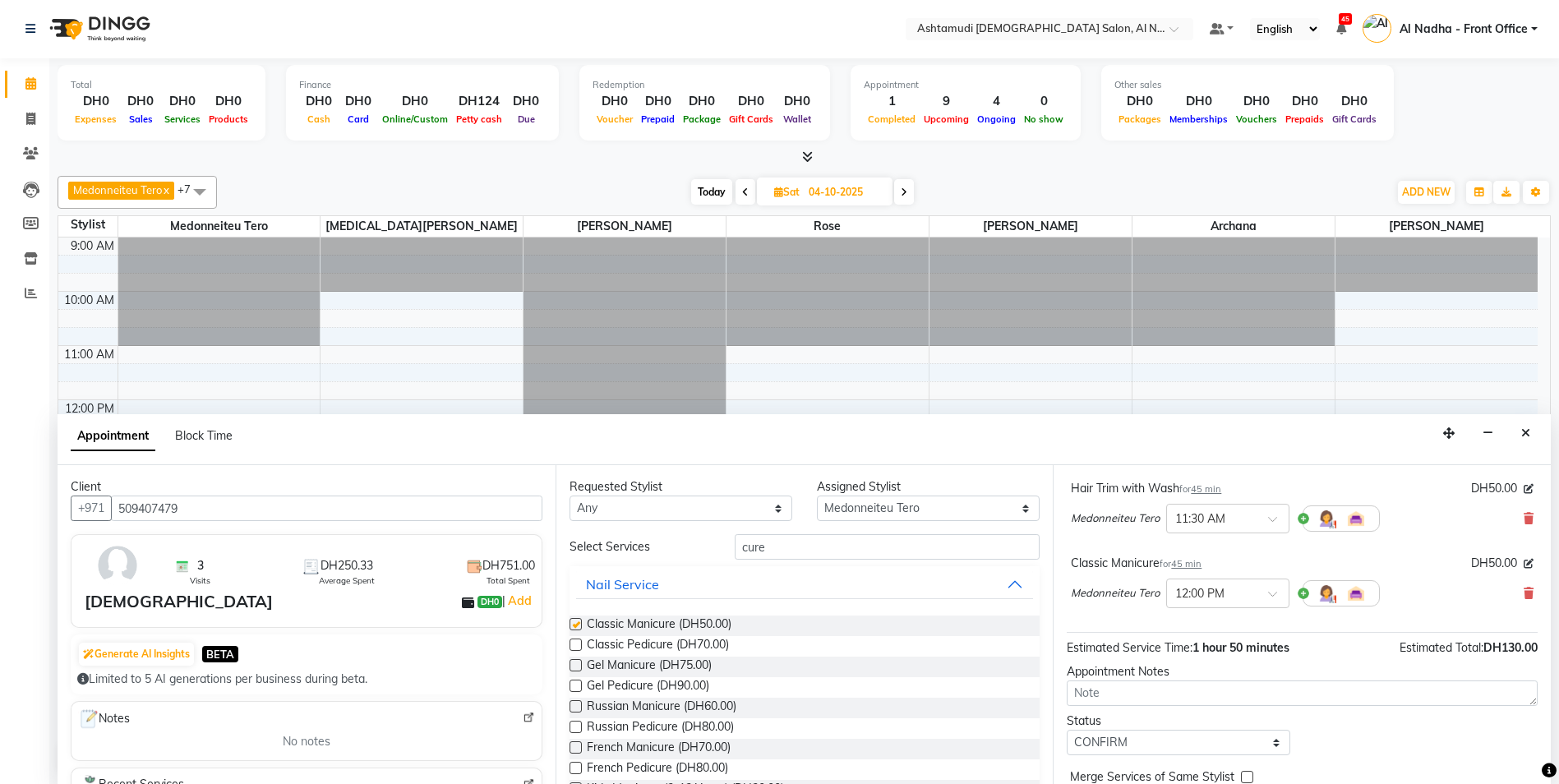
checkbox input "false"
click at [577, 647] on label at bounding box center [575, 644] width 12 height 12
click at [577, 647] on input "checkbox" at bounding box center [575, 647] width 11 height 11
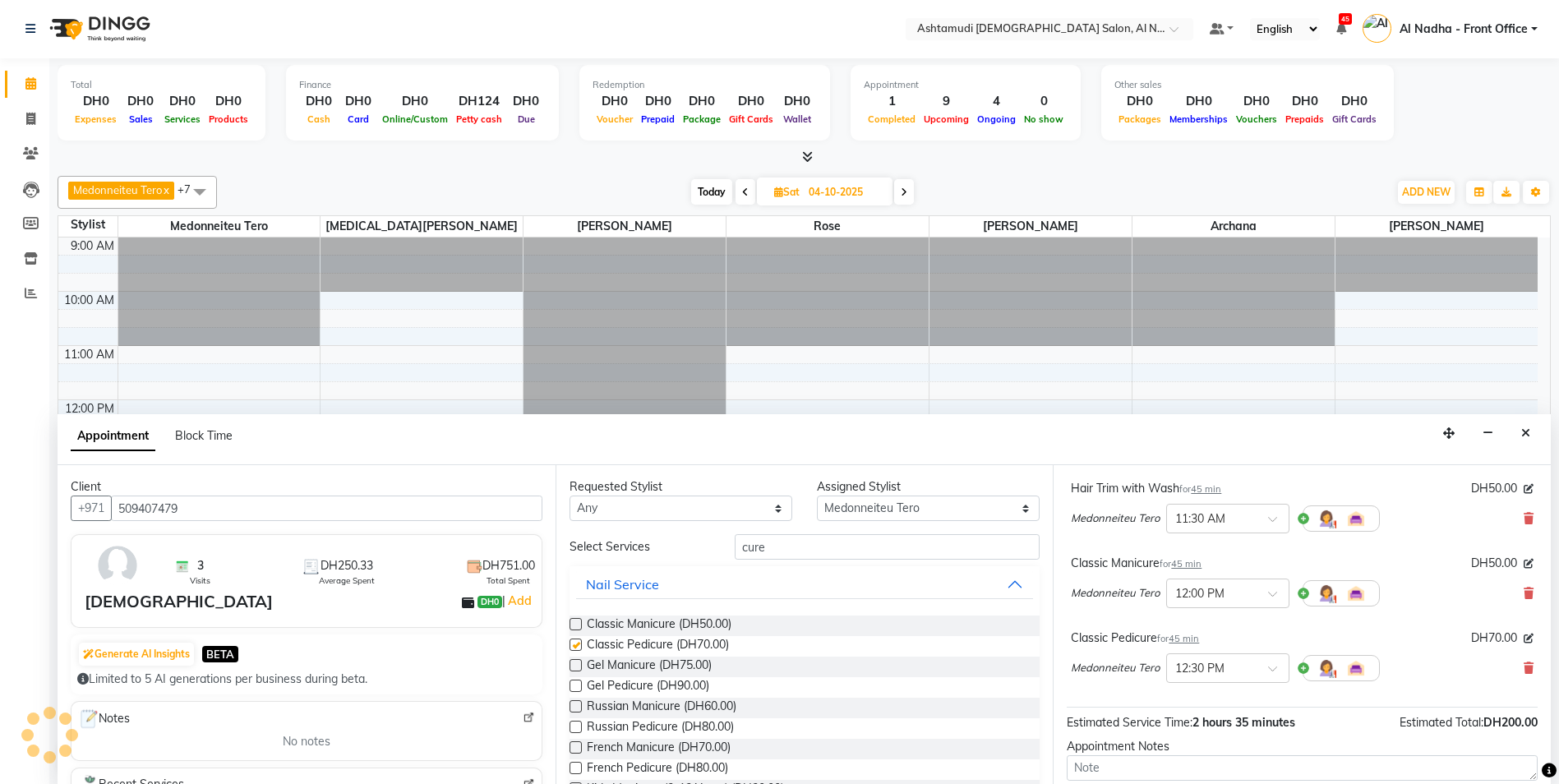
checkbox input "false"
click at [797, 553] on input "cure" at bounding box center [888, 546] width 306 height 25
type input "c"
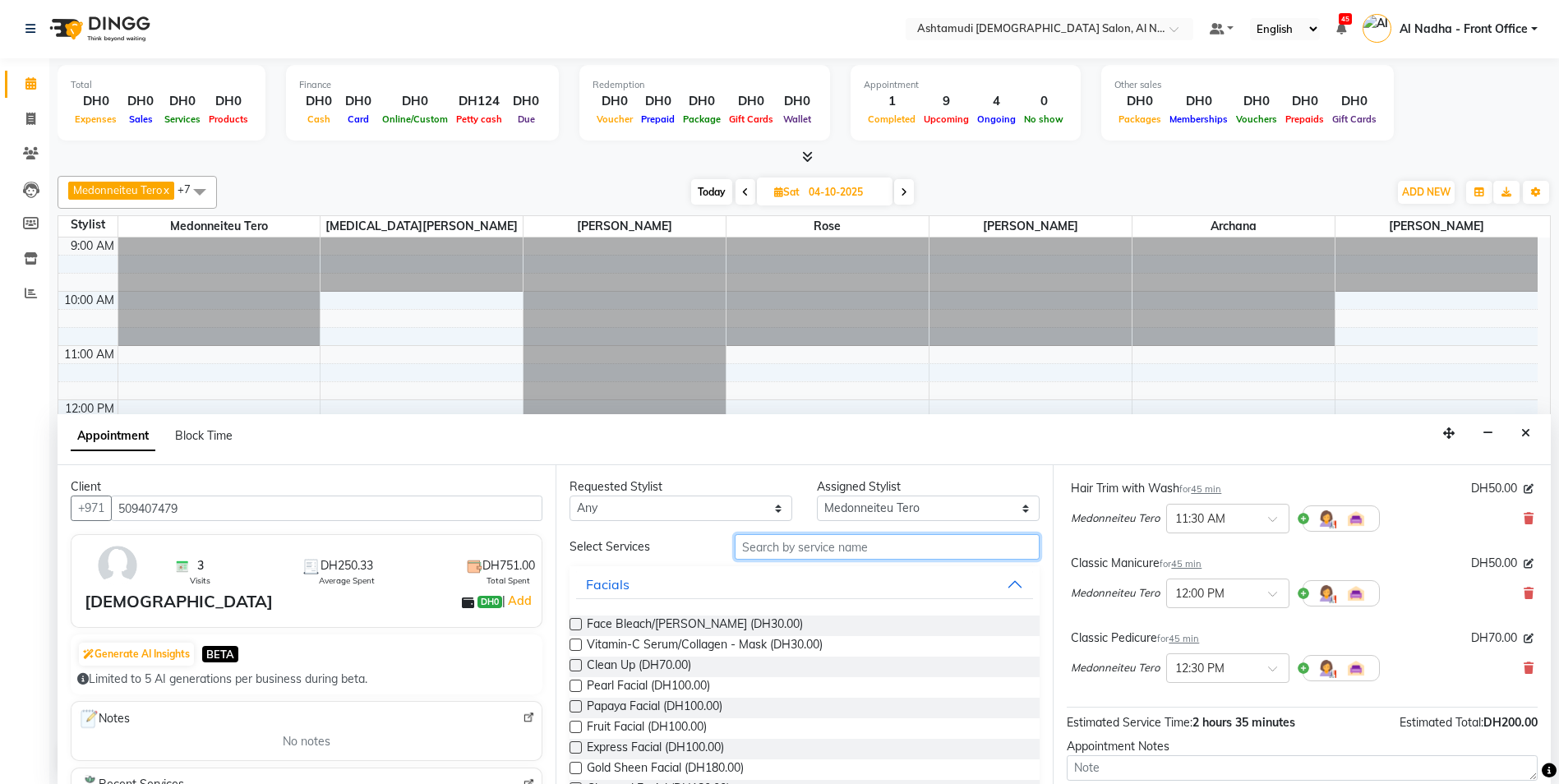
type input "t"
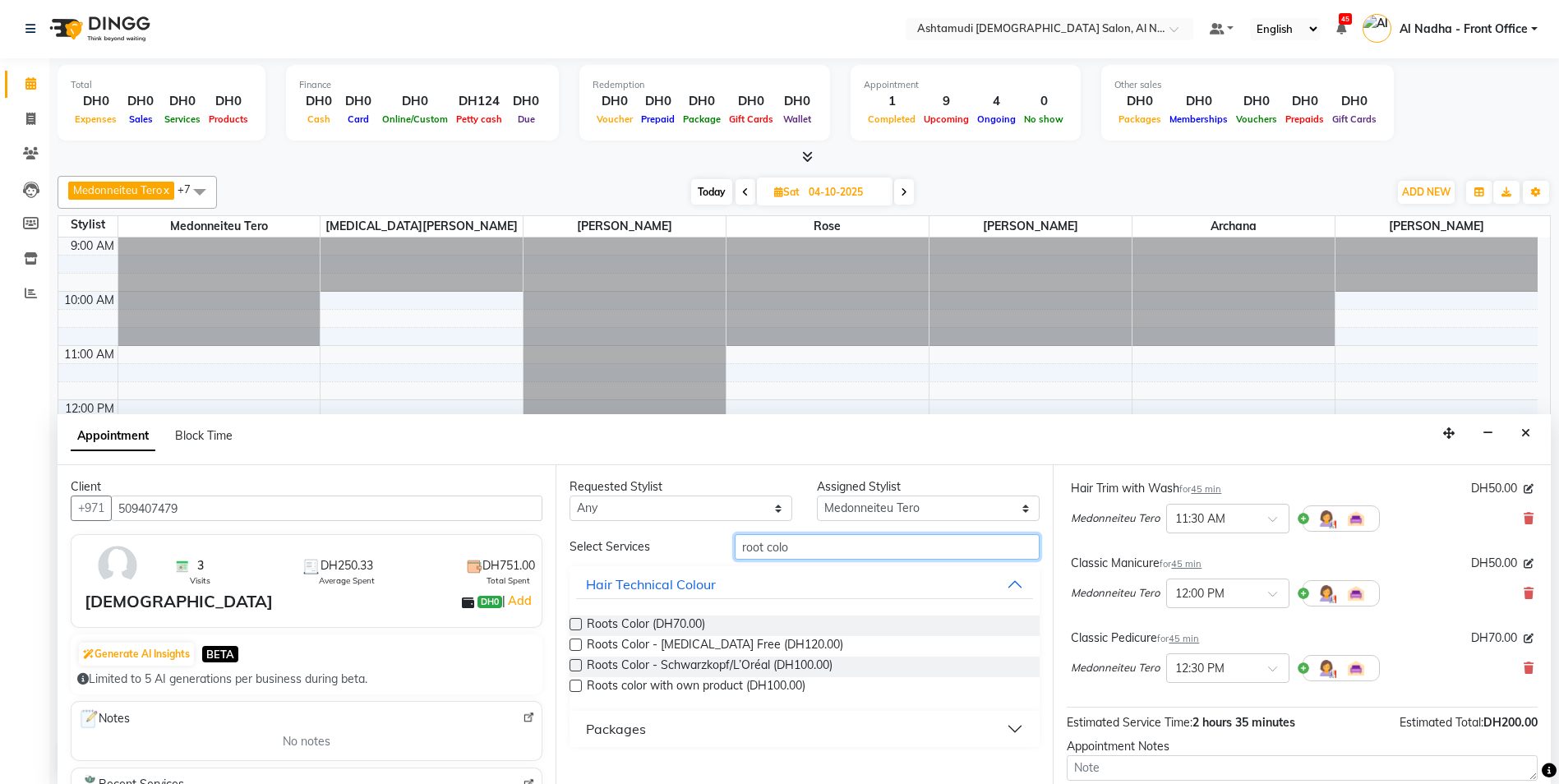
type input "root colo"
click at [572, 645] on label at bounding box center [575, 644] width 12 height 12
click at [572, 645] on input "checkbox" at bounding box center [575, 647] width 11 height 11
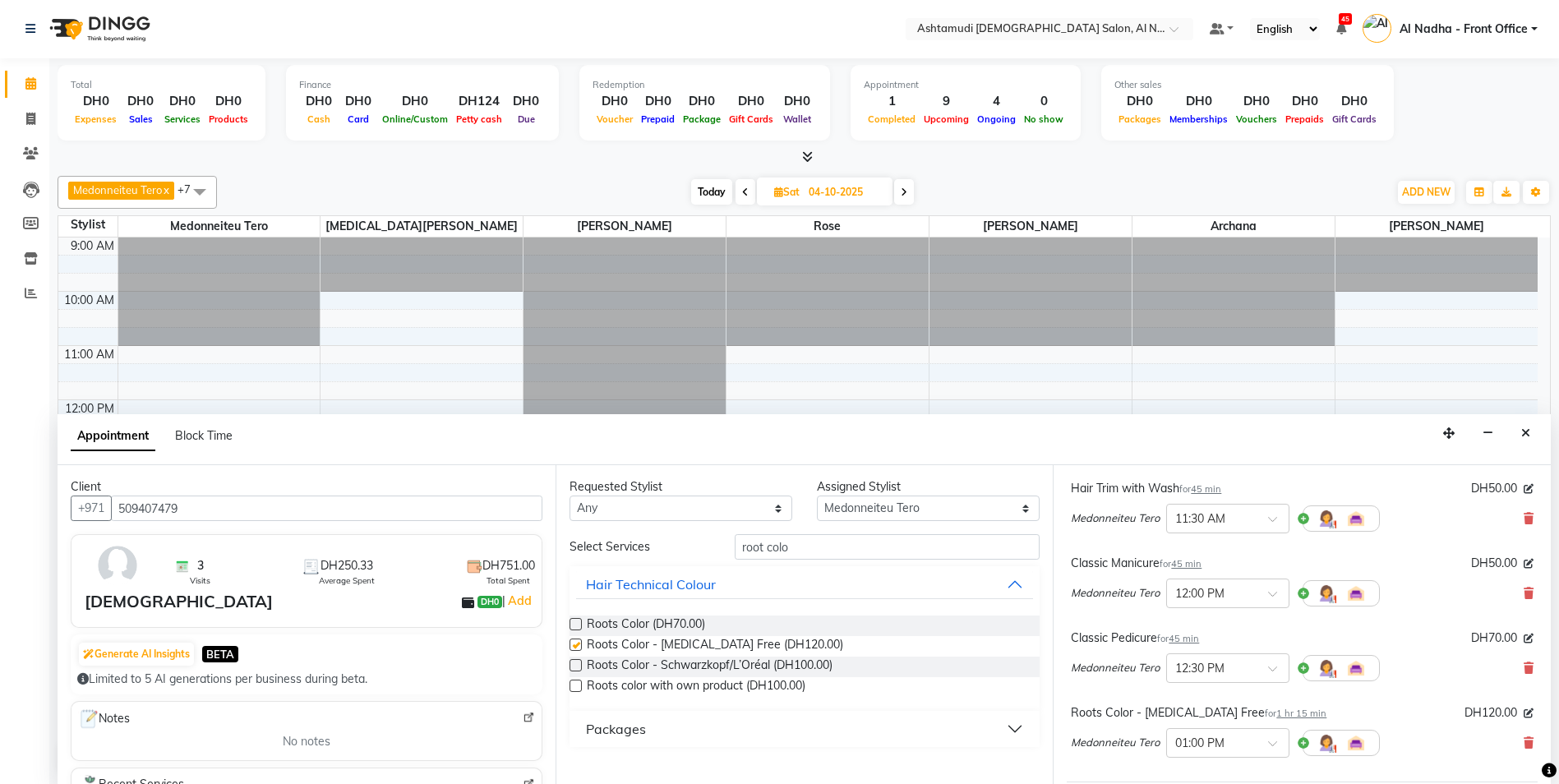
checkbox input "false"
click at [805, 552] on input "root colo" at bounding box center [888, 546] width 306 height 25
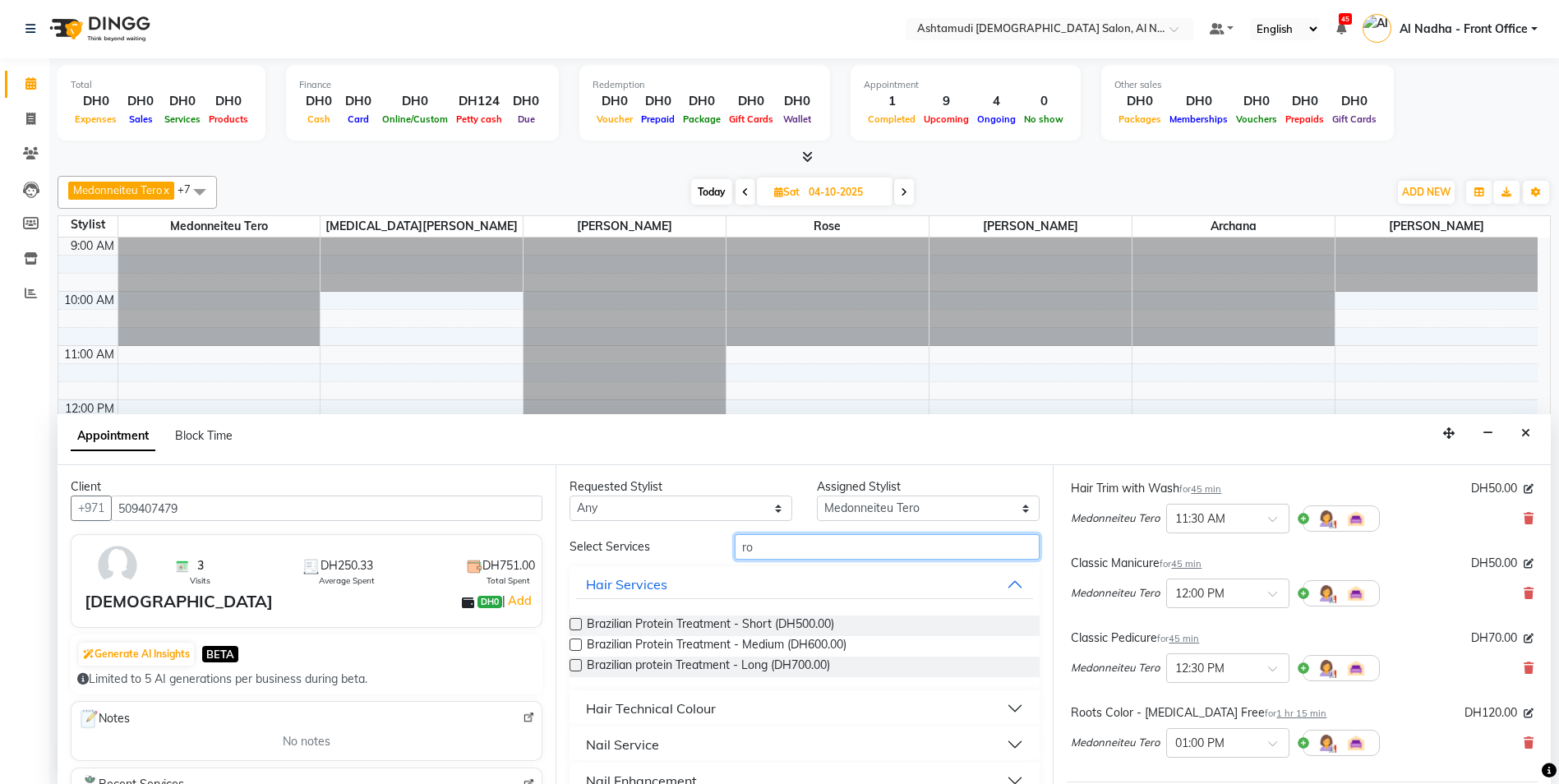
type input "r"
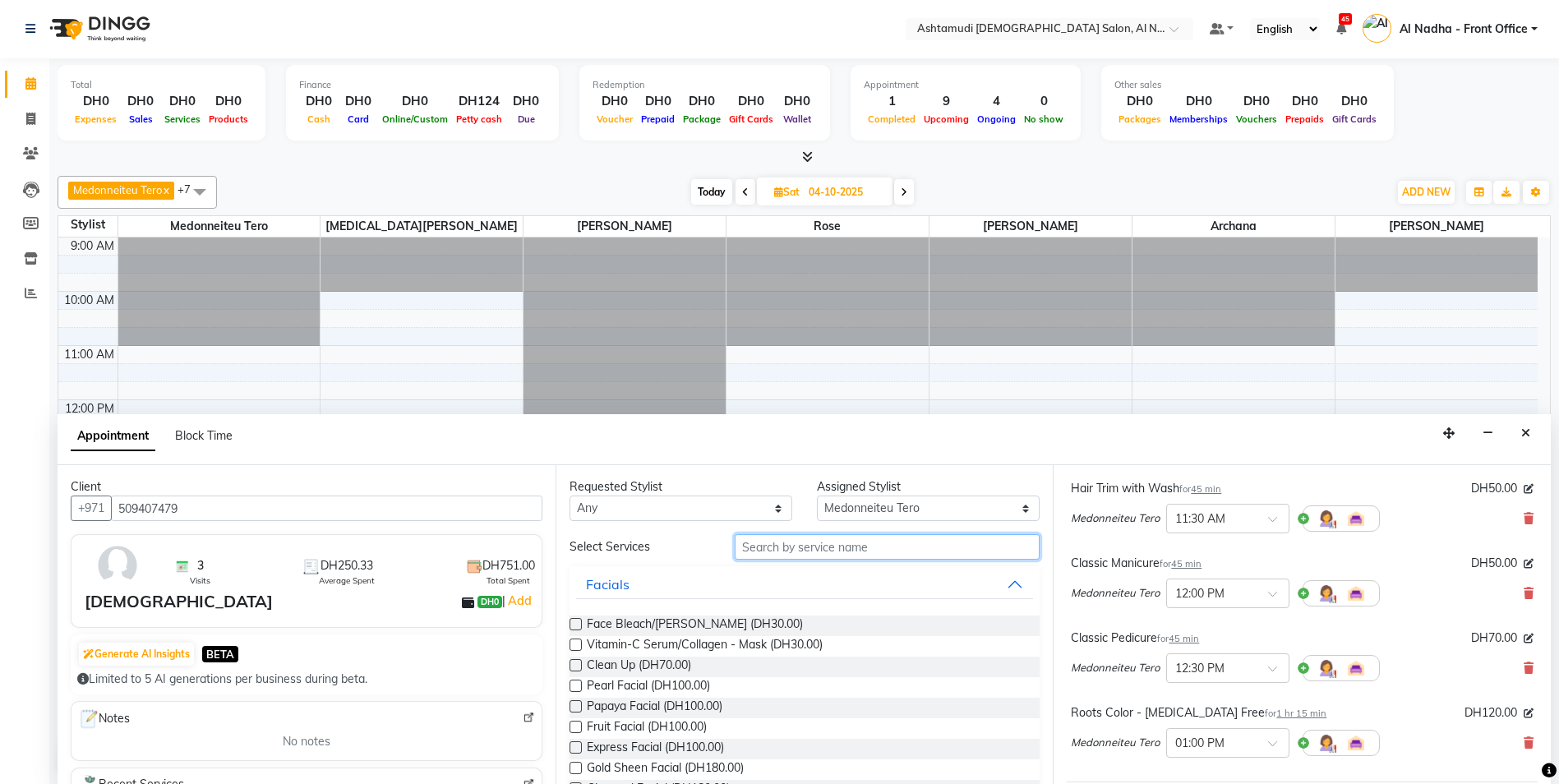
scroll to position [397, 0]
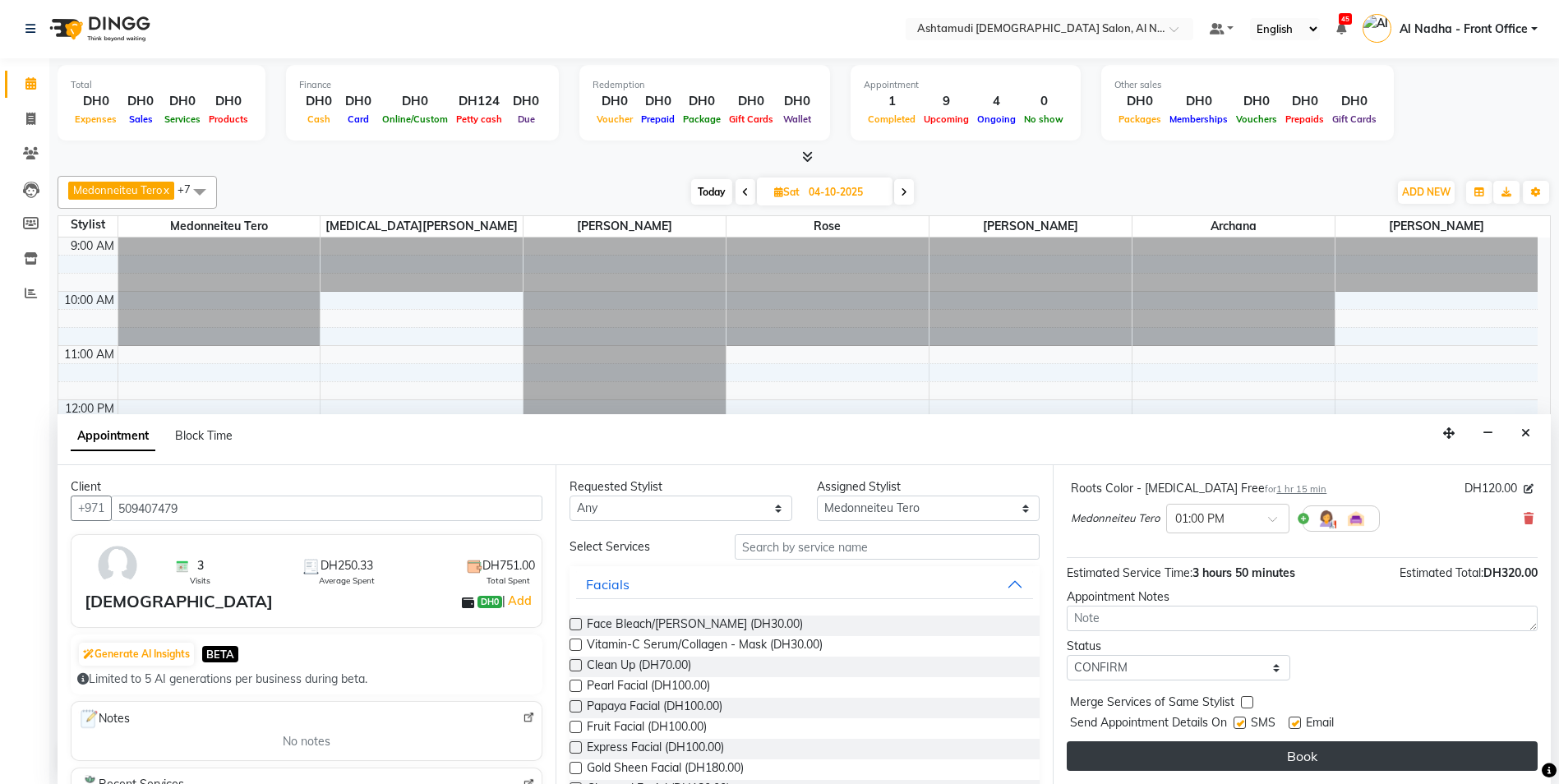
click at [1238, 757] on button "Book" at bounding box center [1302, 756] width 471 height 30
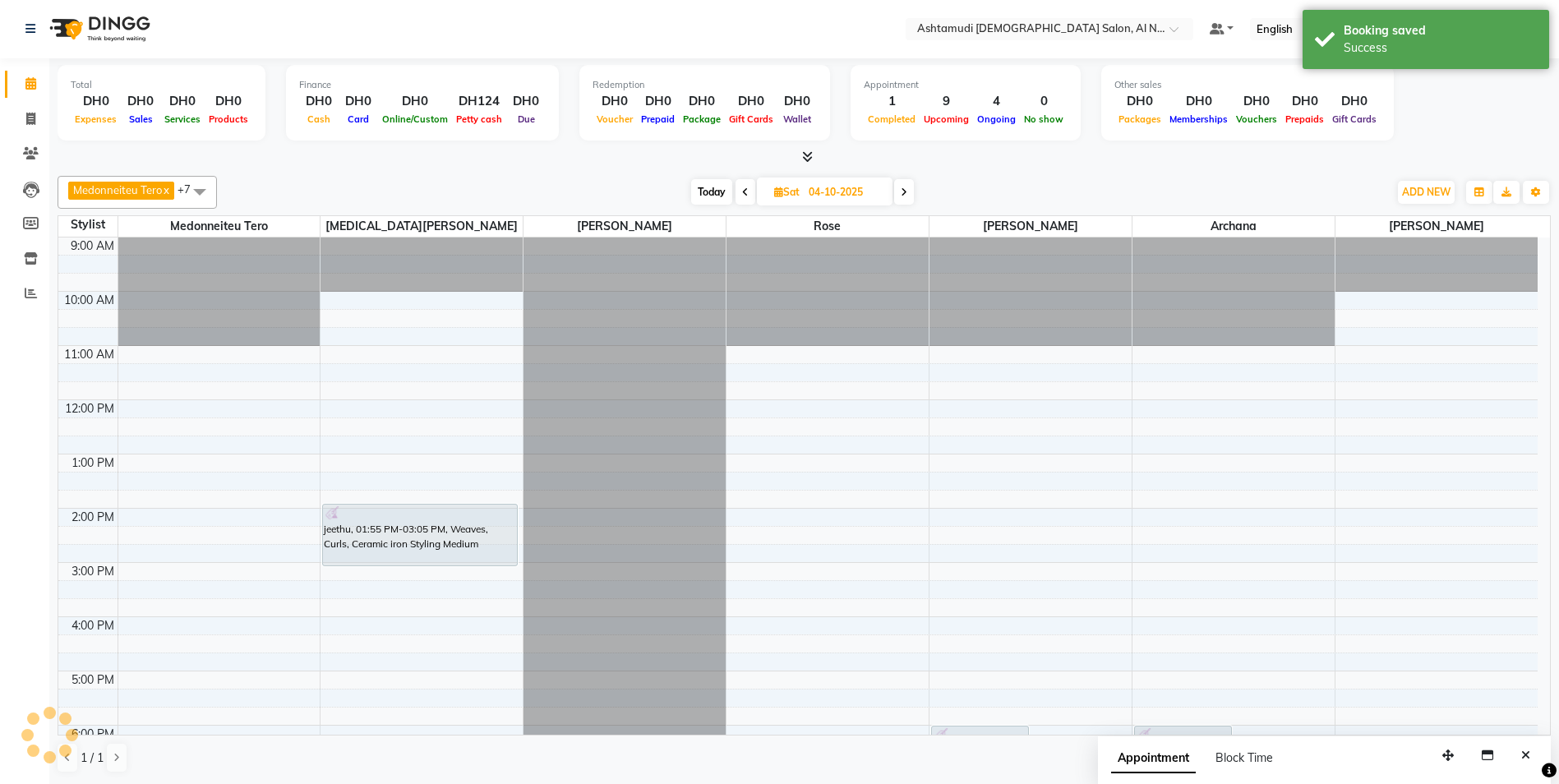
scroll to position [0, 0]
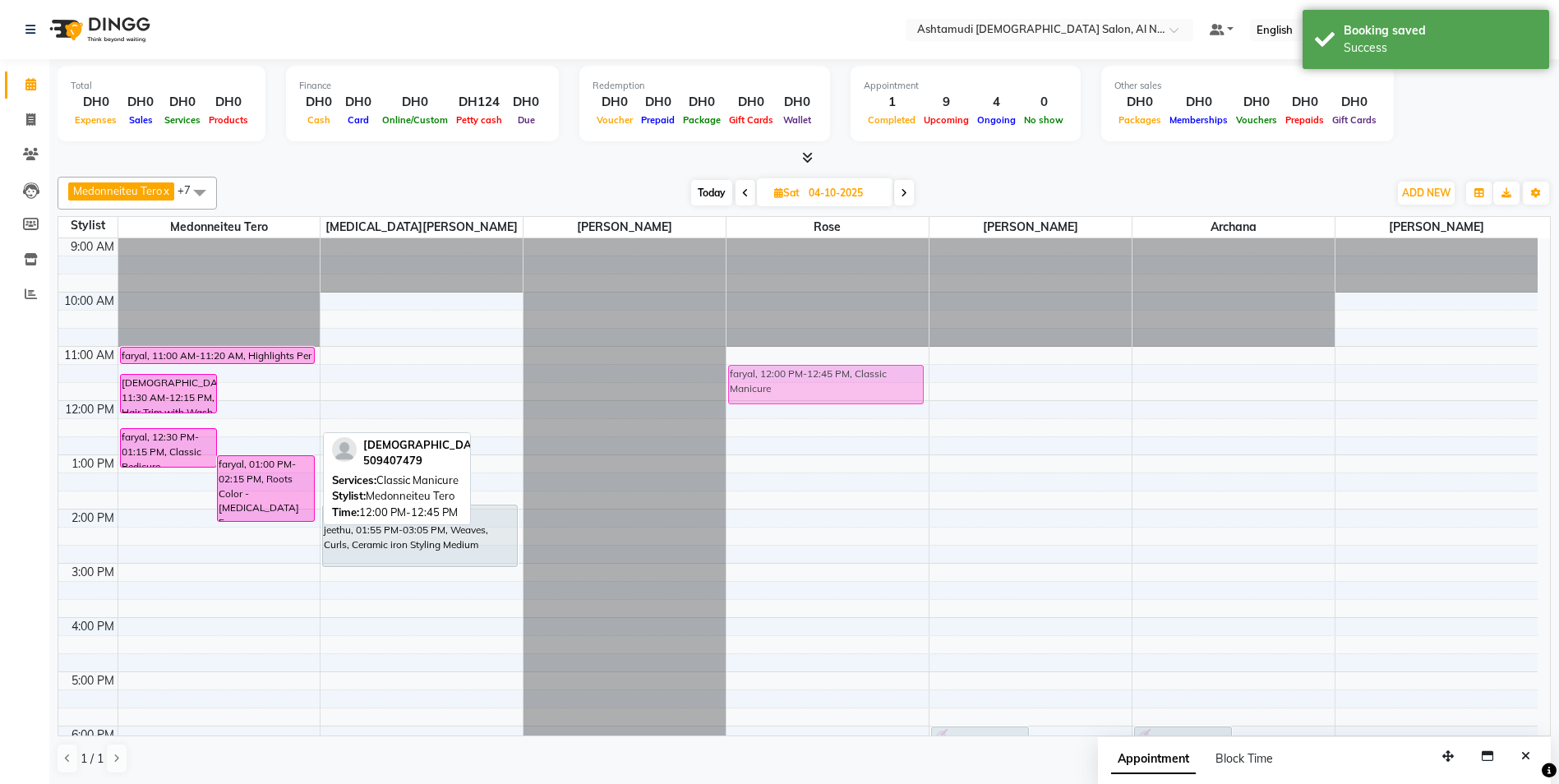
drag, startPoint x: 250, startPoint y: 412, endPoint x: 728, endPoint y: 380, distance: 479.1
click at [728, 380] on div "9:00 AM 10:00 AM 11:00 AM 12:00 PM 1:00 PM 2:00 PM 3:00 PM 4:00 PM 5:00 PM 6:00…" at bounding box center [798, 617] width 1479 height 758
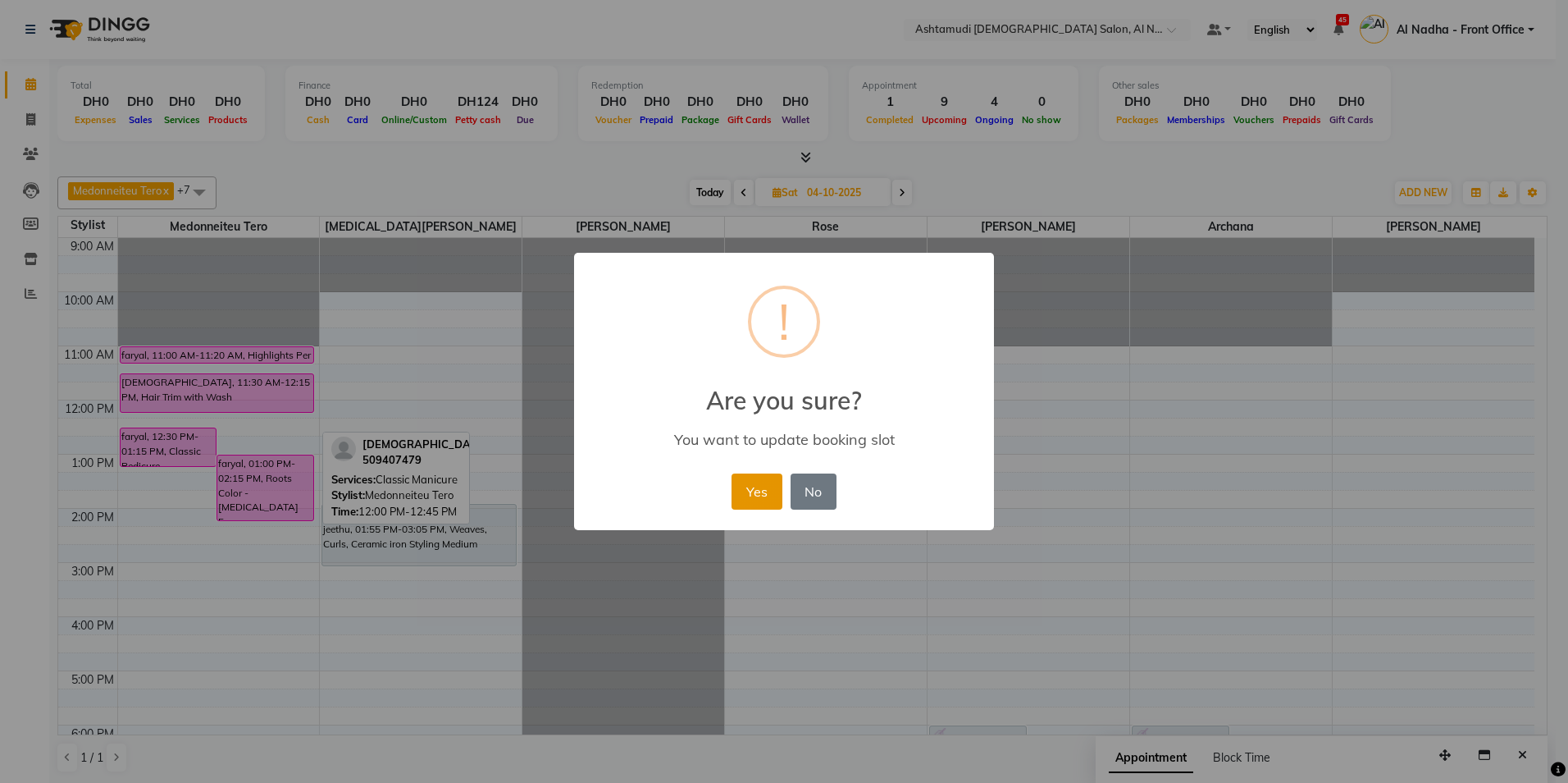
click at [744, 489] on button "Yes" at bounding box center [757, 491] width 50 height 36
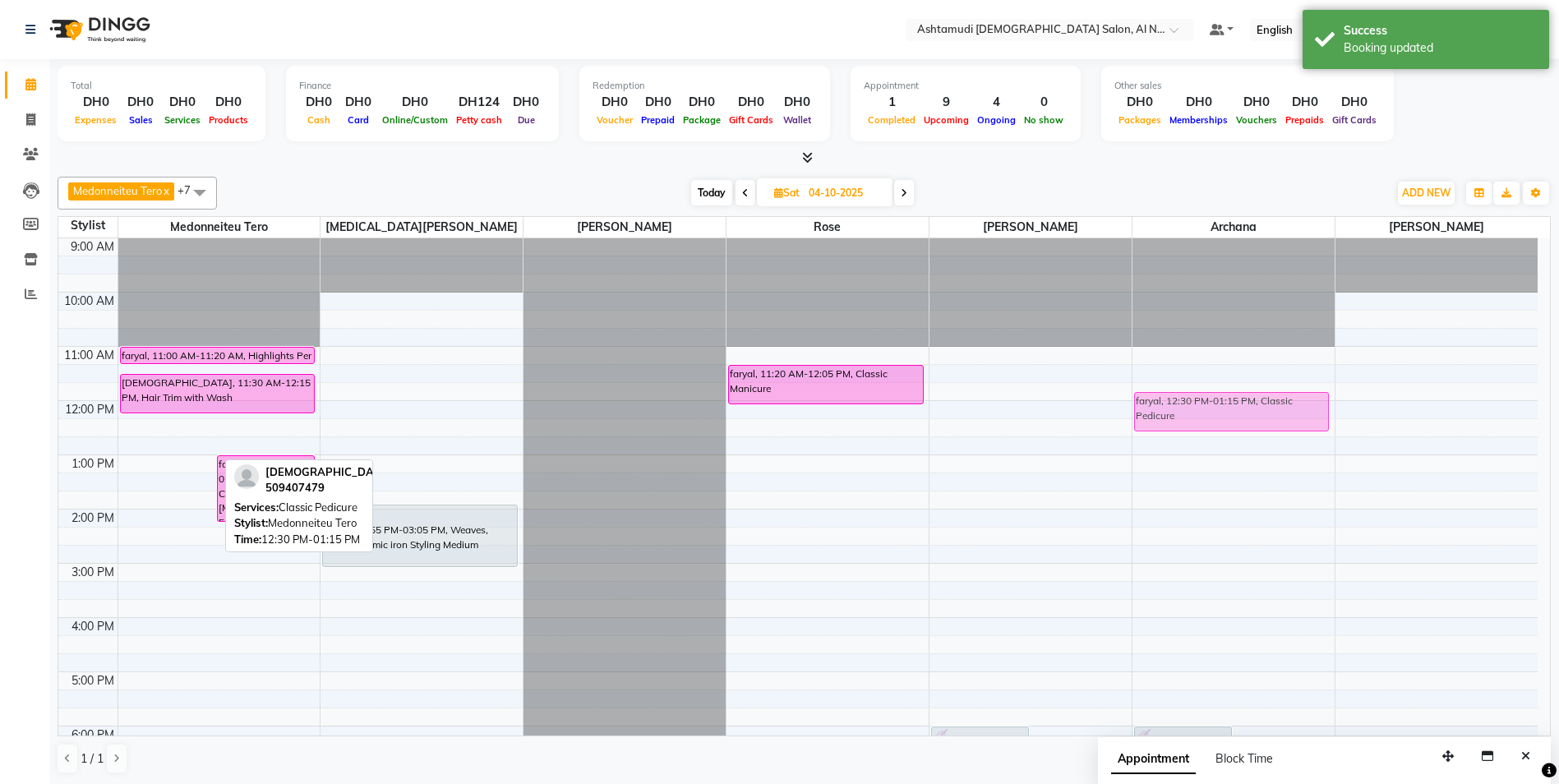
drag, startPoint x: 167, startPoint y: 456, endPoint x: 1162, endPoint y: 417, distance: 995.8
click at [1162, 417] on tr "faryal, 12:30 PM-01:15 PM, Classic Pedicure faryal, 01:00 PM-02:15 PM, Roots Co…" at bounding box center [798, 617] width 1479 height 758
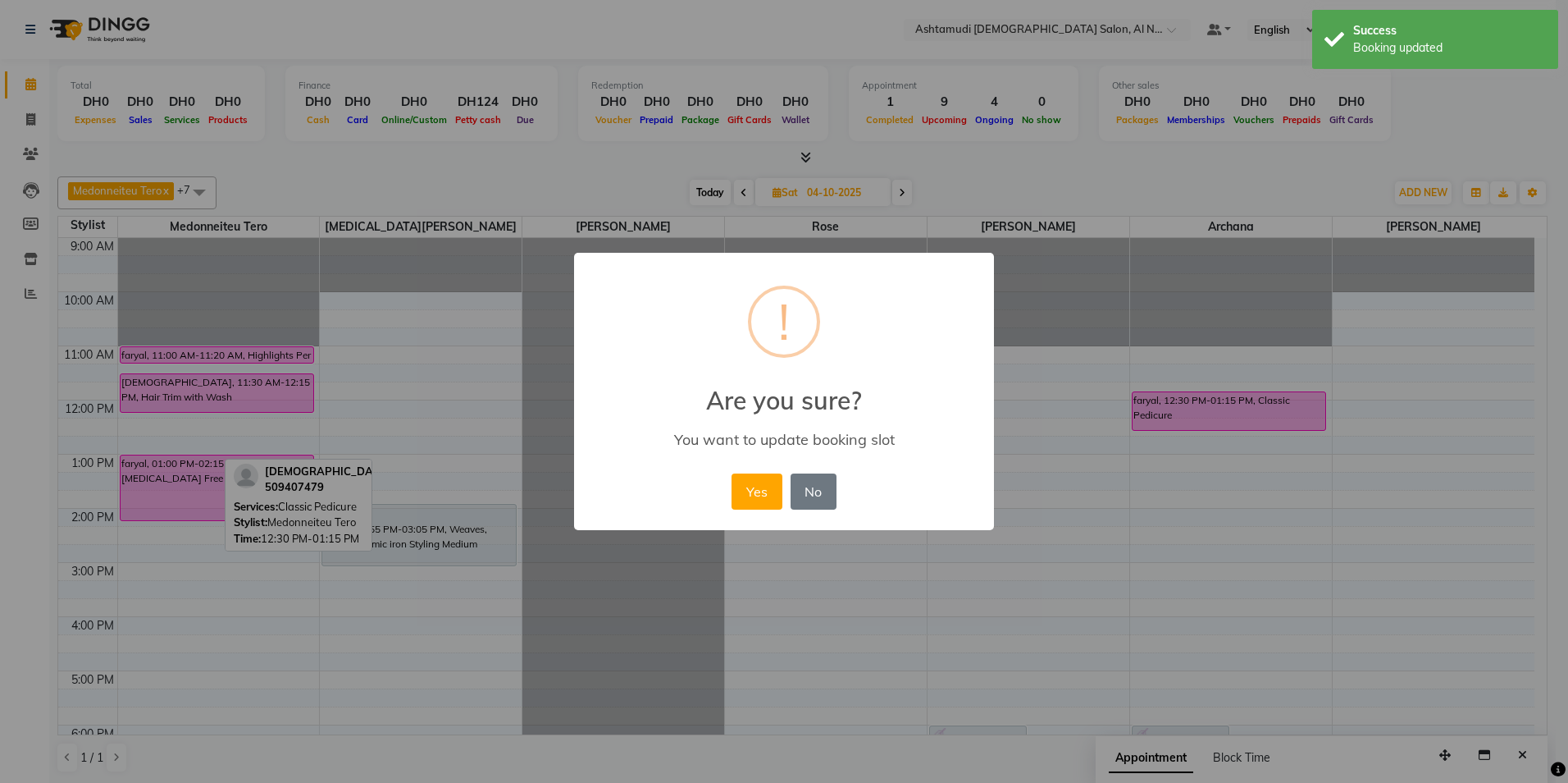
click at [731, 481] on div "Yes No No" at bounding box center [783, 491] width 112 height 44
click at [769, 491] on button "Yes" at bounding box center [757, 491] width 50 height 36
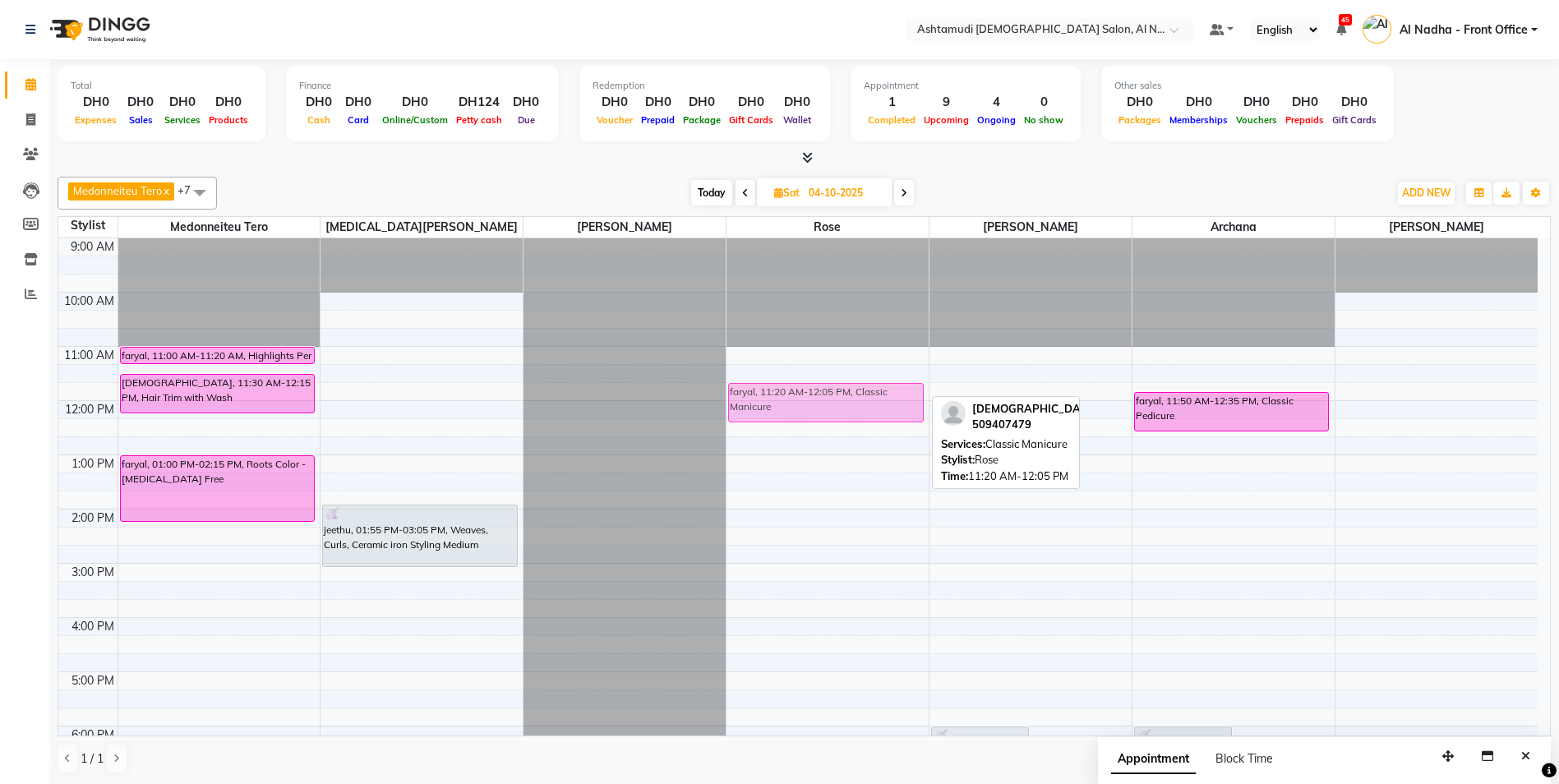
drag, startPoint x: 815, startPoint y: 383, endPoint x: 816, endPoint y: 395, distance: 12.0
click at [816, 395] on div "faryal, 11:20 AM-12:05 PM, Classic Manicure Surabhinull, 07:00 PM-08:05 PM, Cla…" at bounding box center [828, 617] width 202 height 758
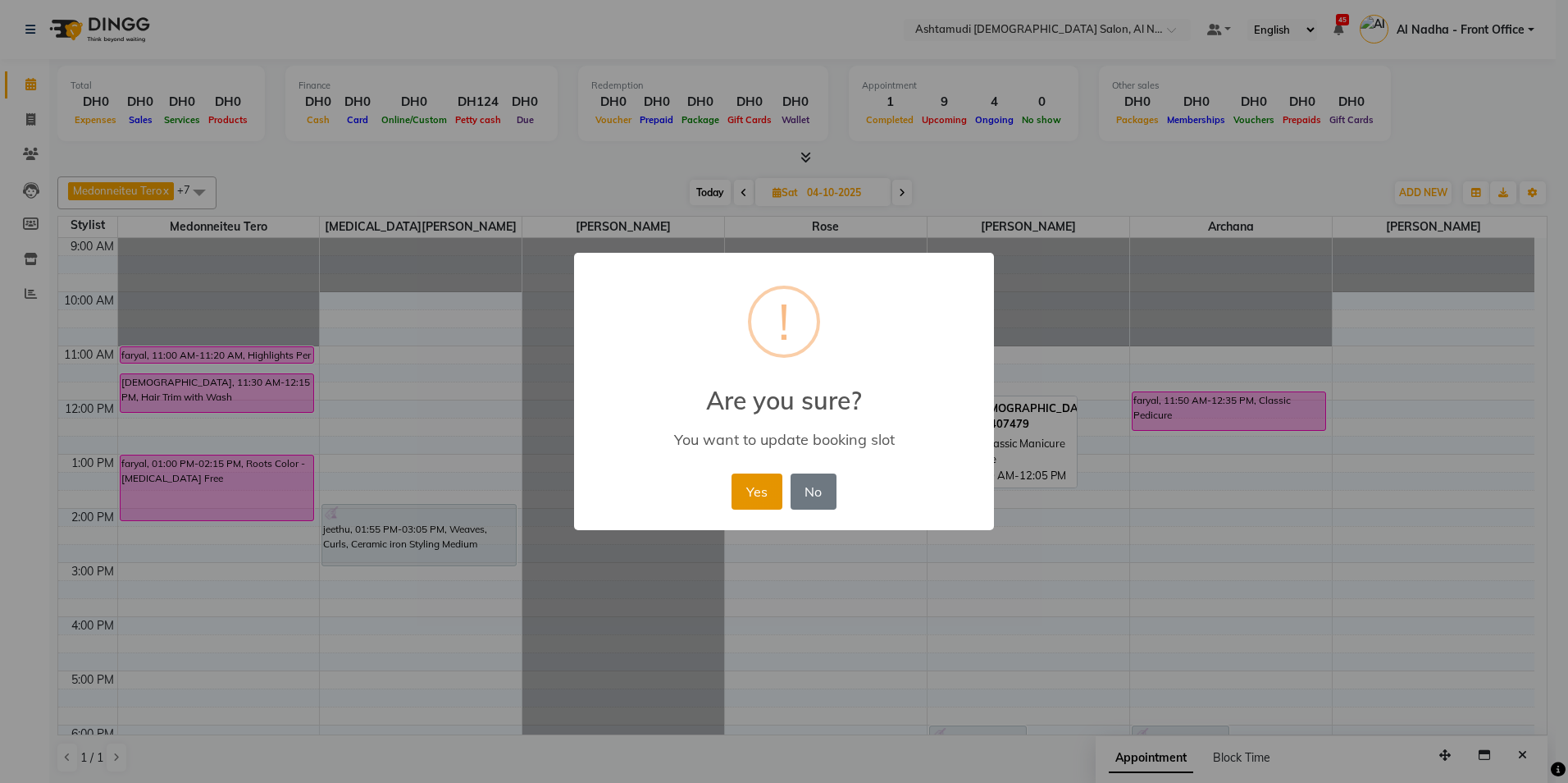
click at [769, 489] on button "Yes" at bounding box center [757, 491] width 50 height 36
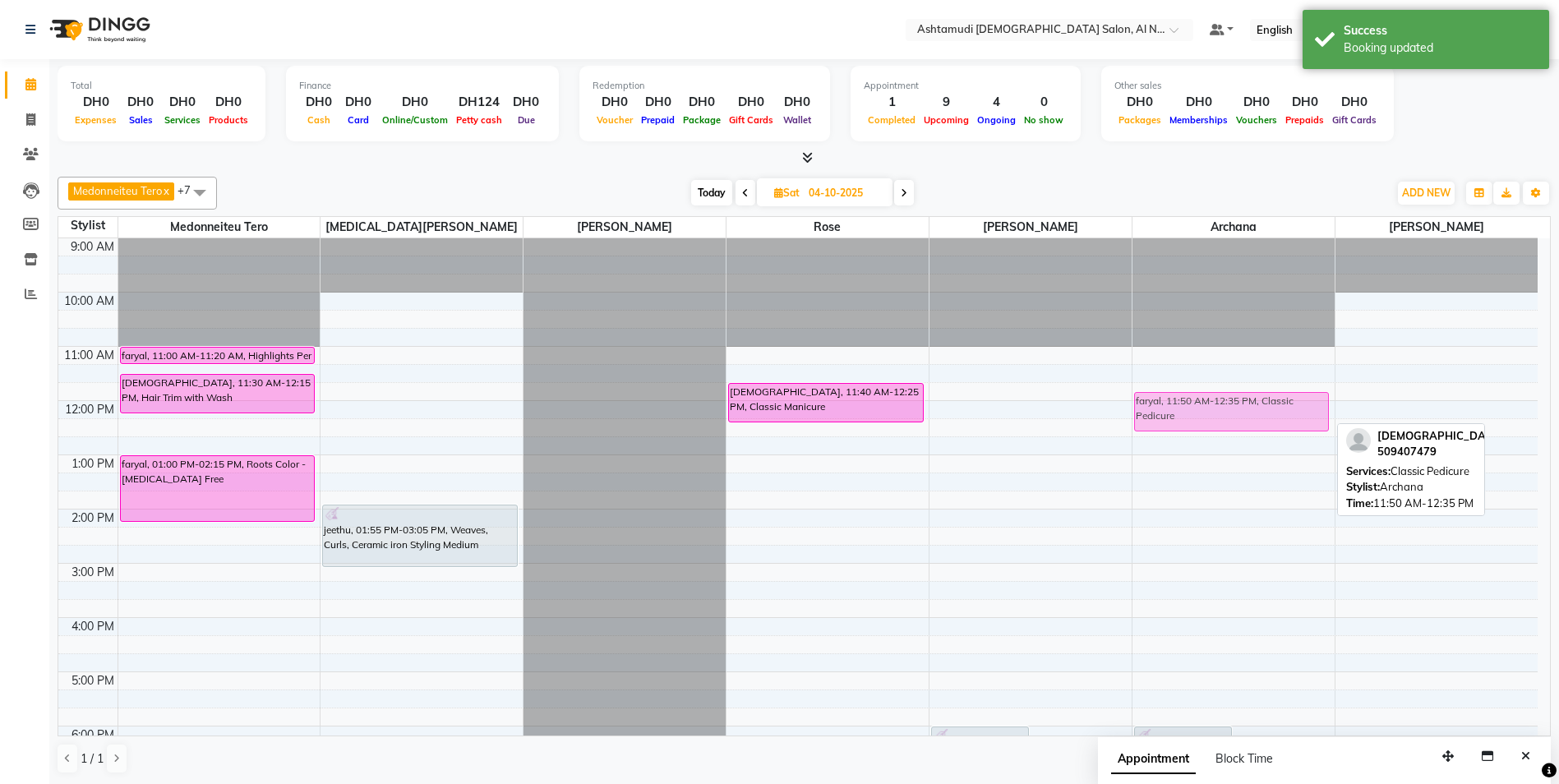
drag, startPoint x: 1247, startPoint y: 417, endPoint x: 1256, endPoint y: 410, distance: 11.4
click at [1256, 410] on div "Surabhinull, 06:00 PM-06:45 PM, Papaya Facial Surabhinull, 06:30 PM-06:50 PM, E…" at bounding box center [1234, 617] width 202 height 758
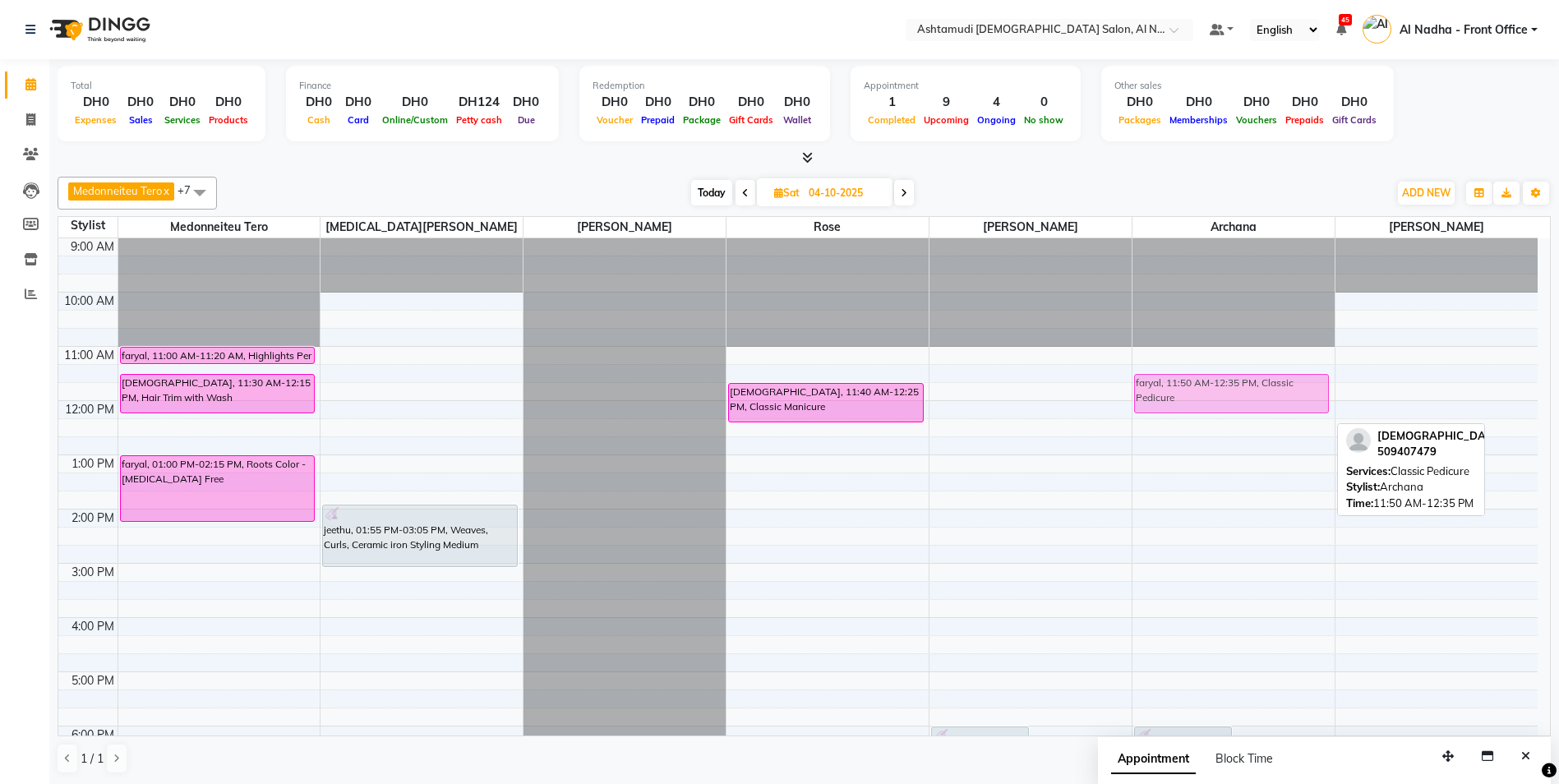
drag, startPoint x: 1167, startPoint y: 402, endPoint x: 1182, endPoint y: 393, distance: 17.5
click at [1182, 393] on div "Surabhinull, 06:00 PM-06:45 PM, Papaya Facial Surabhinull, 06:30 PM-06:50 PM, E…" at bounding box center [1234, 617] width 202 height 758
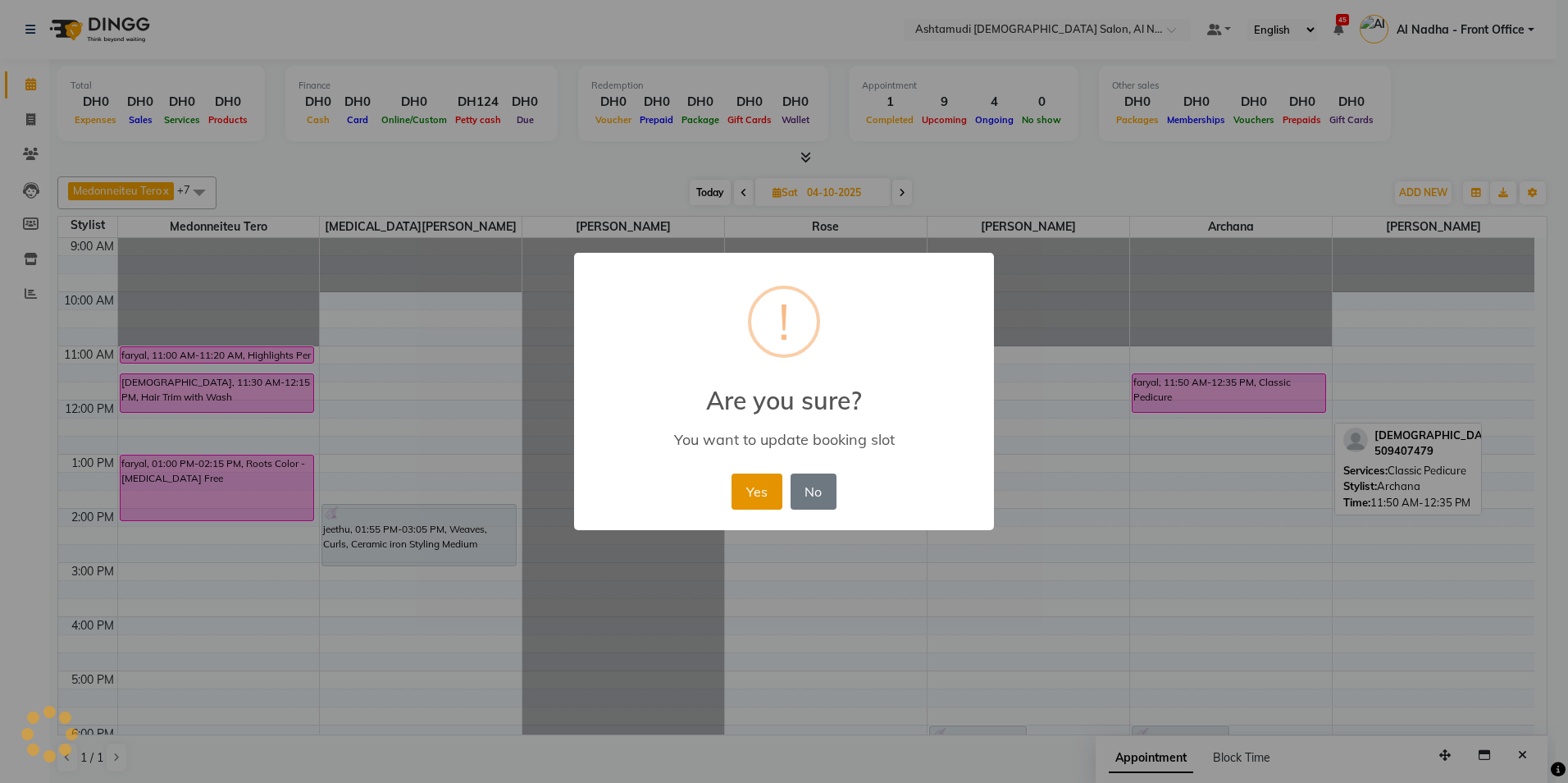
click at [764, 494] on button "Yes" at bounding box center [757, 491] width 50 height 36
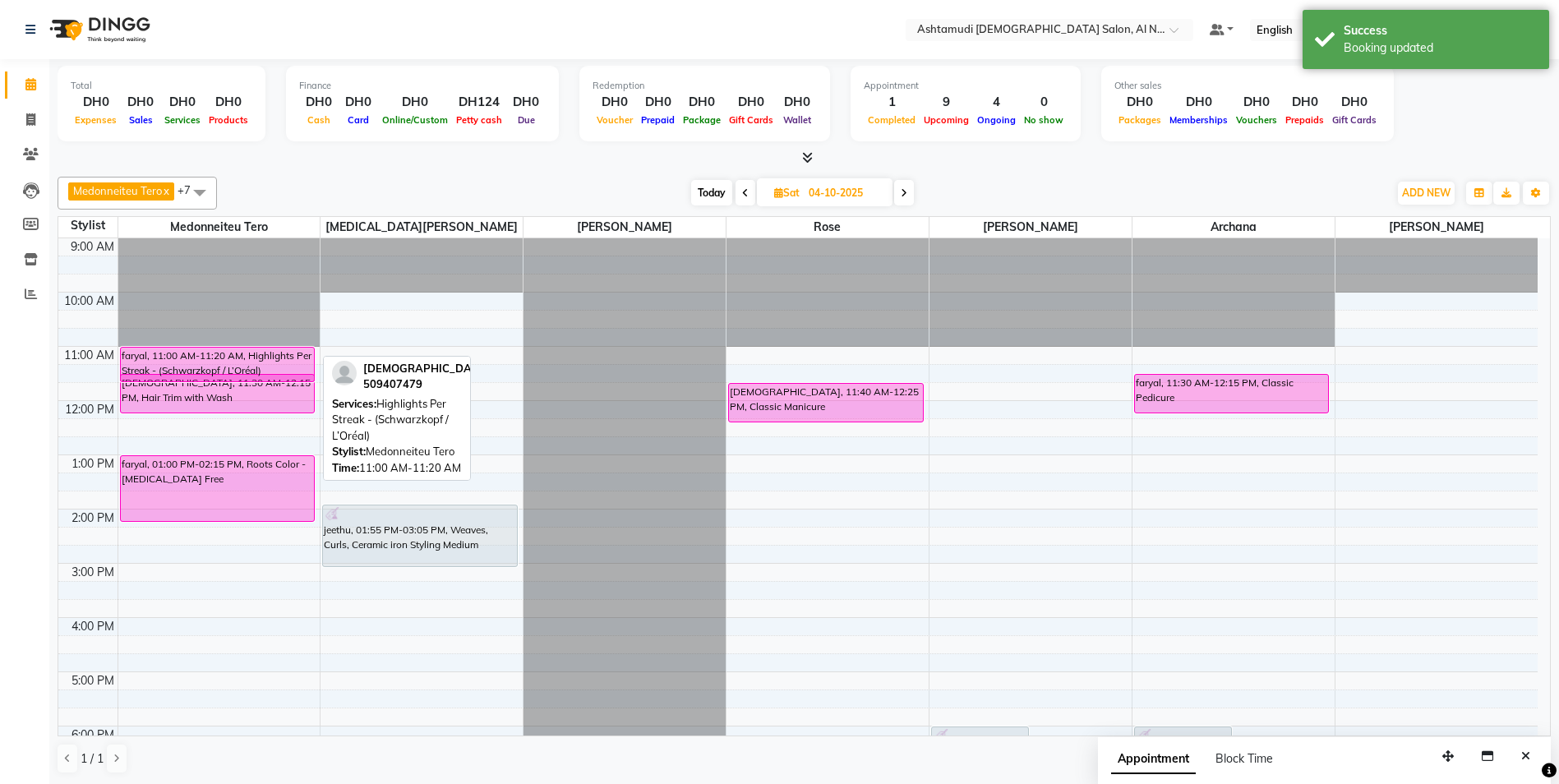
click at [261, 367] on div "faryal, 11:00 AM-11:20 AM, Highlights Per Streak - (Schwarzkopf / L’Oréal) fary…" at bounding box center [220, 617] width 202 height 758
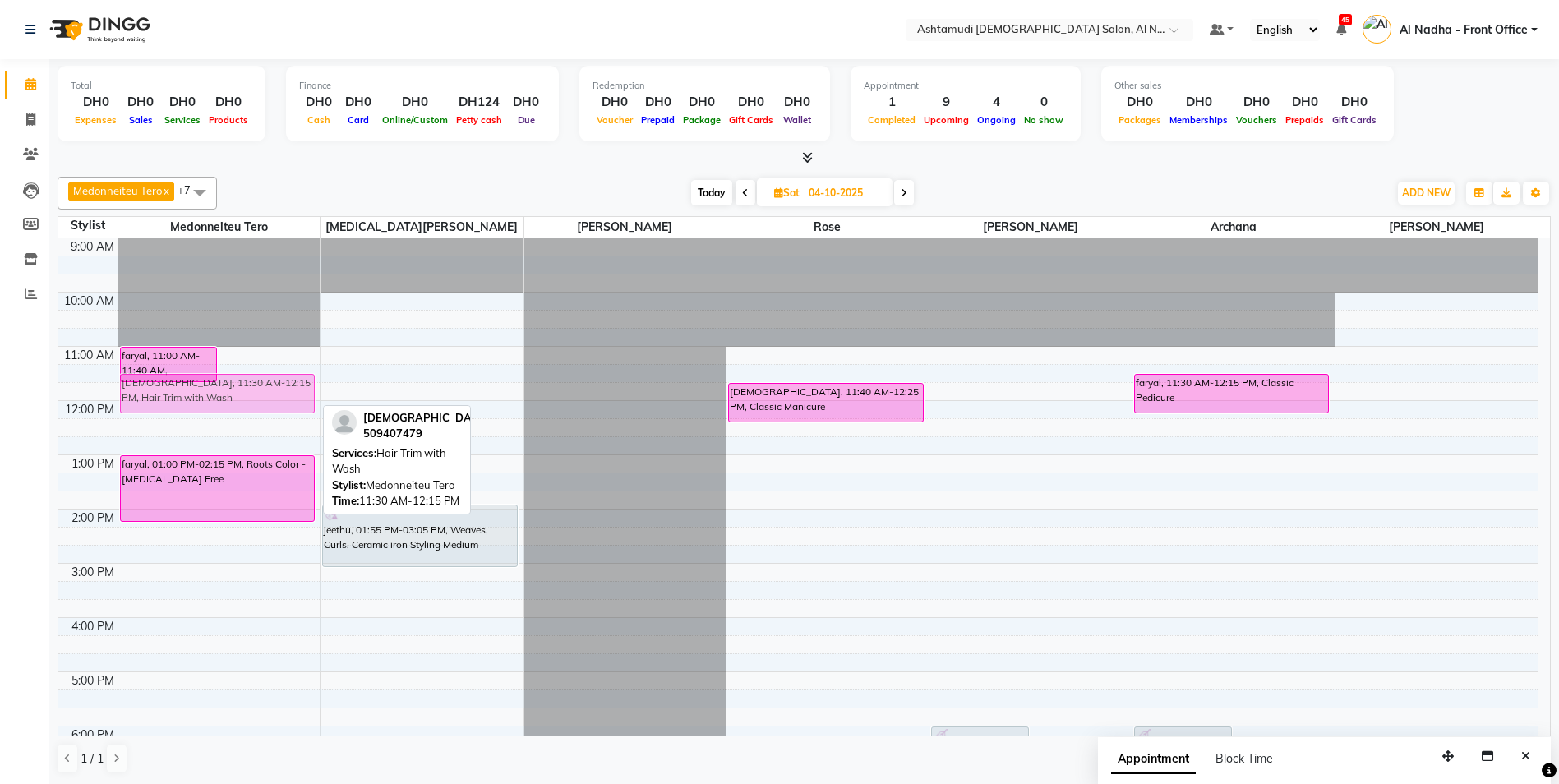
drag, startPoint x: 227, startPoint y: 388, endPoint x: 197, endPoint y: 397, distance: 31.3
click at [197, 397] on div "faryal, 11:00 AM-11:40 AM, Highlights Per Streak - (Schwarzkopf / L’Oréal) fary…" at bounding box center [220, 617] width 202 height 758
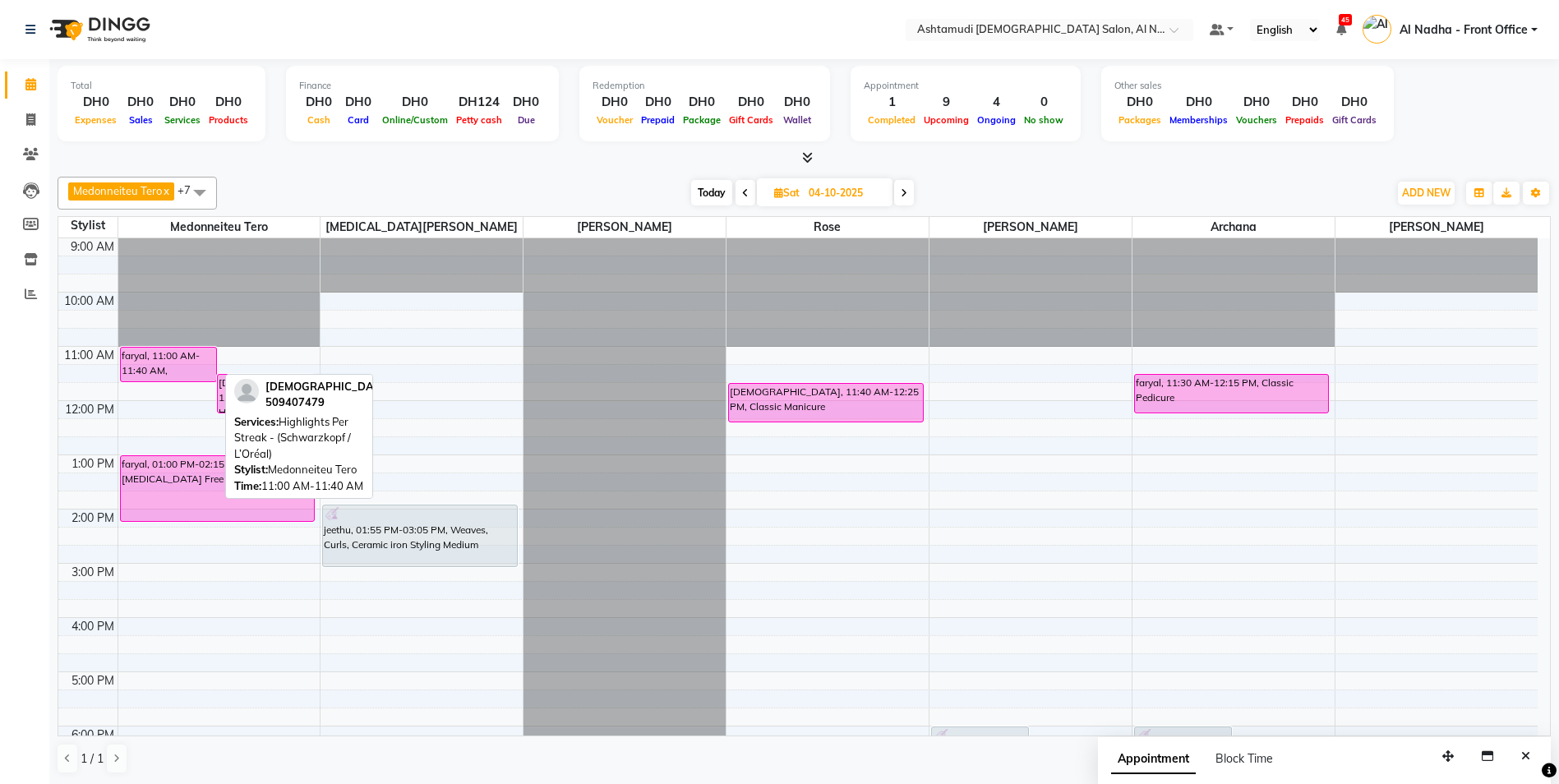
click at [199, 384] on div at bounding box center [169, 381] width 96 height 6
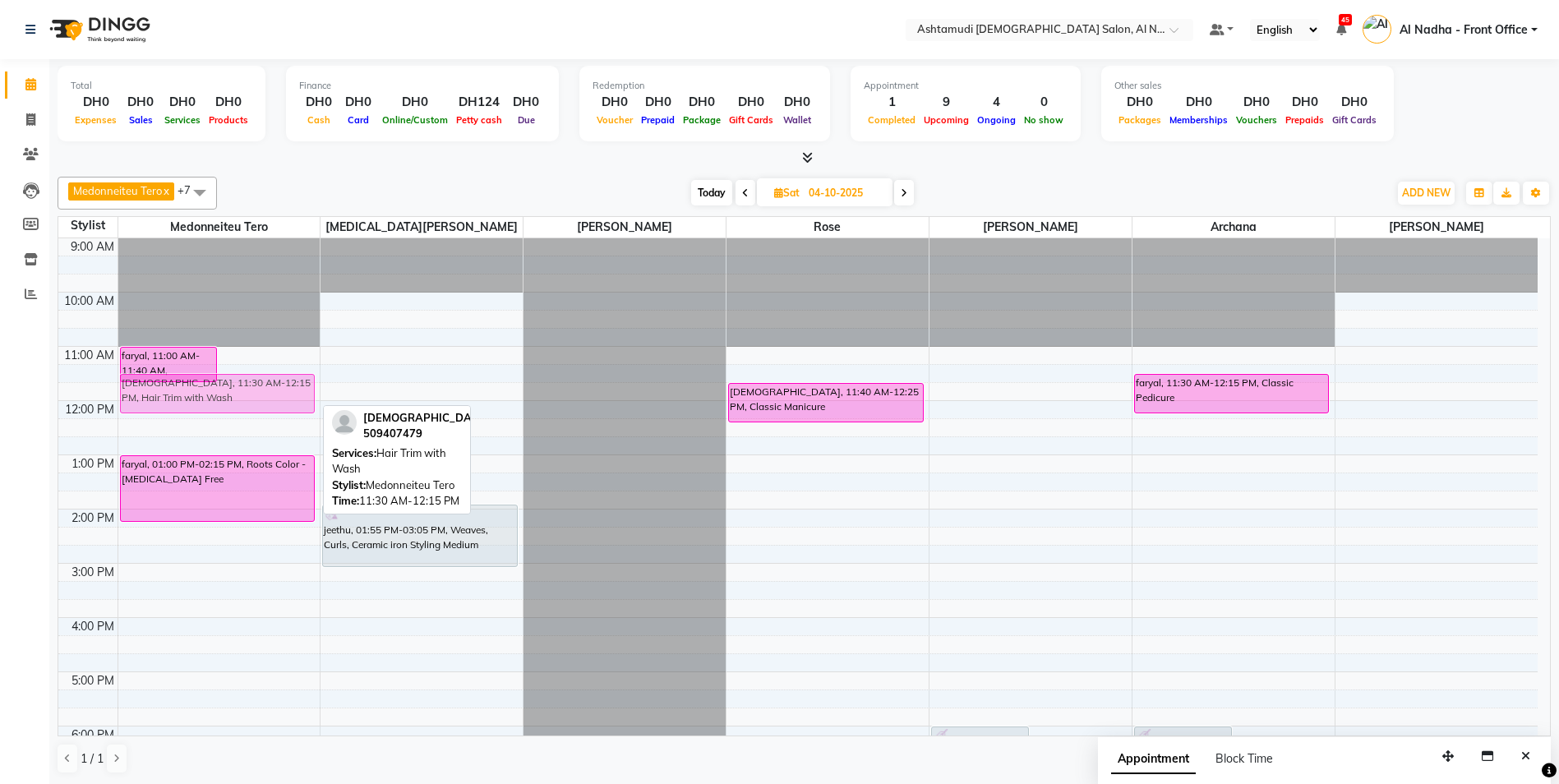
click at [221, 410] on div "faryal, 11:00 AM-11:40 AM, Highlights Per Streak - (Schwarzkopf / L’Oréal) fary…" at bounding box center [220, 617] width 202 height 758
drag, startPoint x: 227, startPoint y: 400, endPoint x: 224, endPoint y: 409, distance: 9.5
click at [224, 409] on div "faryal, 11:00 AM-11:40 AM, Highlights Per Streak - (Schwarzkopf / L’Oréal) fary…" at bounding box center [220, 617] width 202 height 758
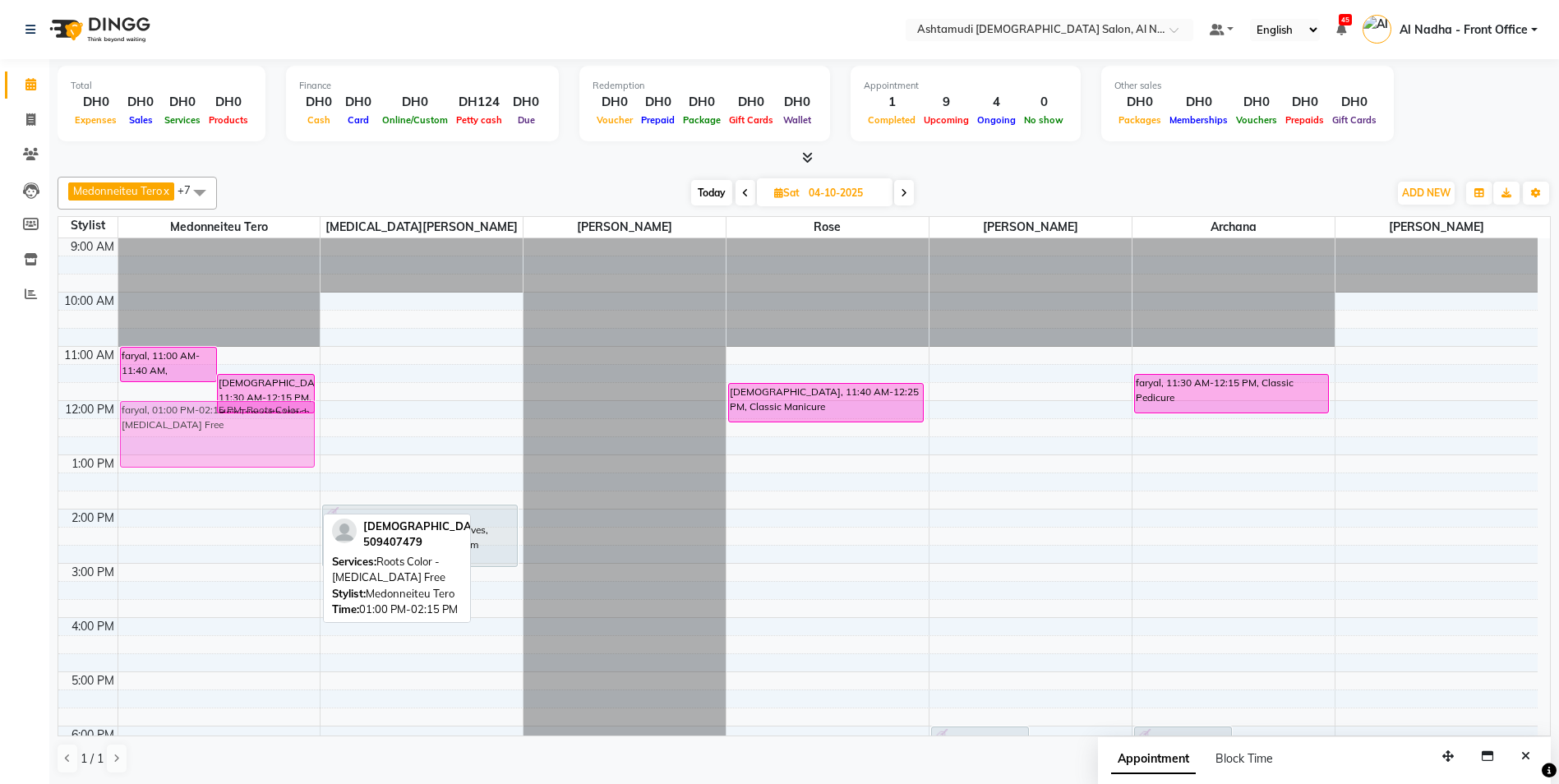
drag, startPoint x: 287, startPoint y: 496, endPoint x: 307, endPoint y: 449, distance: 51.1
click at [307, 449] on div "faryal, 11:00 AM-11:40 AM, Highlights Per Streak - (Schwarzkopf / L’Oréal) fary…" at bounding box center [220, 617] width 202 height 758
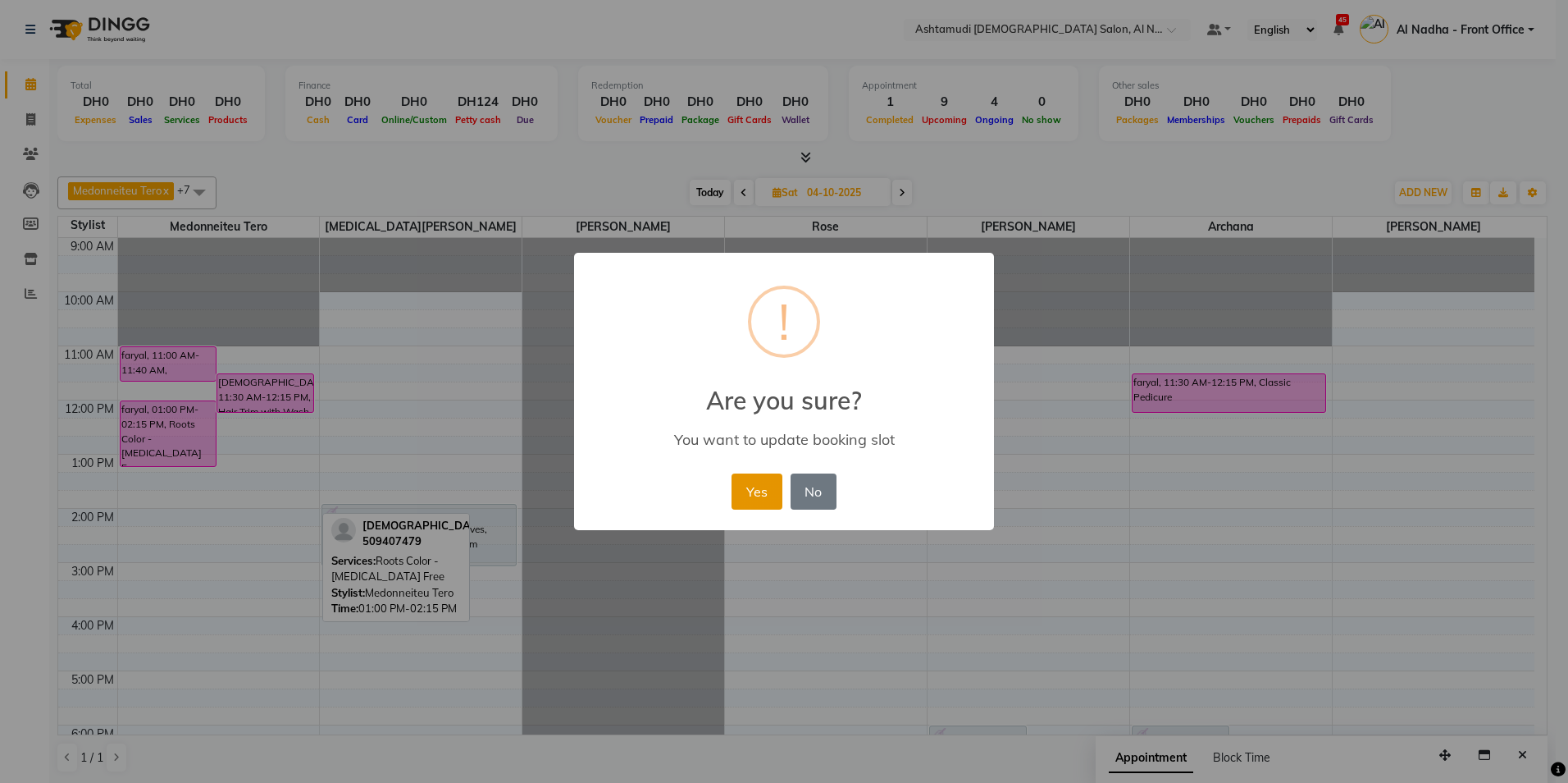
click at [741, 488] on button "Yes" at bounding box center [757, 491] width 50 height 36
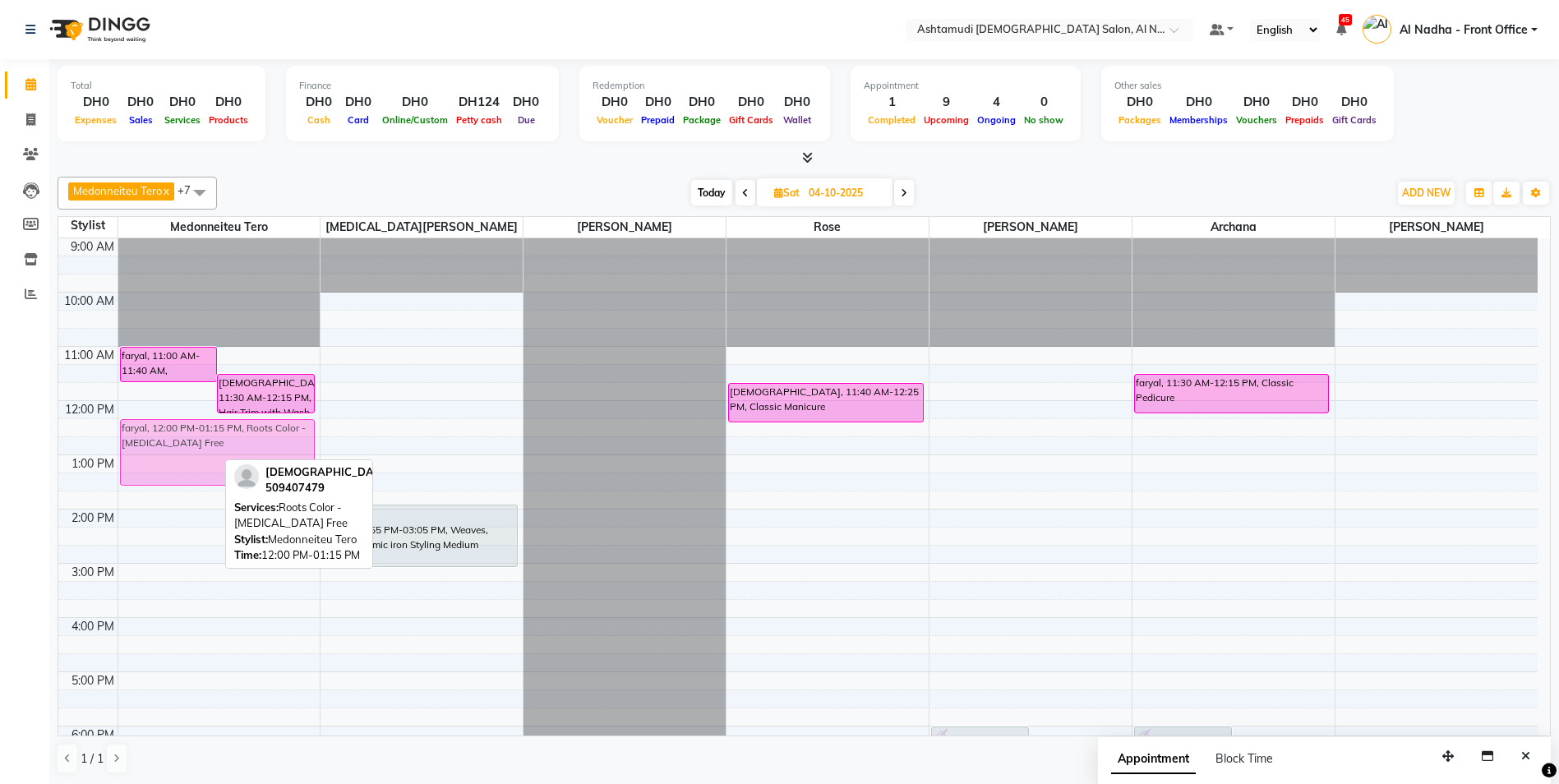
drag, startPoint x: 169, startPoint y: 429, endPoint x: 191, endPoint y: 450, distance: 30.4
click at [191, 450] on div "faryal, 11:00 AM-11:40 AM, Highlights Per Streak - (Schwarzkopf / L’Oréal) fary…" at bounding box center [220, 617] width 202 height 758
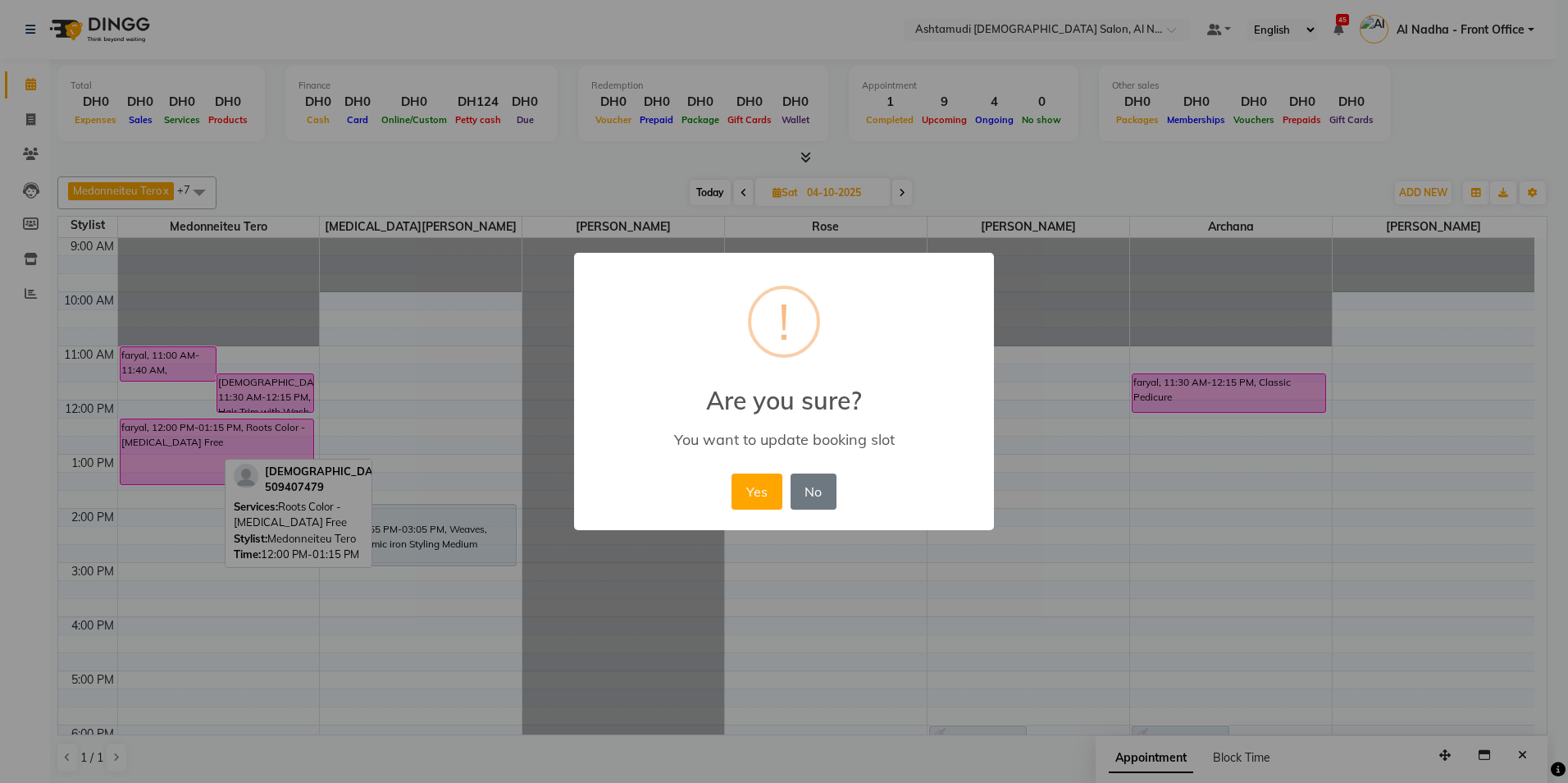
drag, startPoint x: 277, startPoint y: 383, endPoint x: 193, endPoint y: 404, distance: 86.6
click at [193, 404] on div "× ! Are you sure? You want to update booking slot Yes No No" at bounding box center [784, 392] width 1568 height 783
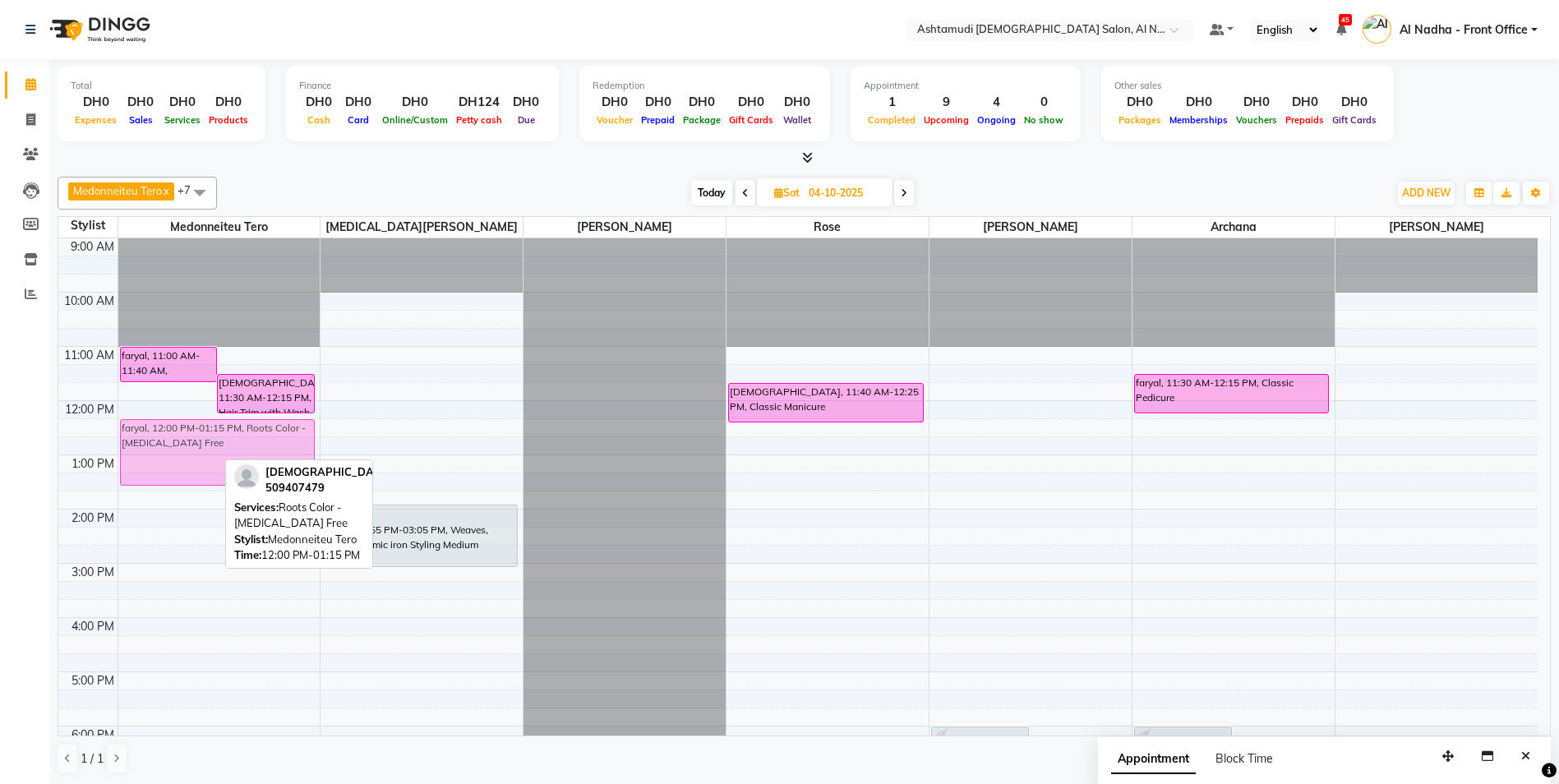
drag, startPoint x: 178, startPoint y: 424, endPoint x: 185, endPoint y: 443, distance: 20.2
click at [185, 443] on div "faryal, 11:00 AM-11:40 AM, Highlights Per Streak - (Schwarzkopf / L’Oréal) fary…" at bounding box center [220, 617] width 202 height 758
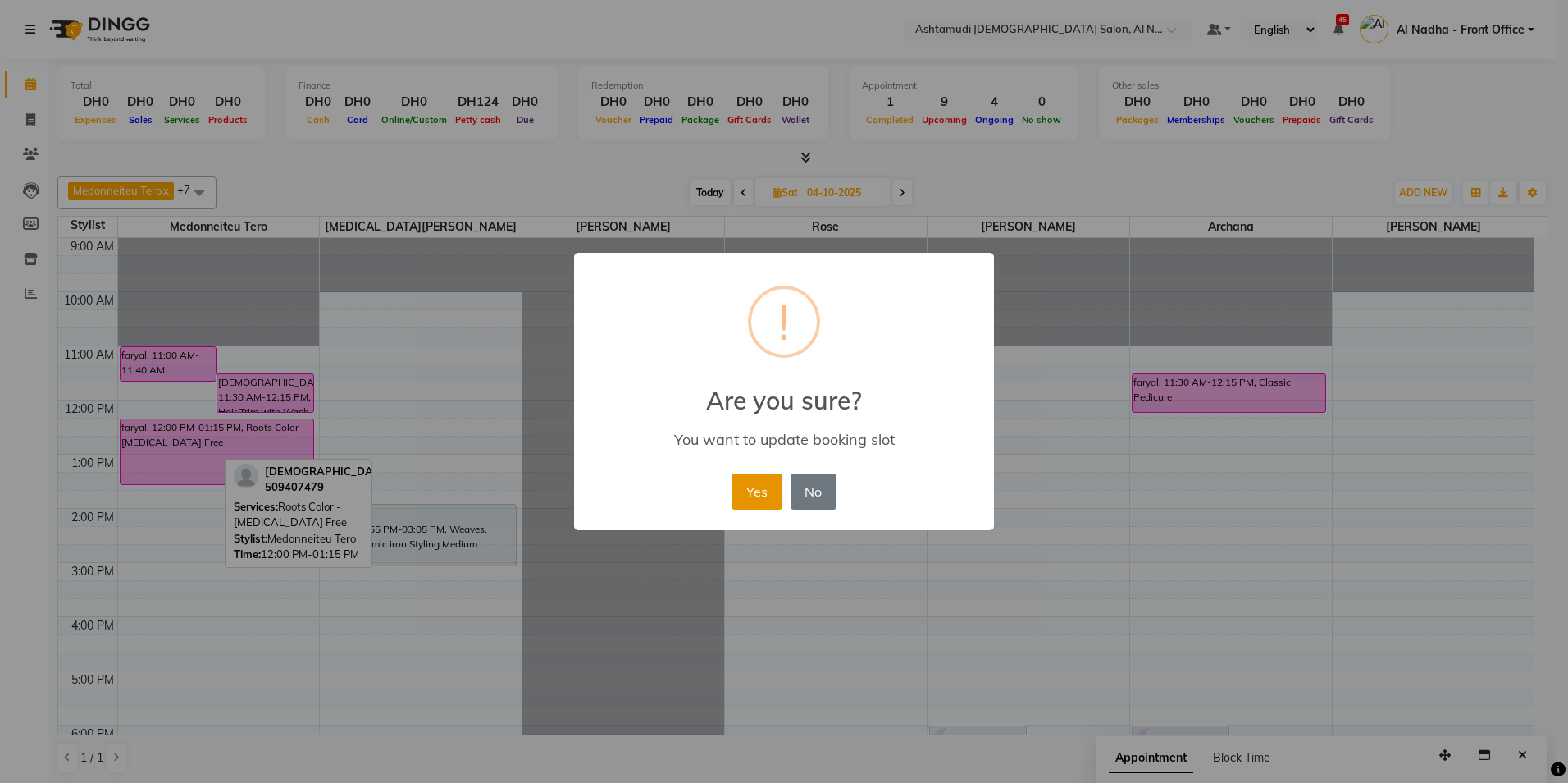
click at [755, 496] on button "Yes" at bounding box center [757, 491] width 50 height 36
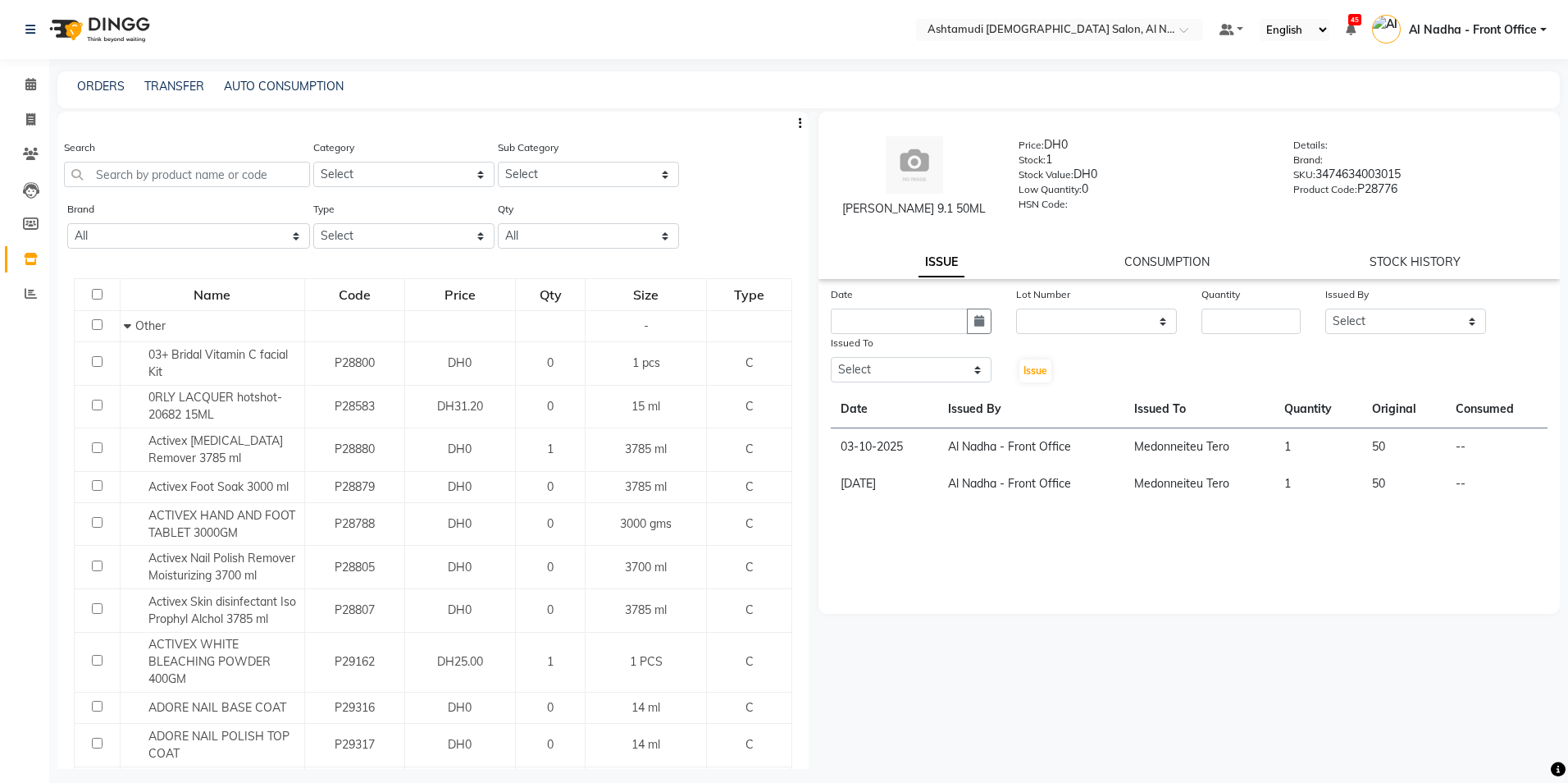
select select
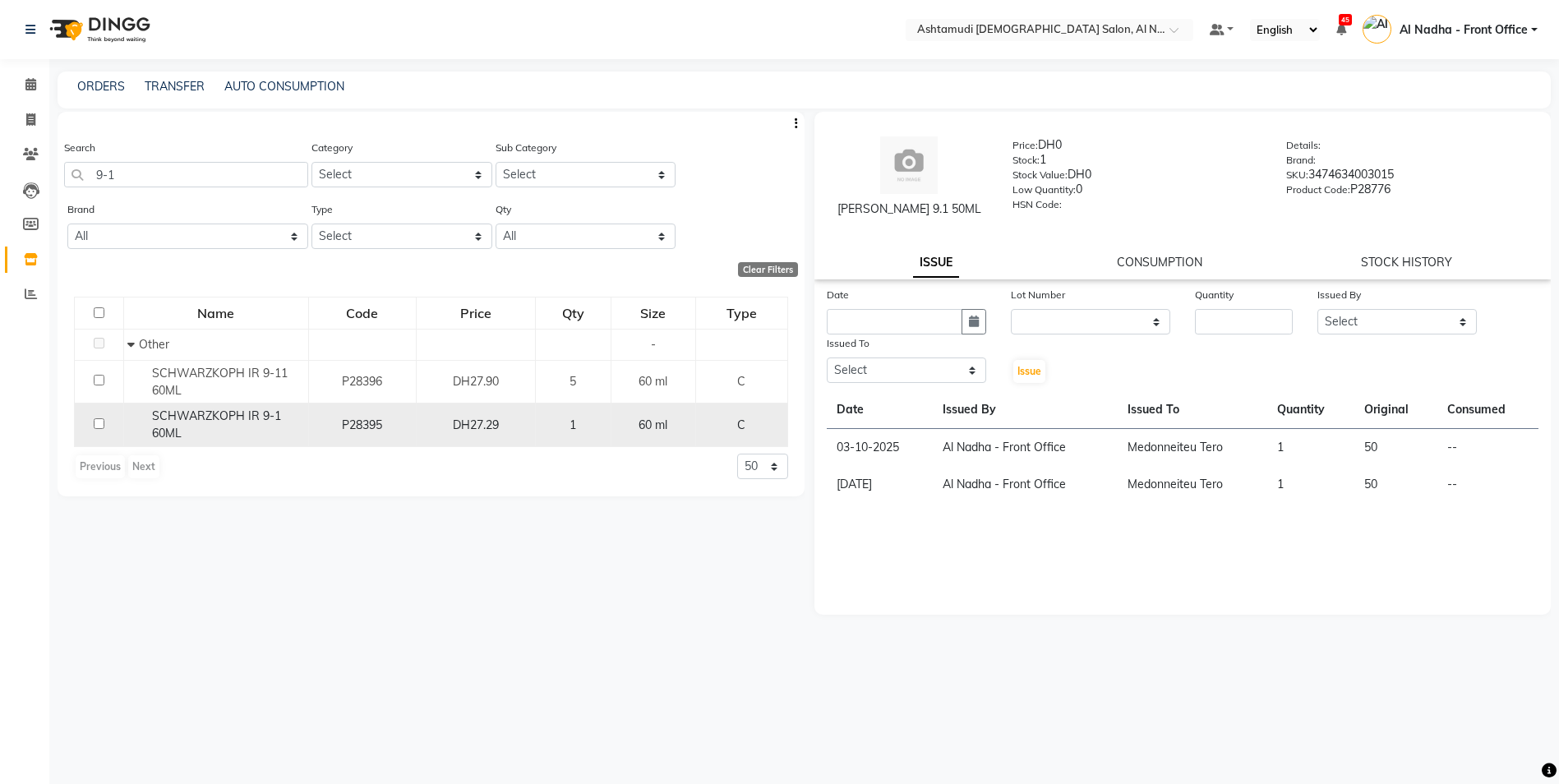
type input "9-1"
click at [98, 426] on input "checkbox" at bounding box center [99, 424] width 11 height 11
checkbox input "true"
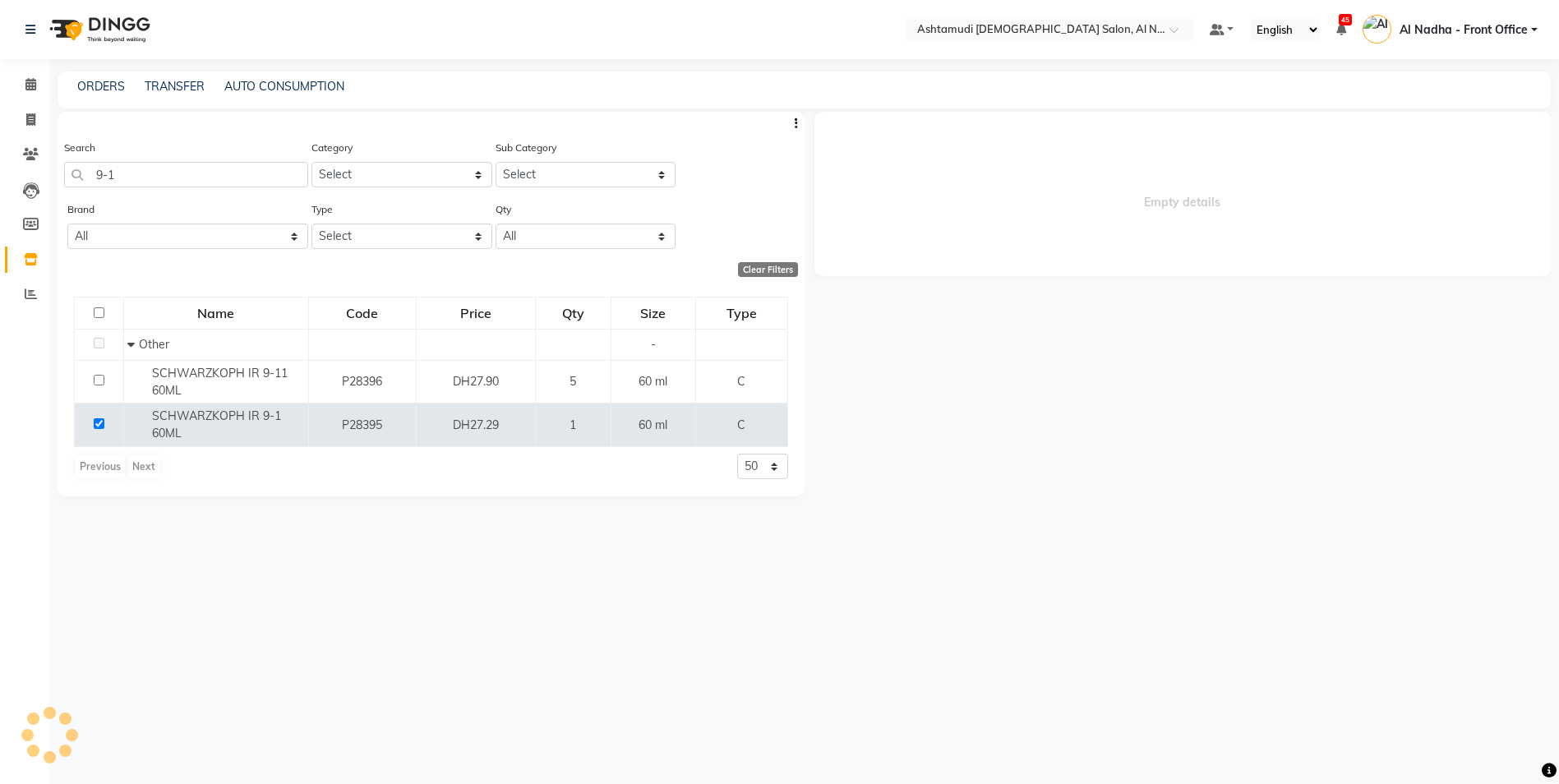
select select
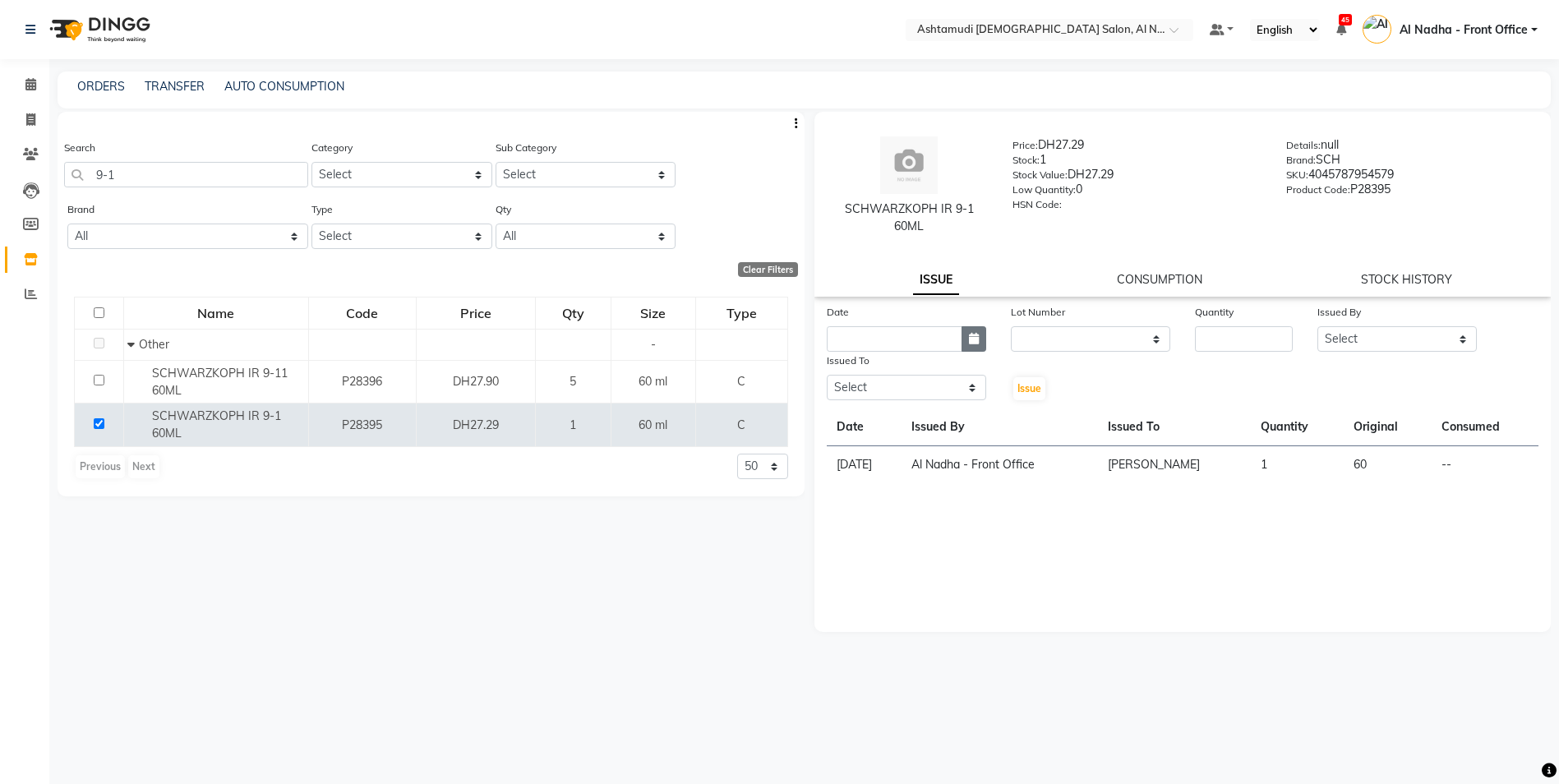
click at [969, 335] on icon "button" at bounding box center [973, 338] width 10 height 11
select select "10"
select select "2025"
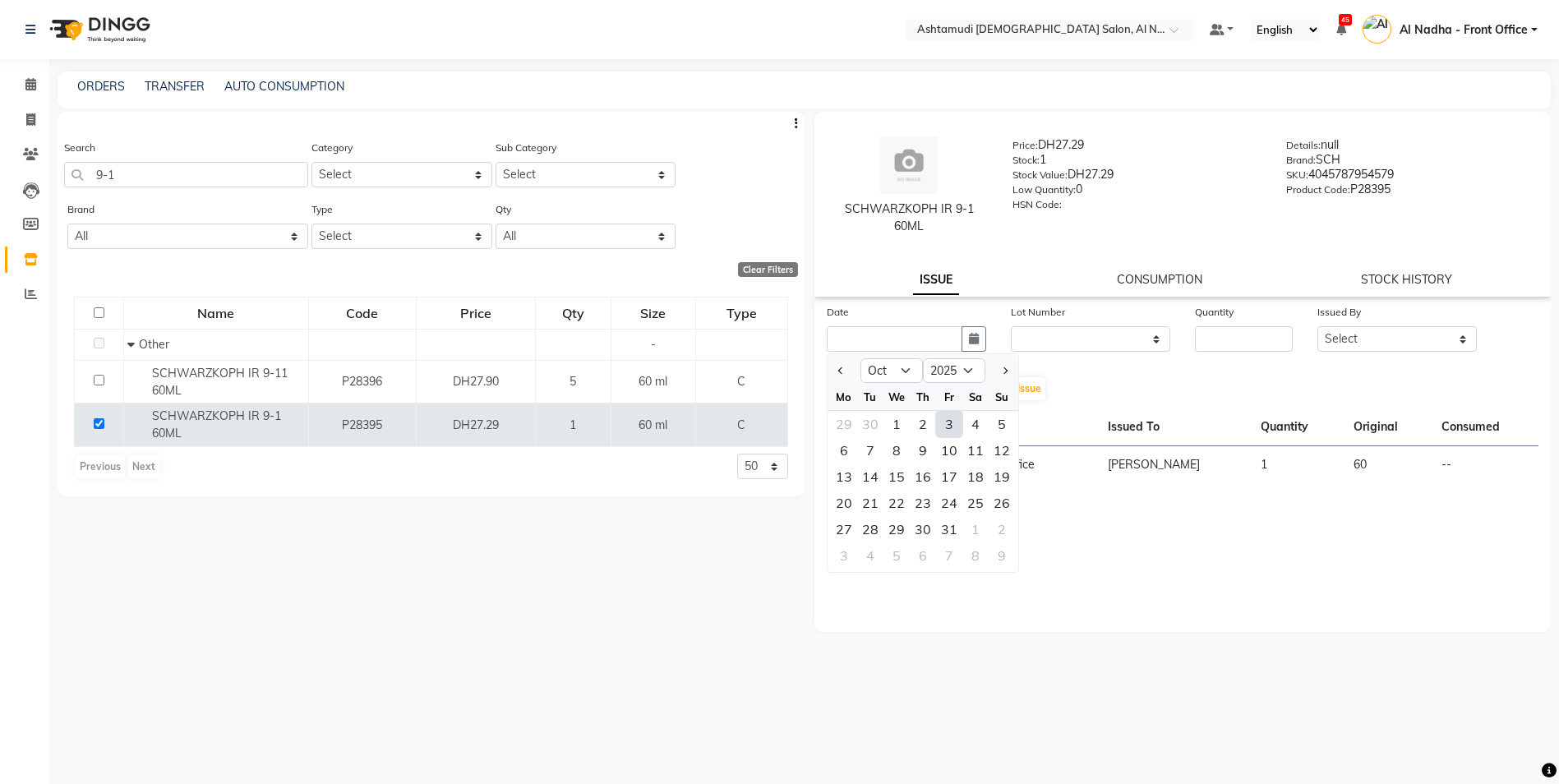
click at [957, 417] on div "3" at bounding box center [949, 424] width 26 height 26
type input "03-10-2025"
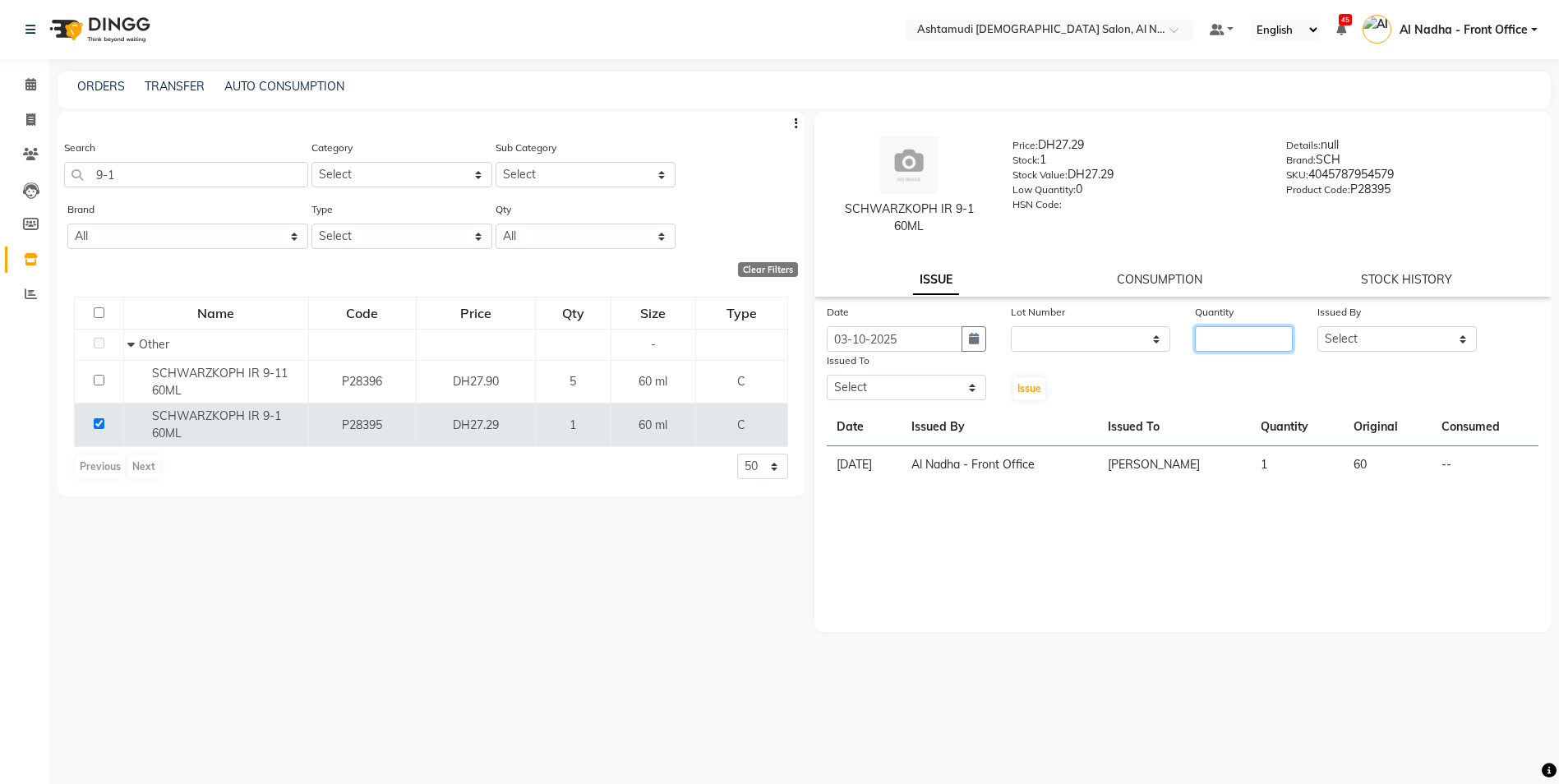
click at [1236, 334] on input "number" at bounding box center [1244, 338] width 98 height 25
type input "1"
click at [1340, 337] on select "Select Al Nadha - Front Office Archana Medonneiteu Tero [PERSON_NAME] [PERSON_N…" at bounding box center [1397, 338] width 159 height 25
select select "59177"
click at [1317, 326] on select "Select Al Nadha - Front Office Archana Medonneiteu Tero [PERSON_NAME] [PERSON_N…" at bounding box center [1397, 338] width 159 height 25
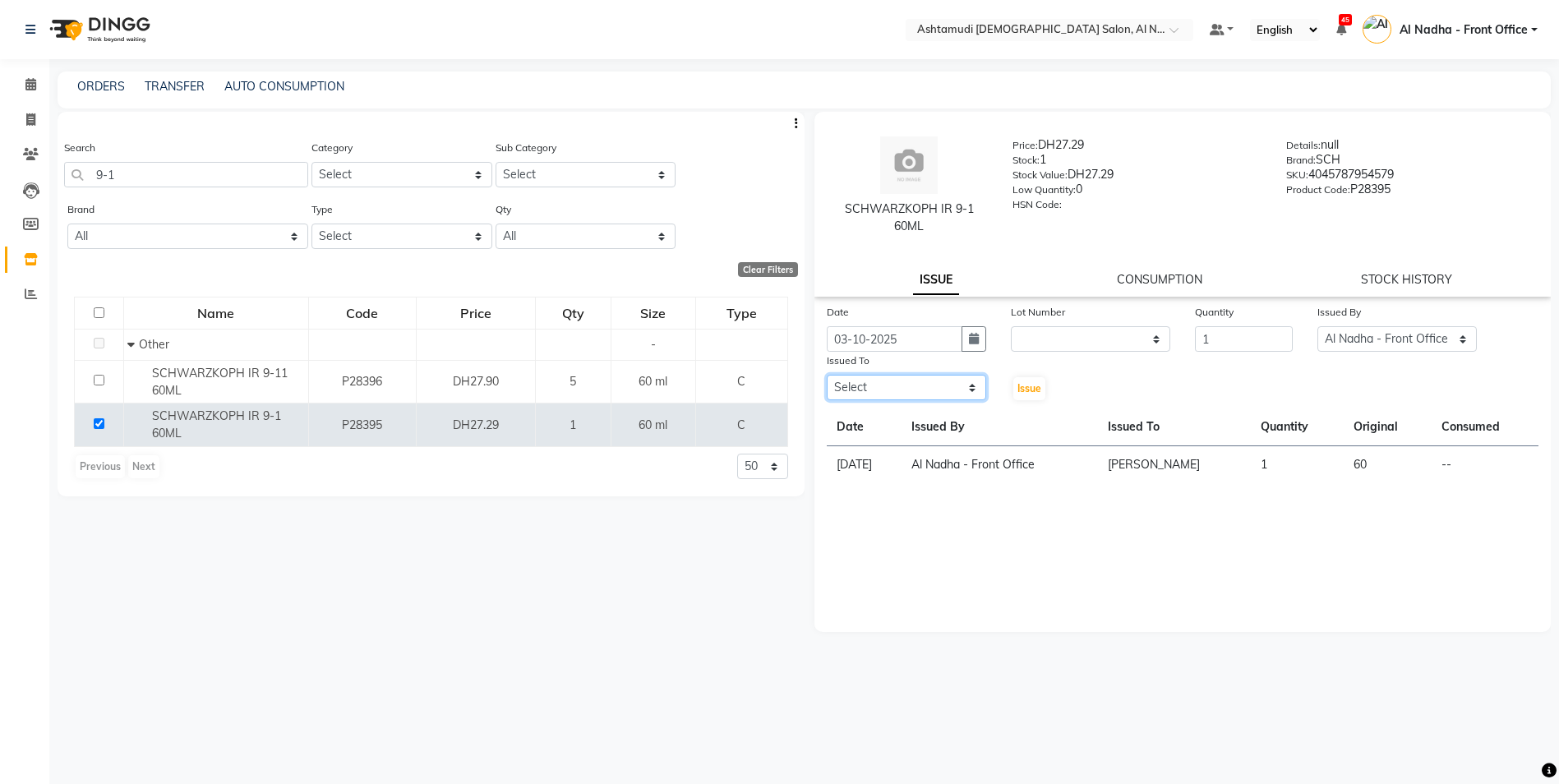
click at [888, 391] on select "Select Al Nadha - Front Office Archana Medonneiteu Tero [PERSON_NAME] [PERSON_N…" at bounding box center [906, 386] width 159 height 25
select select "59179"
click at [827, 374] on select "Select Al Nadha - Front Office Archana Medonneiteu Tero [PERSON_NAME] [PERSON_N…" at bounding box center [906, 386] width 159 height 25
click at [1014, 381] on button "Issue" at bounding box center [1029, 388] width 32 height 23
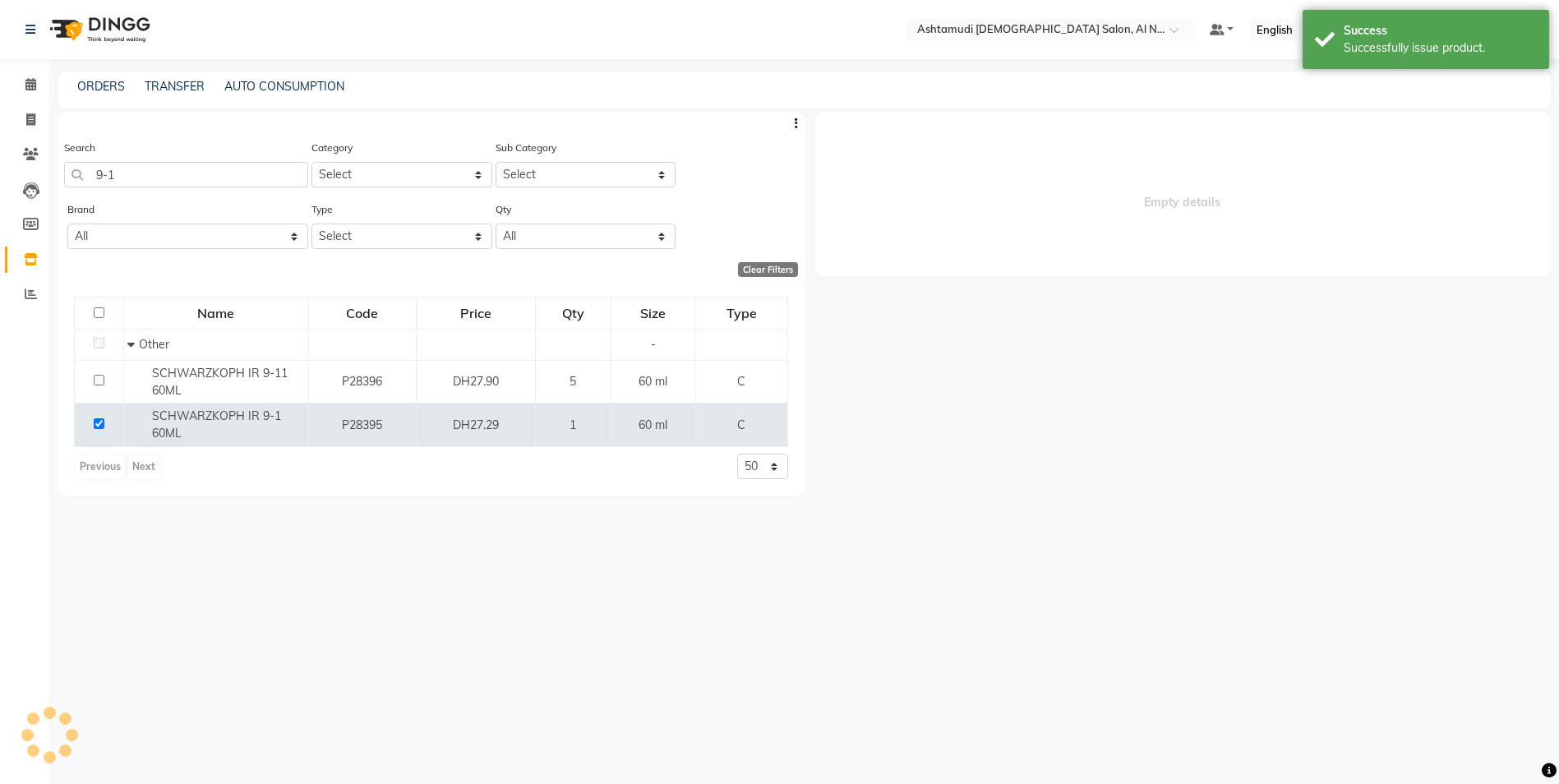
select select
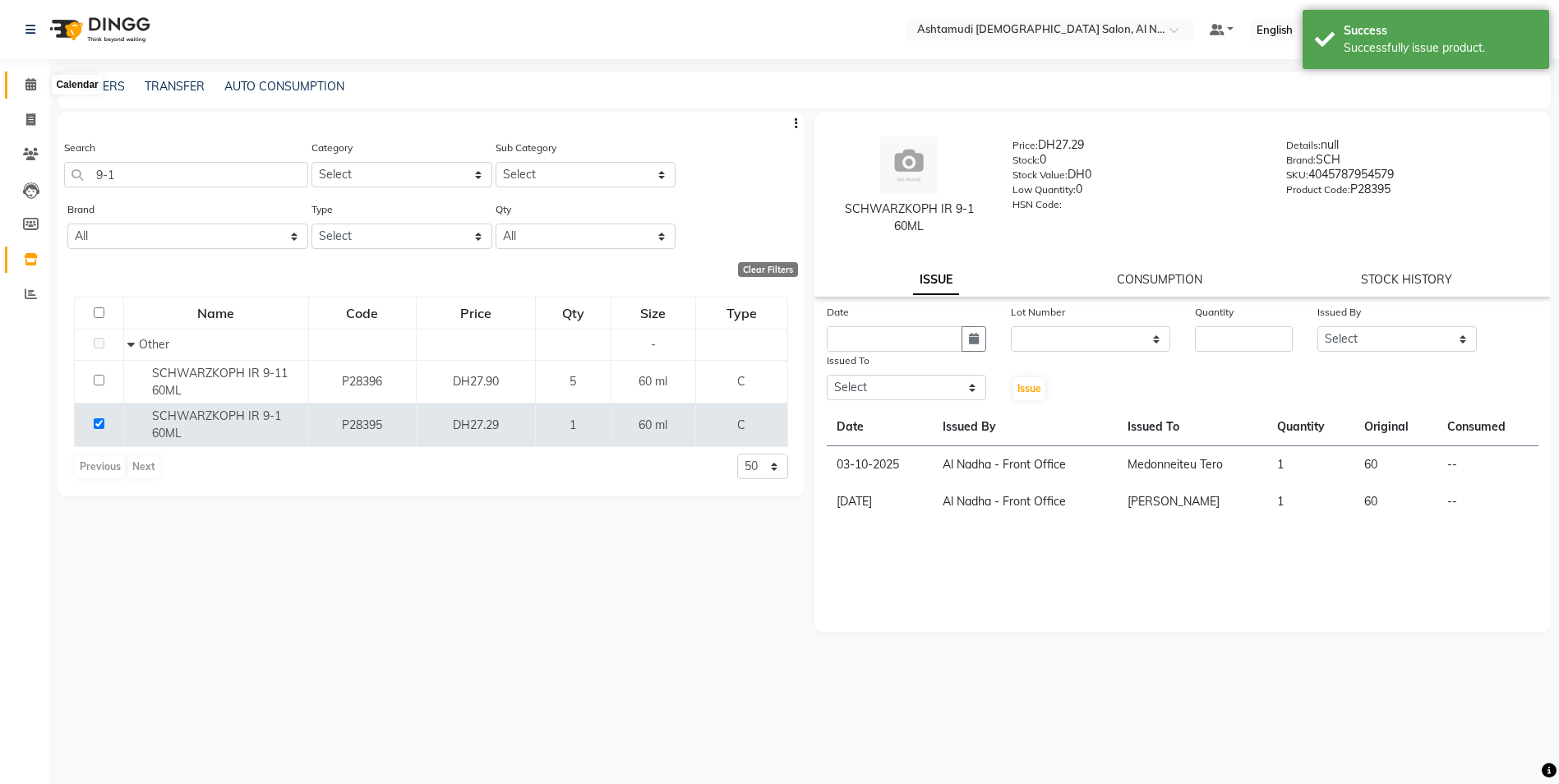
click at [35, 83] on icon at bounding box center [31, 83] width 11 height 12
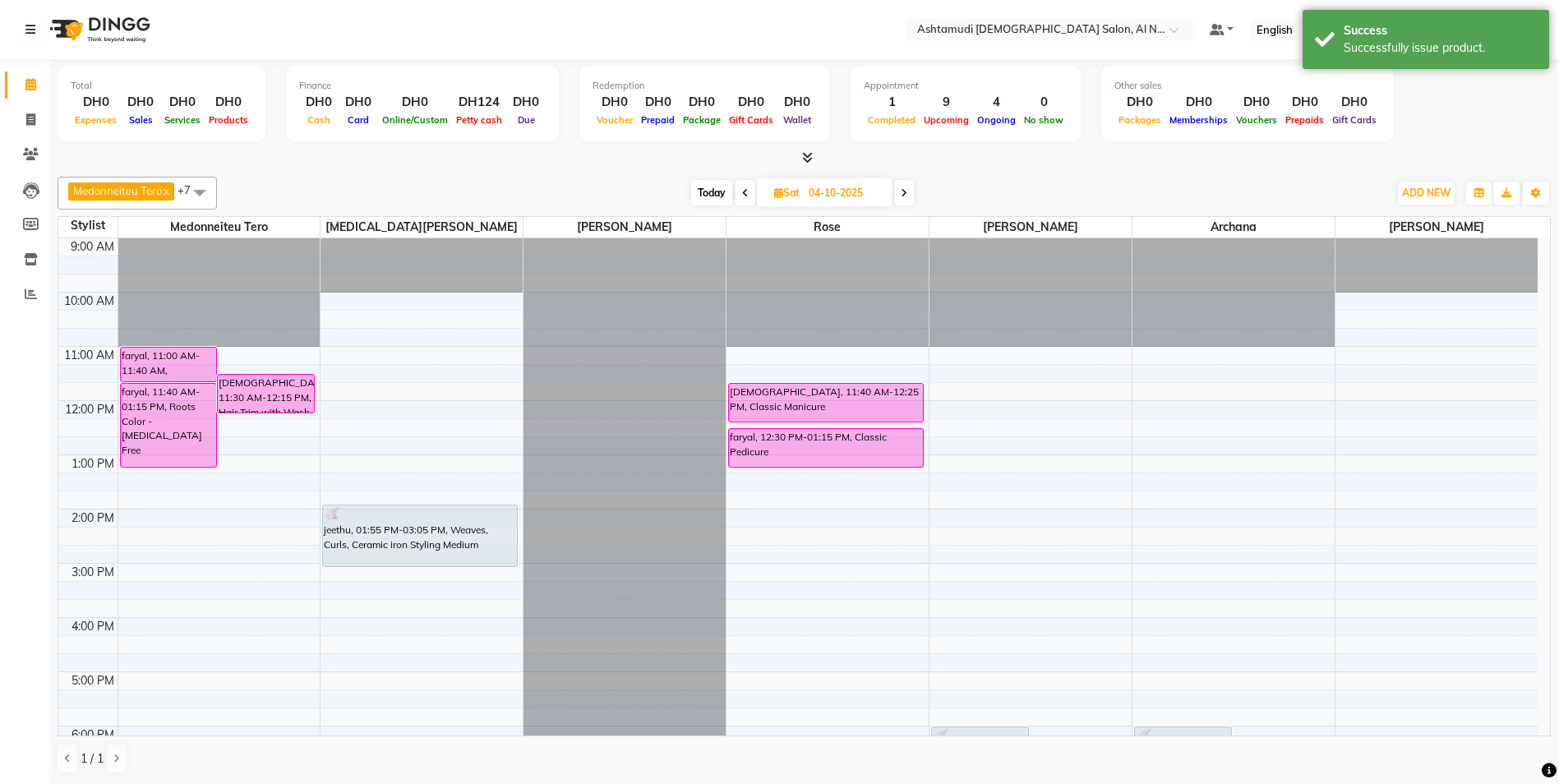
click at [744, 188] on icon at bounding box center [745, 193] width 6 height 10
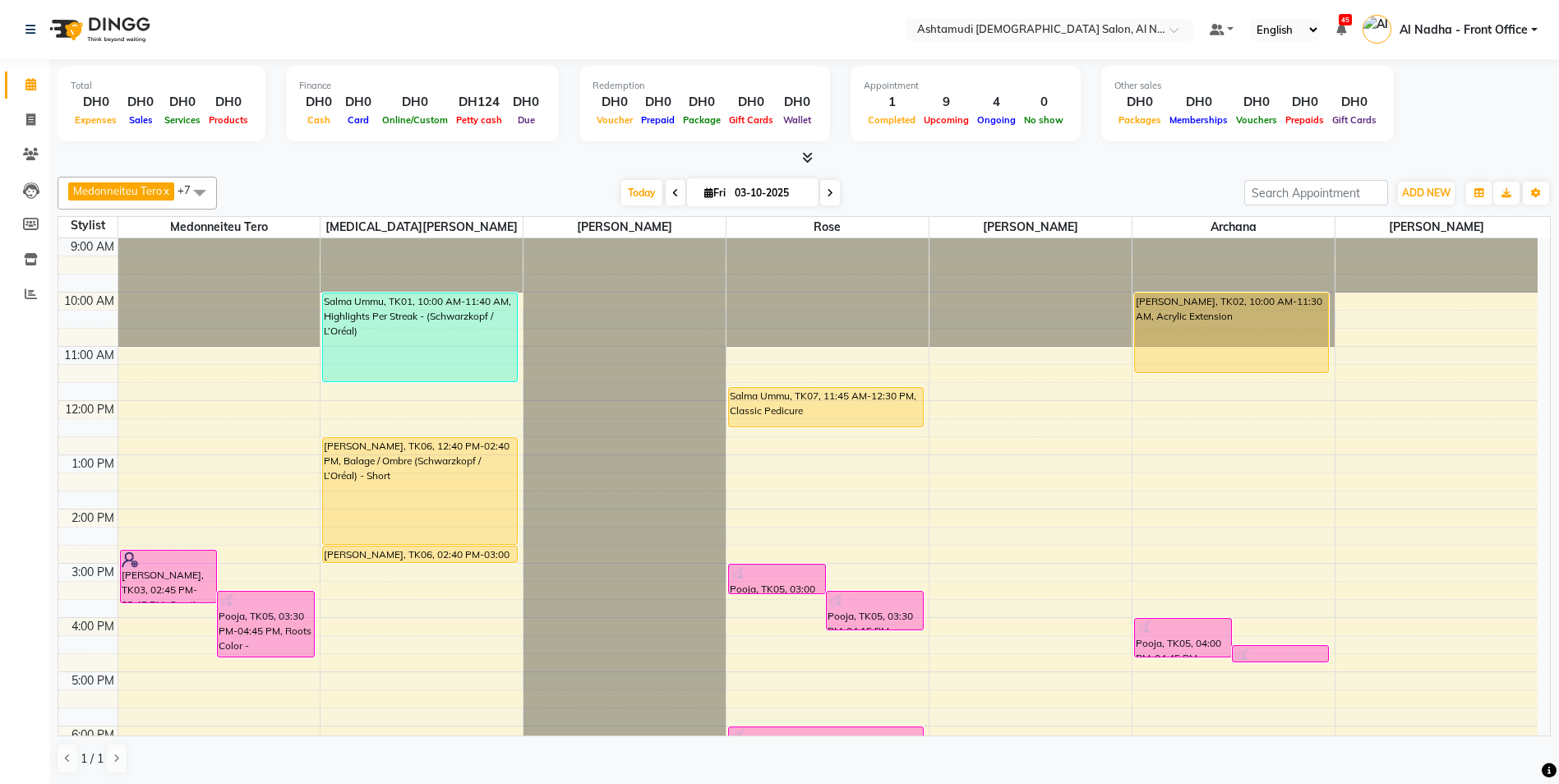
click at [830, 195] on icon at bounding box center [830, 193] width 6 height 10
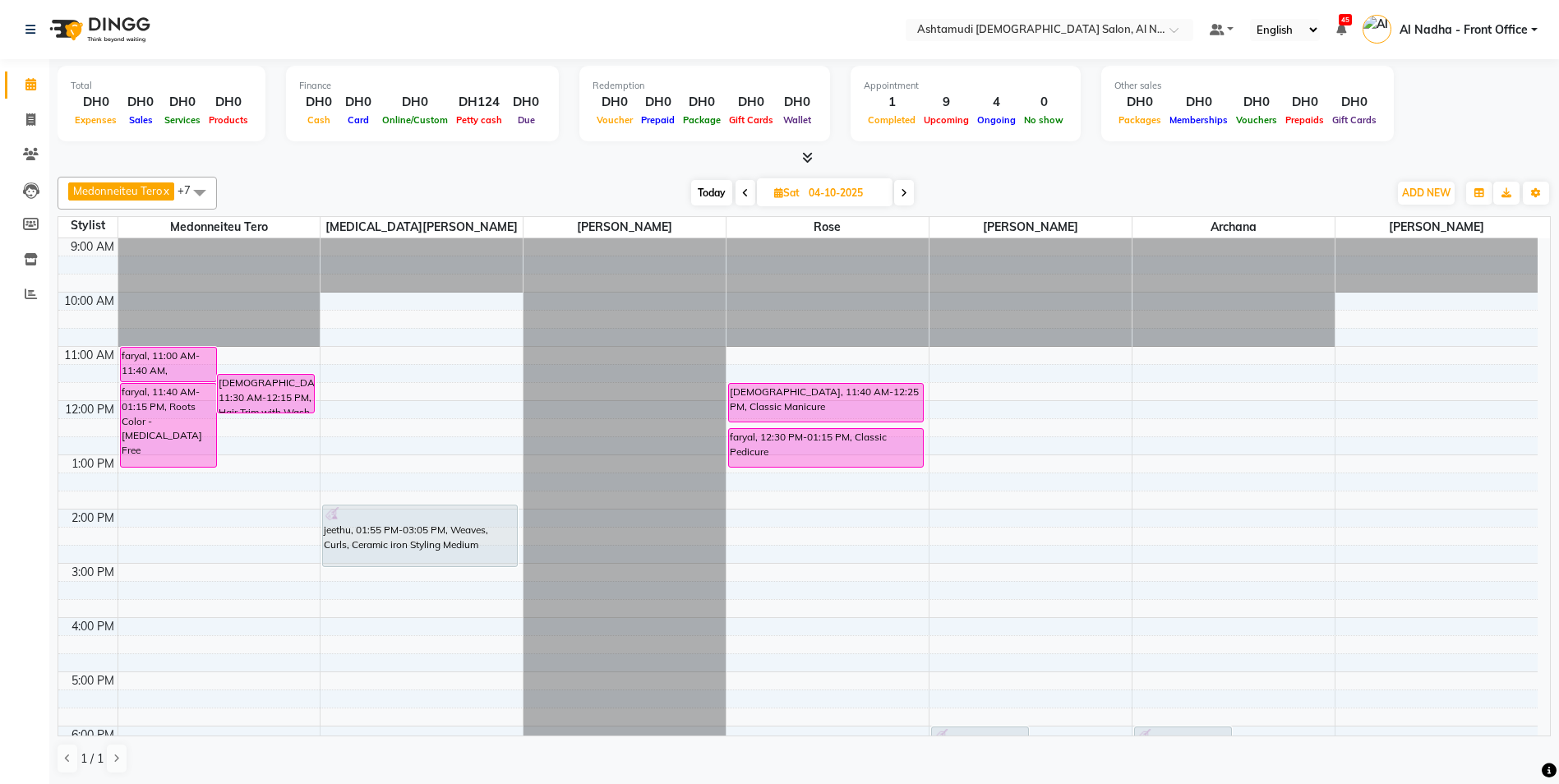
click at [741, 186] on span at bounding box center [745, 192] width 19 height 25
type input "03-10-2025"
